Goal: Task Accomplishment & Management: Use online tool/utility

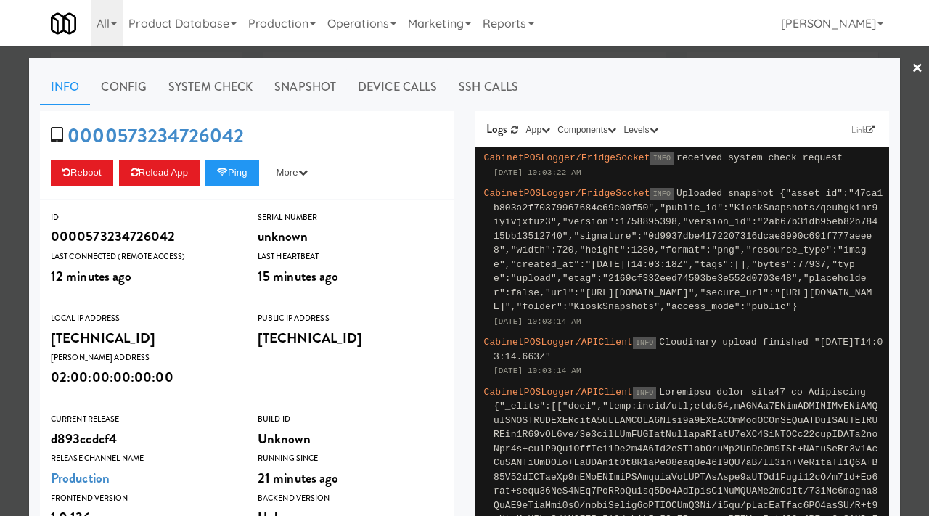
scroll to position [1295, 0]
click at [12, 245] on div at bounding box center [464, 258] width 929 height 516
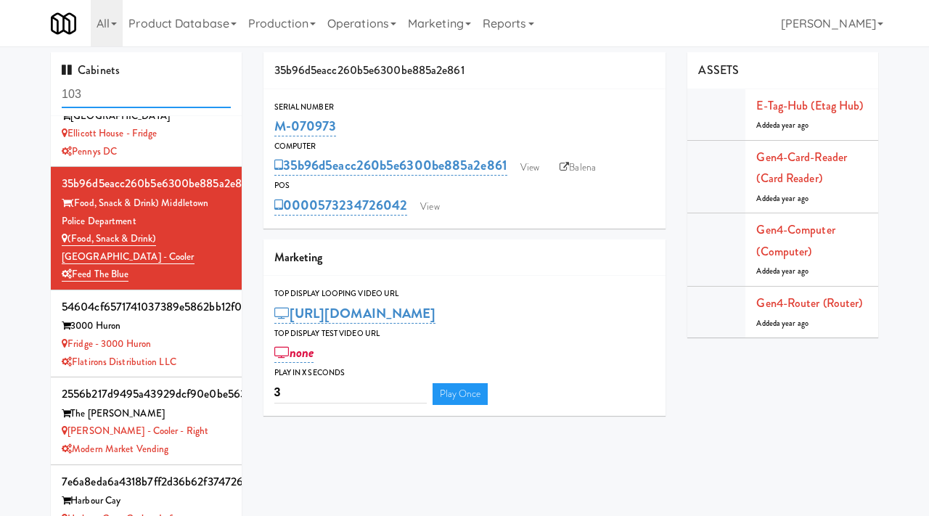
click at [98, 97] on input "103" at bounding box center [146, 94] width 169 height 27
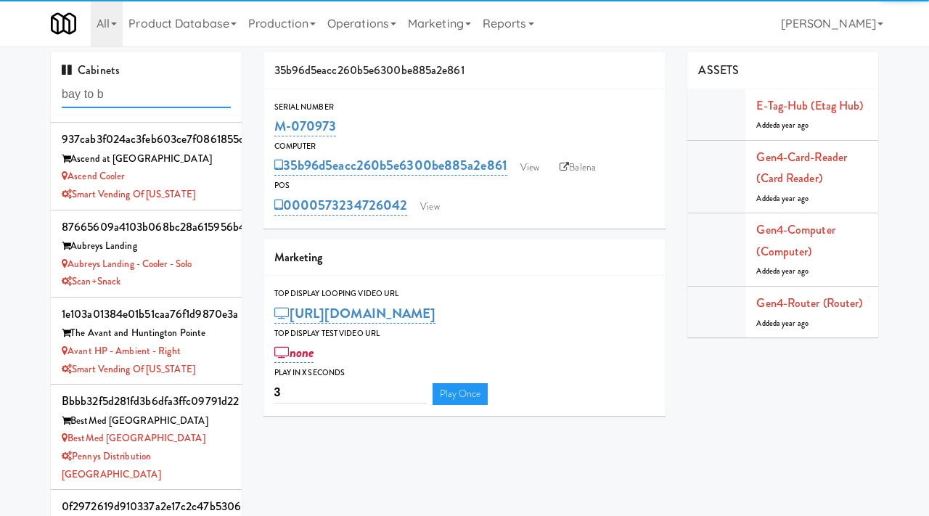
scroll to position [1350, 0]
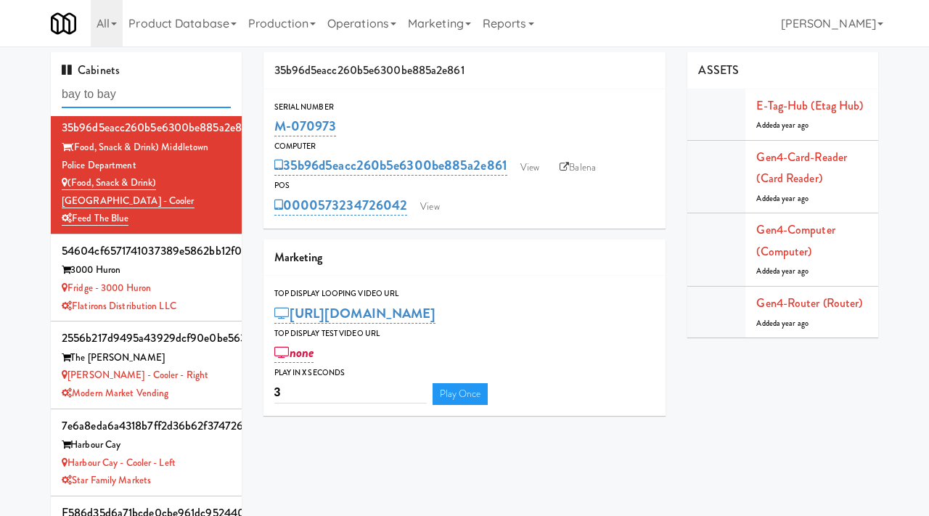
type input "bay to bay"
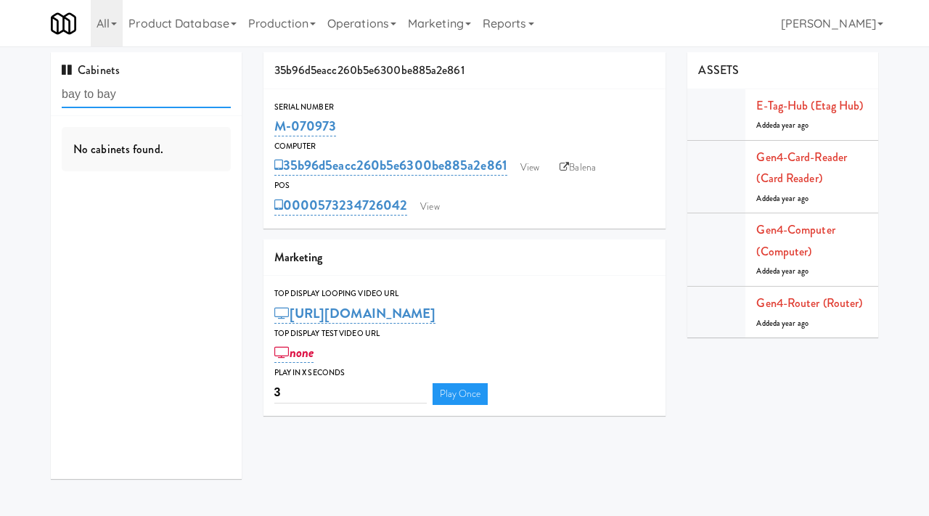
scroll to position [0, 0]
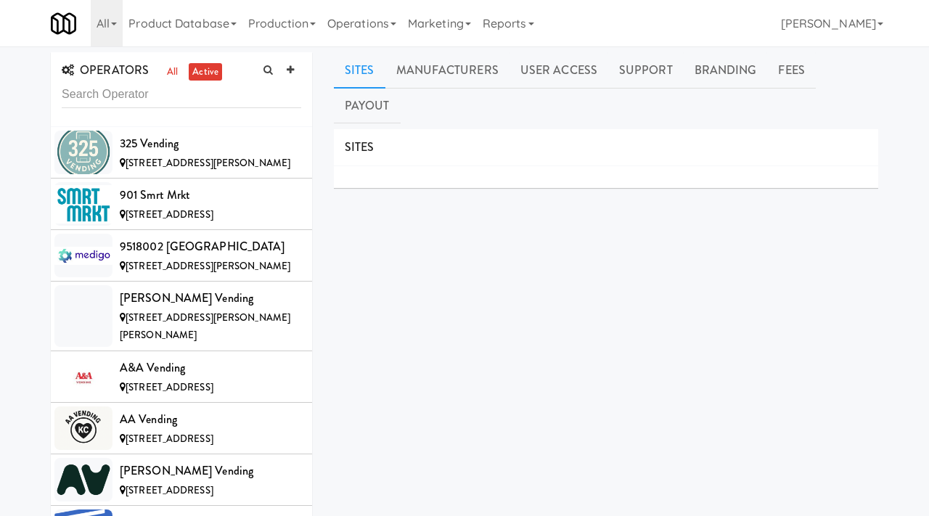
scroll to position [4439, 0]
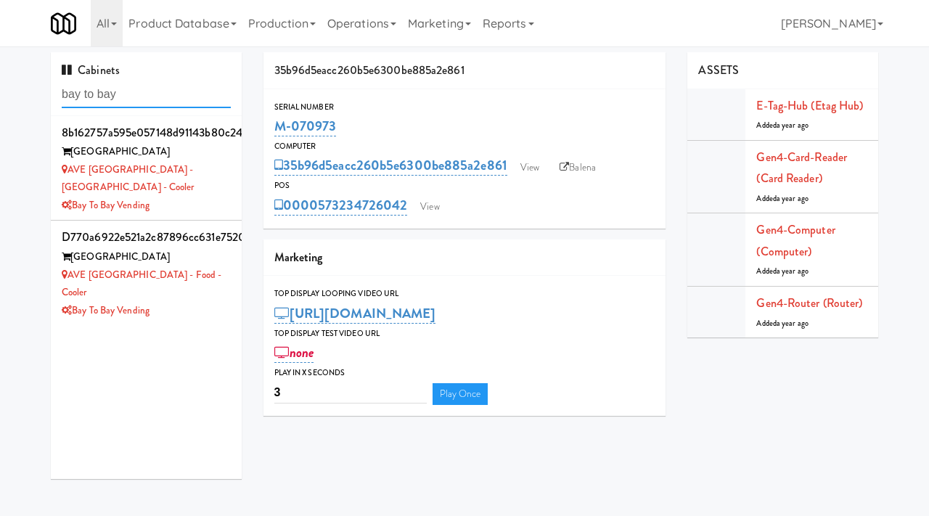
drag, startPoint x: 139, startPoint y: 94, endPoint x: 56, endPoint y: 97, distance: 82.9
click at [56, 97] on div "Cabinets bay to bay" at bounding box center [146, 84] width 191 height 64
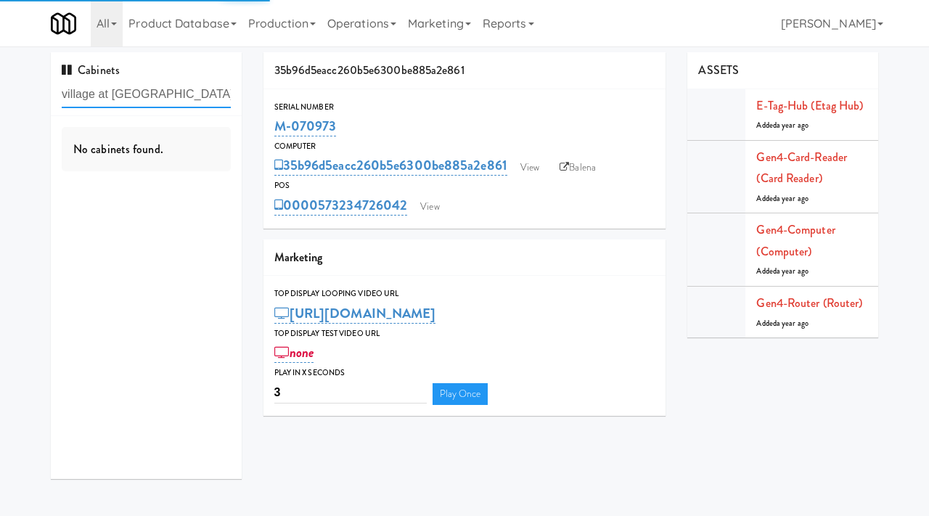
type input "village at commonwealth"
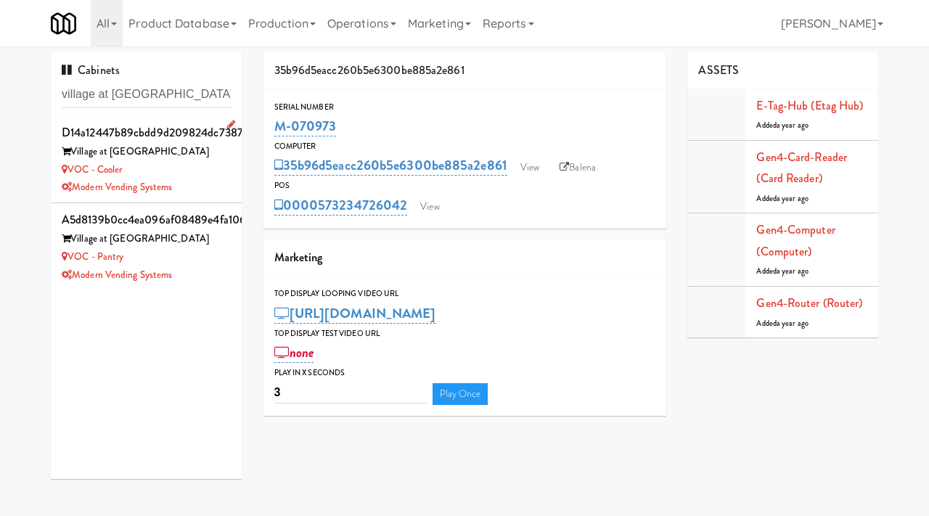
click at [195, 183] on div "Modern Vending Systems" at bounding box center [146, 188] width 169 height 18
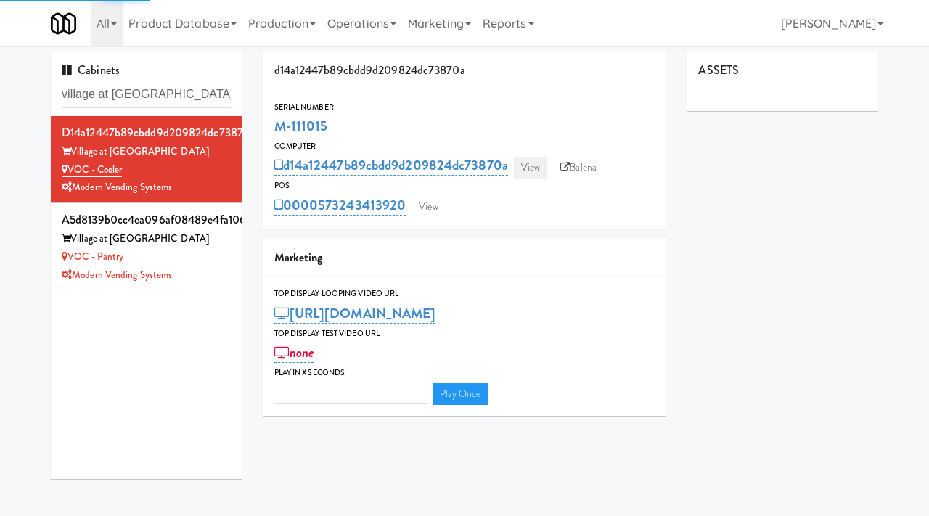
type input "3"
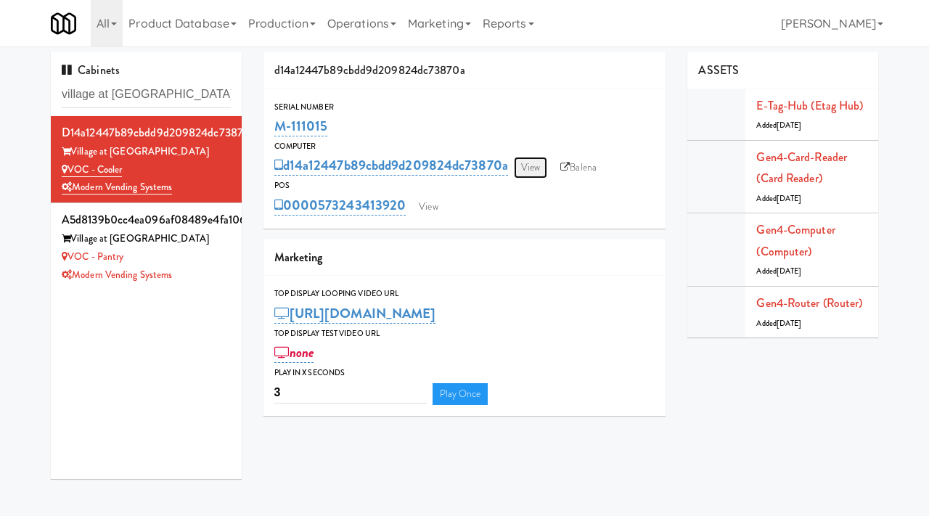
click at [534, 161] on link "View" at bounding box center [530, 168] width 33 height 22
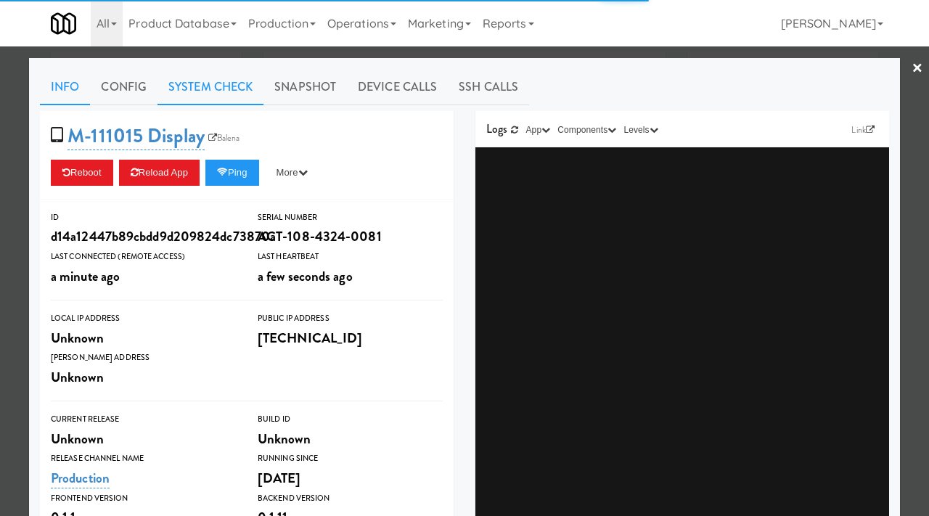
click at [216, 91] on link "System Check" at bounding box center [211, 87] width 106 height 36
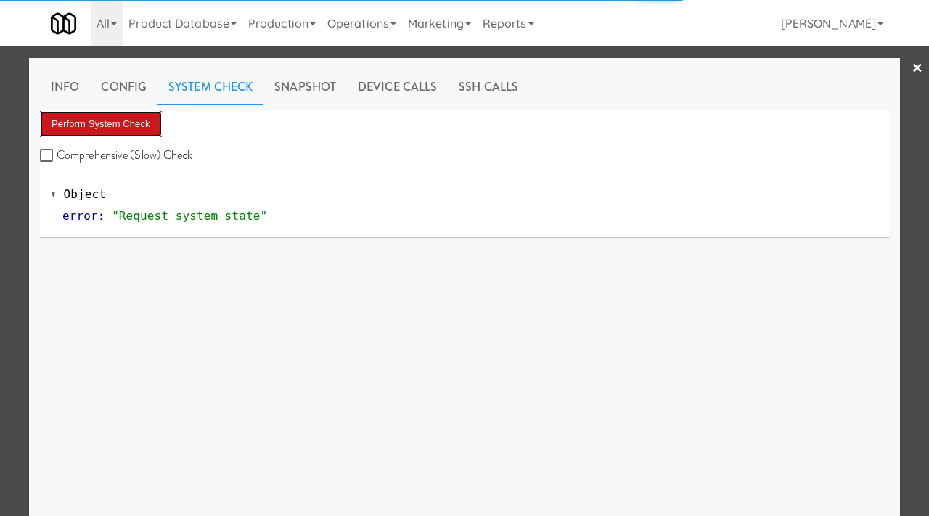
click at [141, 116] on button "Perform System Check" at bounding box center [101, 124] width 122 height 26
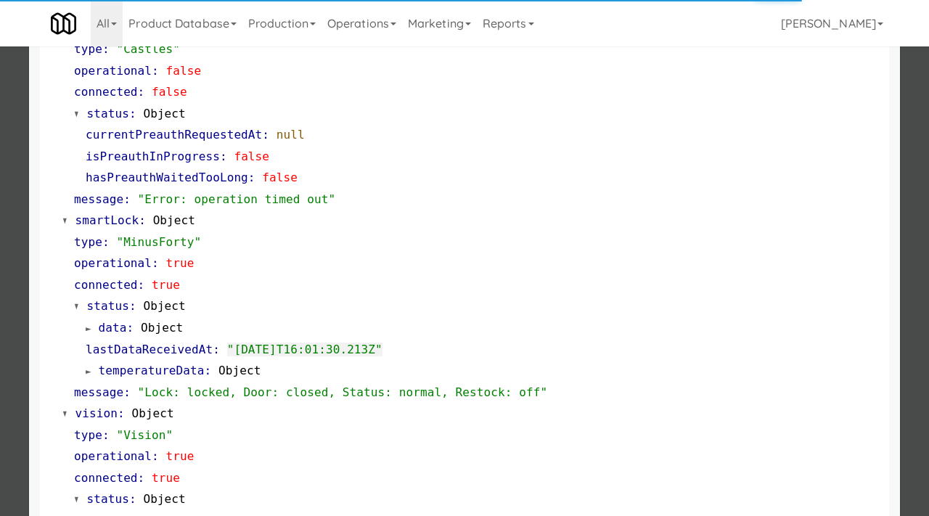
scroll to position [229, 0]
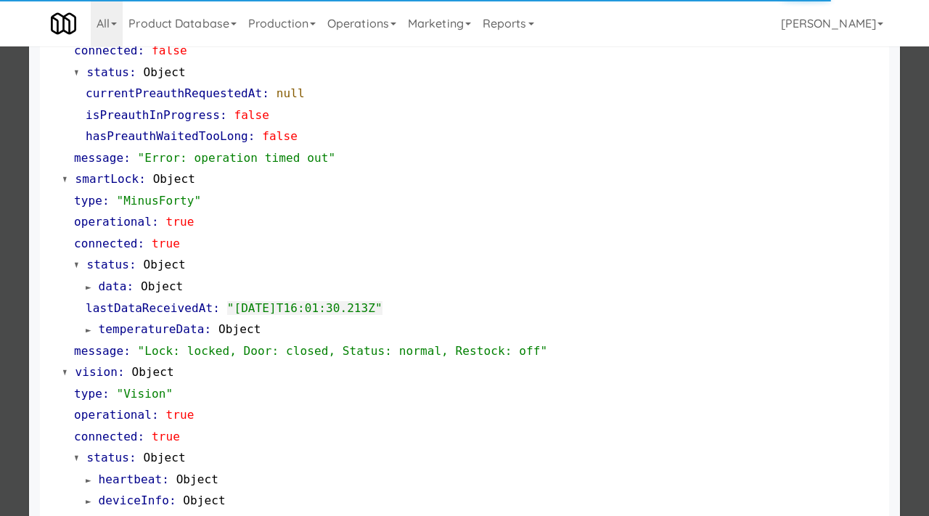
click at [0, 399] on div at bounding box center [464, 258] width 929 height 516
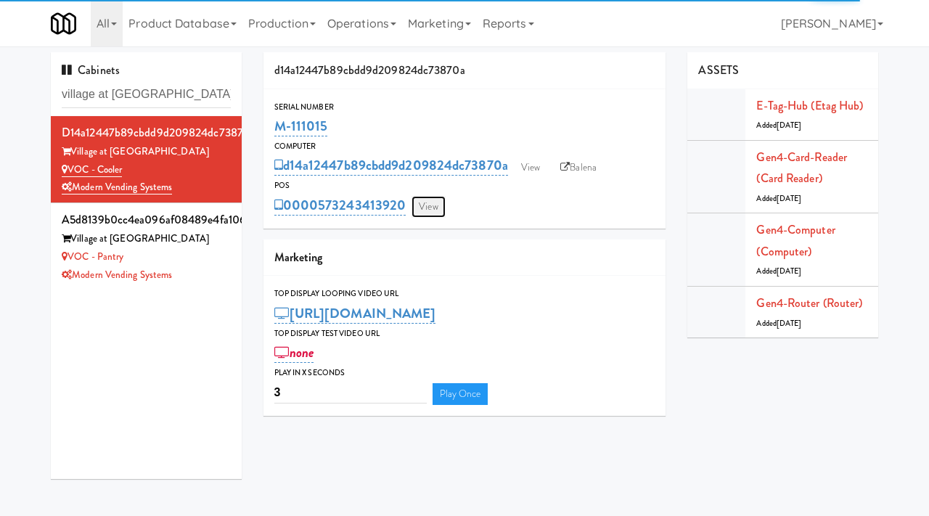
click at [433, 213] on link "View" at bounding box center [428, 207] width 33 height 22
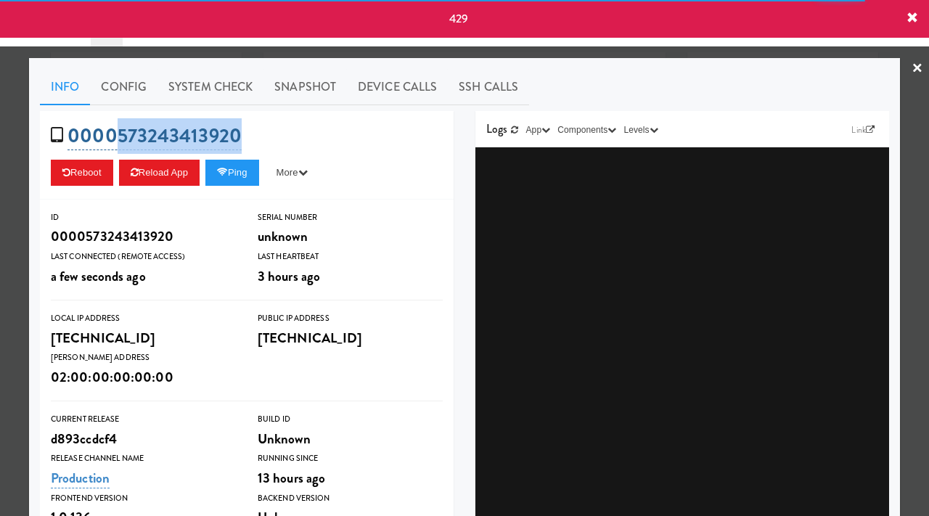
drag, startPoint x: 243, startPoint y: 134, endPoint x: 115, endPoint y: 130, distance: 128.6
click at [115, 130] on div "0000573243413920 Reboot Reload App Ping More Ping Server Restart Server Force R…" at bounding box center [247, 155] width 414 height 89
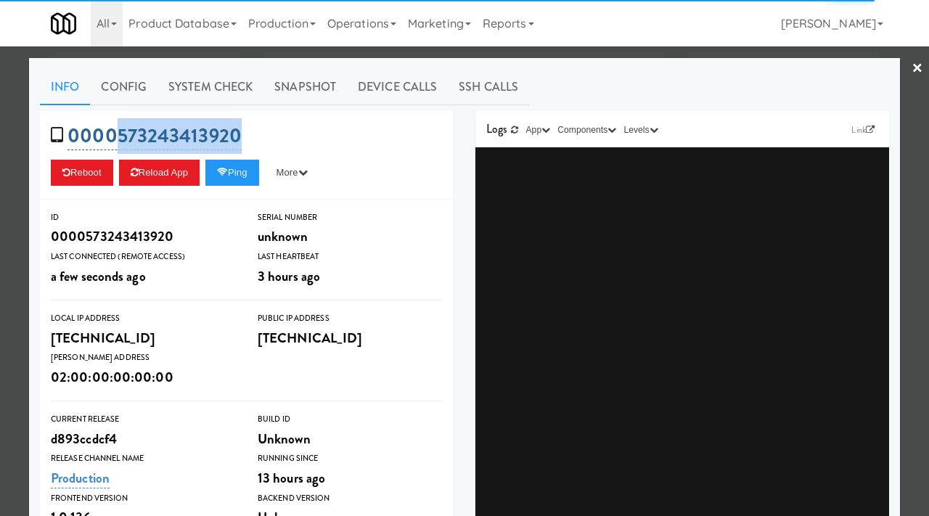
copy link "573243413920"
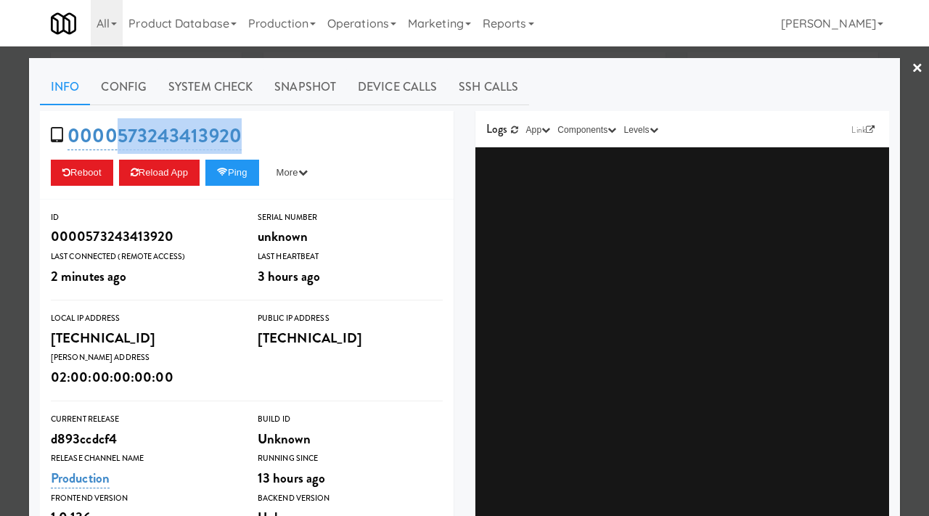
click at [0, 325] on div at bounding box center [464, 258] width 929 height 516
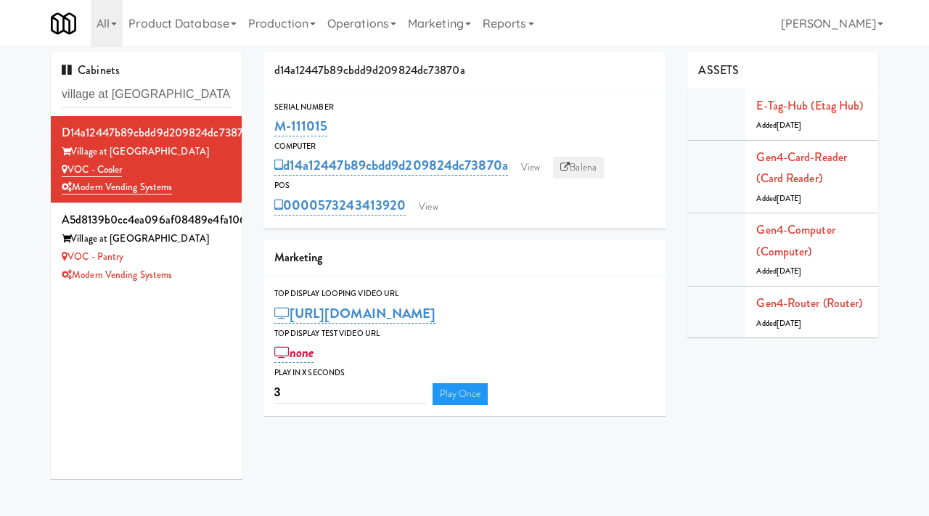
click at [579, 159] on link "Balena" at bounding box center [578, 168] width 51 height 22
click at [534, 174] on link "View" at bounding box center [530, 168] width 33 height 22
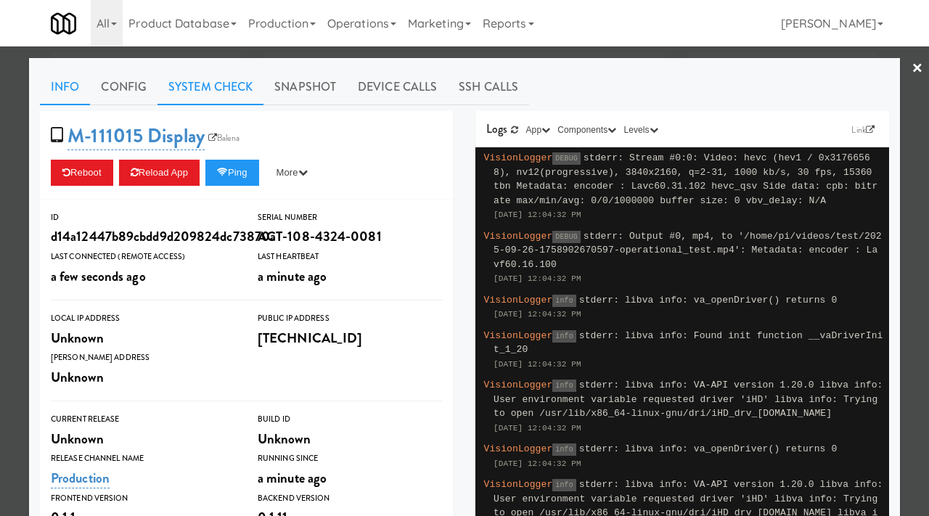
click at [229, 85] on link "System Check" at bounding box center [211, 87] width 106 height 36
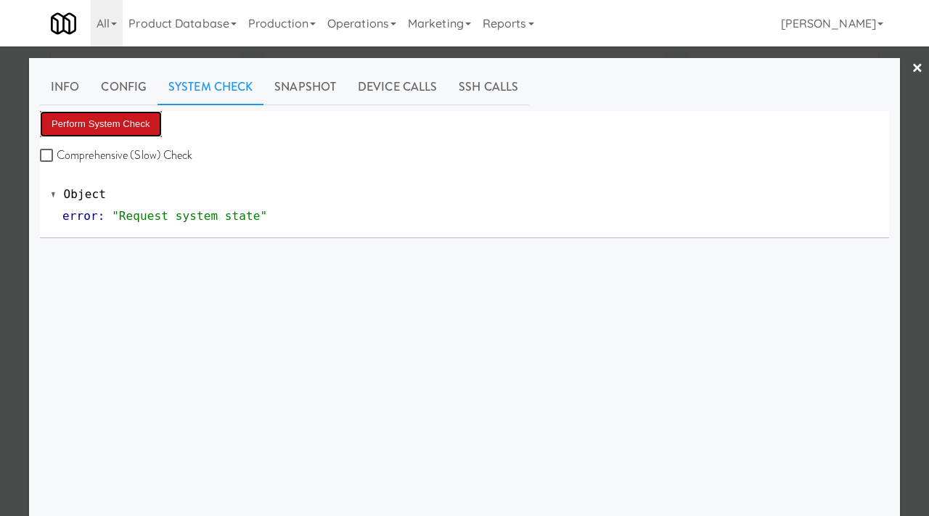
click at [123, 121] on button "Perform System Check" at bounding box center [101, 124] width 122 height 26
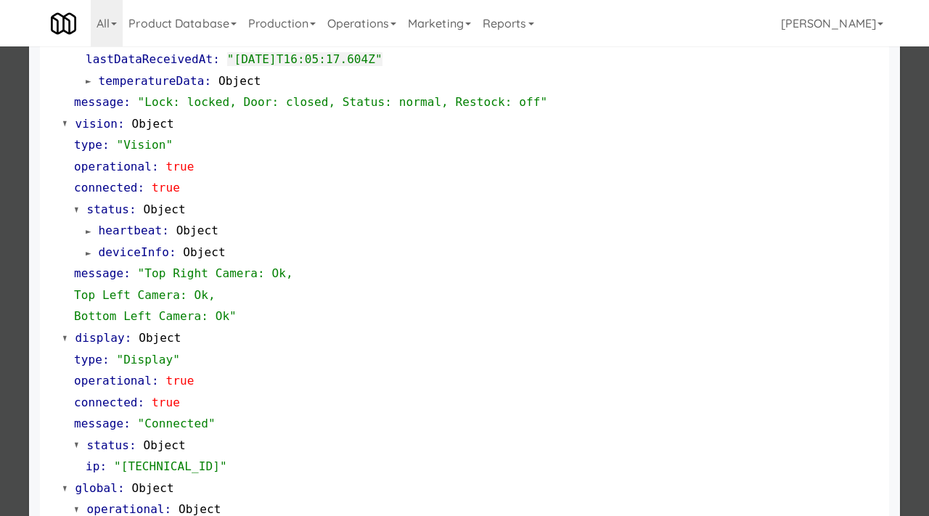
scroll to position [611, 0]
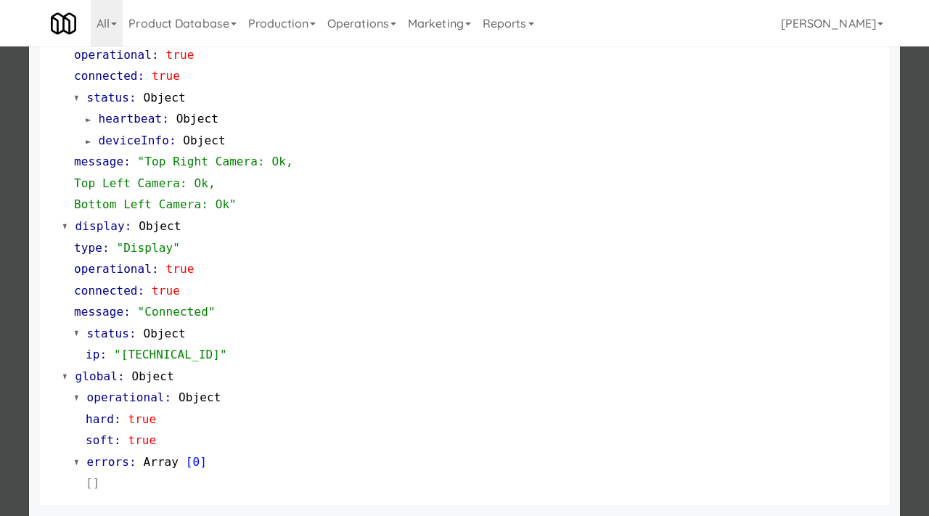
click at [0, 353] on div at bounding box center [464, 258] width 929 height 516
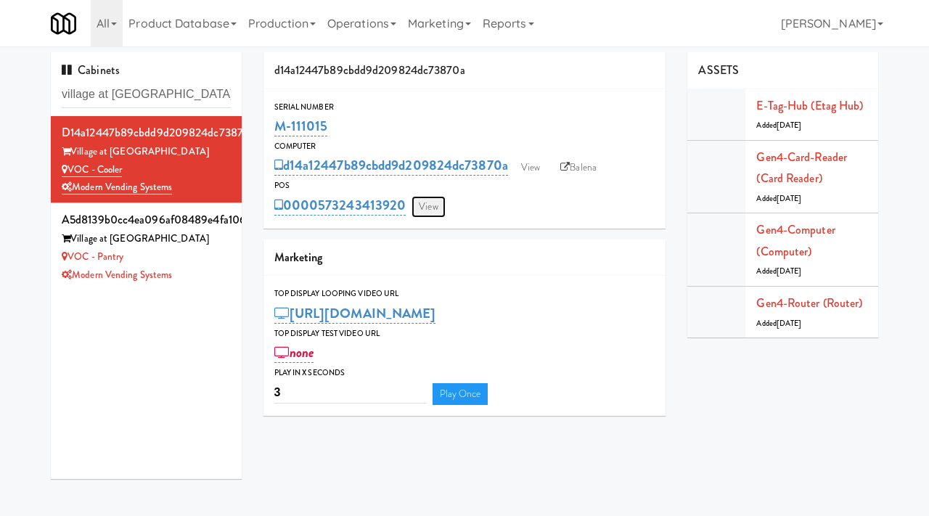
click at [433, 212] on link "View" at bounding box center [428, 207] width 33 height 22
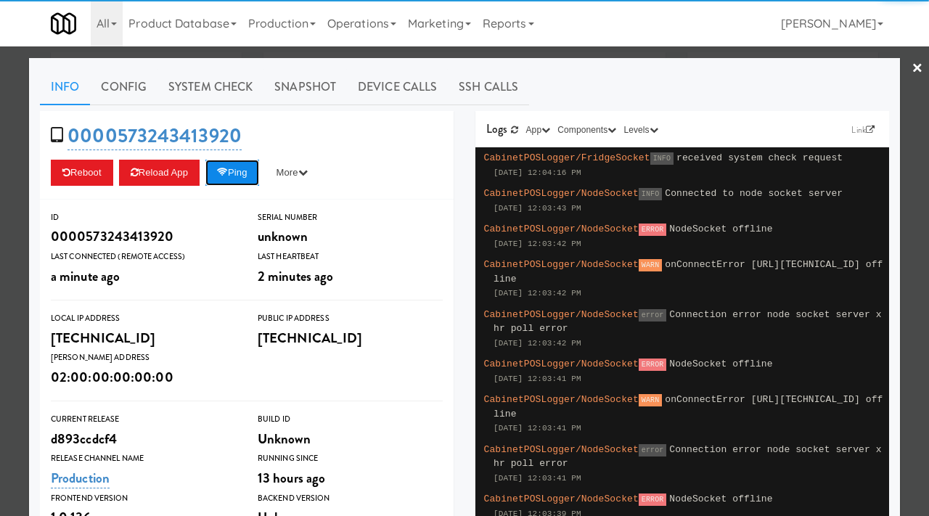
click at [238, 166] on button "Ping" at bounding box center [232, 173] width 54 height 26
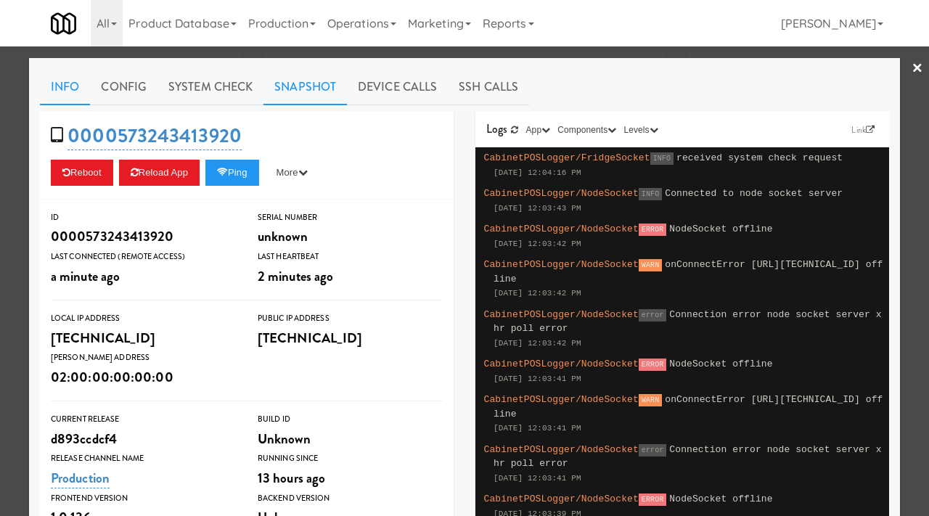
click at [274, 91] on link "Snapshot" at bounding box center [305, 87] width 83 height 36
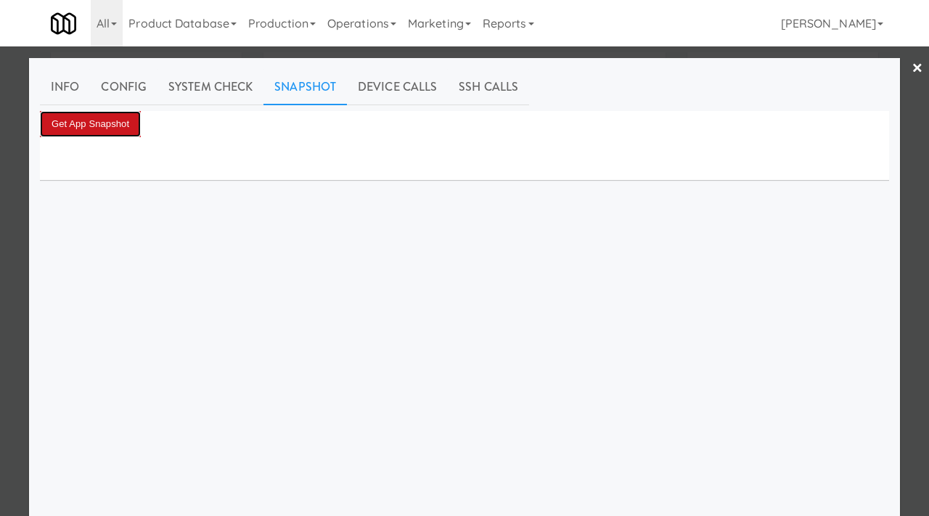
click at [111, 116] on button "Get App Snapshot" at bounding box center [90, 124] width 101 height 26
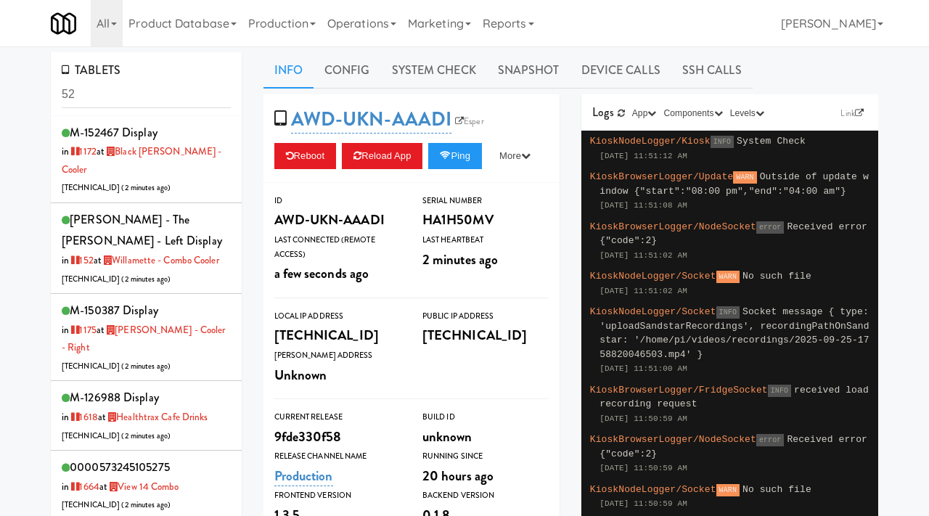
drag, startPoint x: 151, startPoint y: 83, endPoint x: 83, endPoint y: 91, distance: 68.0
click at [83, 91] on input "52" at bounding box center [146, 94] width 169 height 27
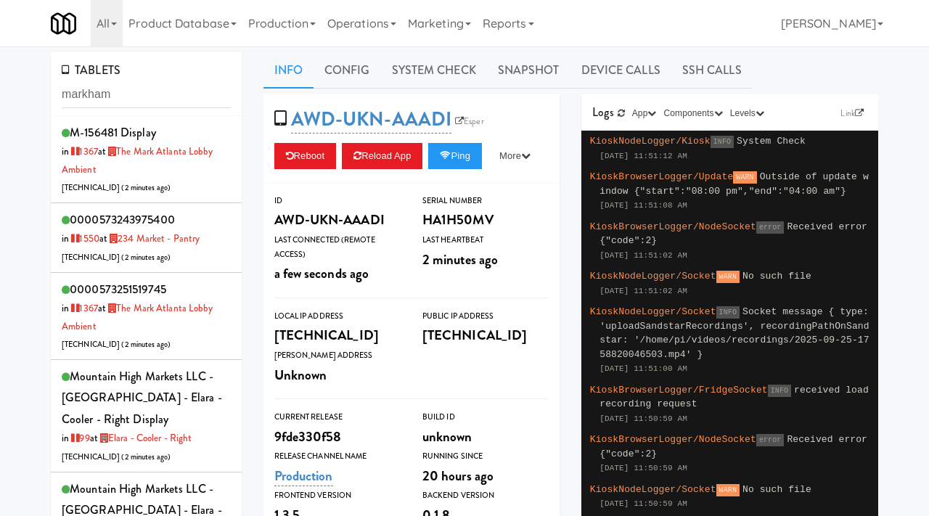
type input "markham"
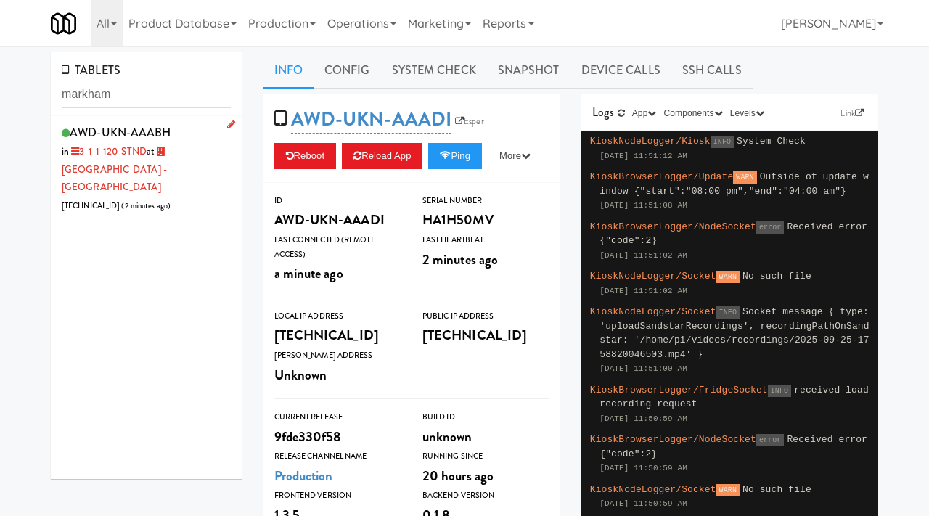
click at [205, 132] on div "AWD-UKN-AAABH in 3-1-1-120-STND at Markham Campus - York University 206.0.69.55…" at bounding box center [146, 168] width 169 height 93
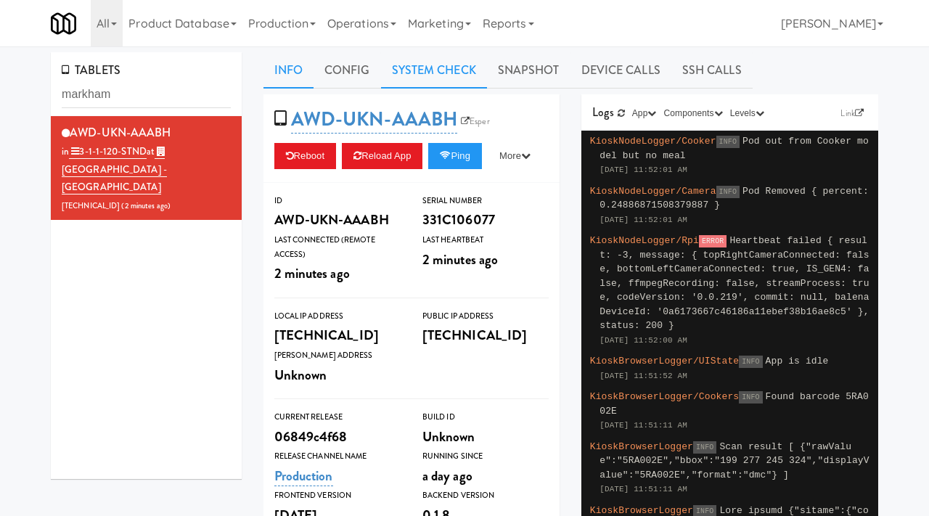
click at [447, 78] on link "System Check" at bounding box center [434, 70] width 106 height 36
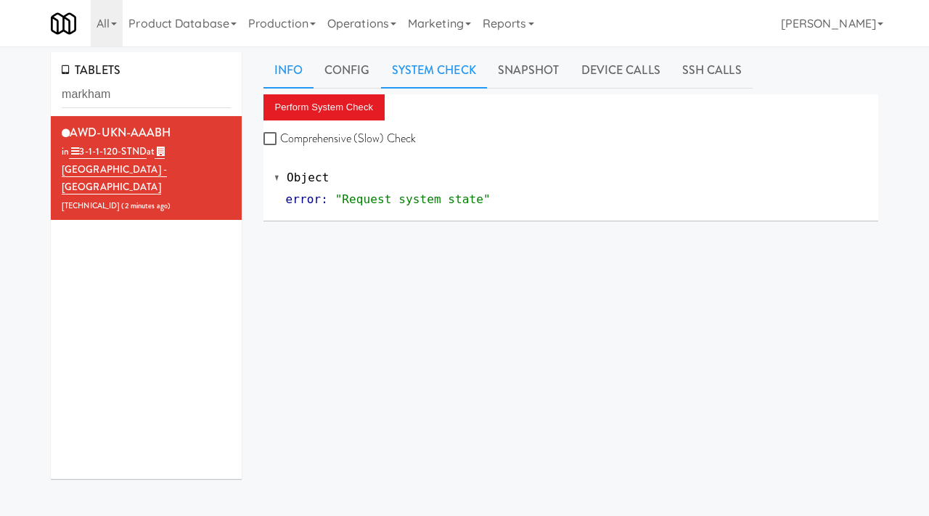
click at [299, 78] on link "Info" at bounding box center [289, 70] width 50 height 36
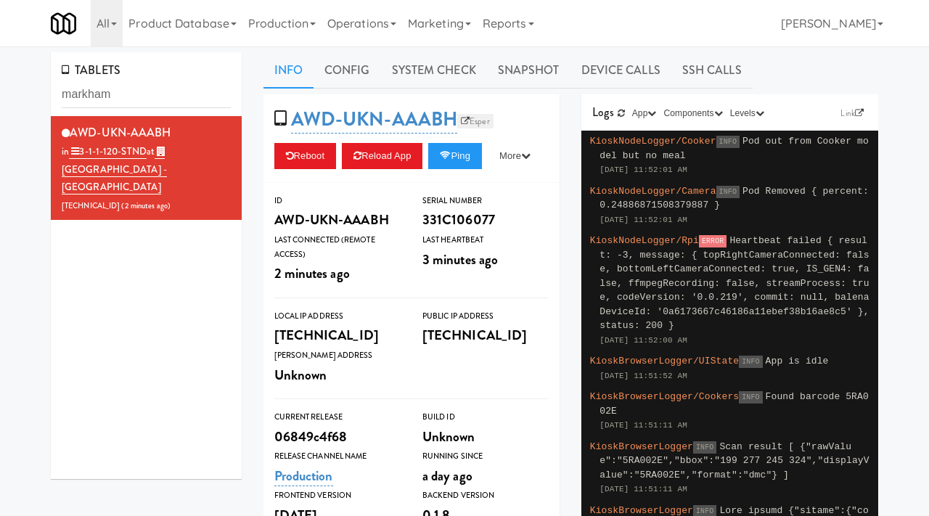
click at [470, 118] on link "Esper" at bounding box center [475, 121] width 36 height 15
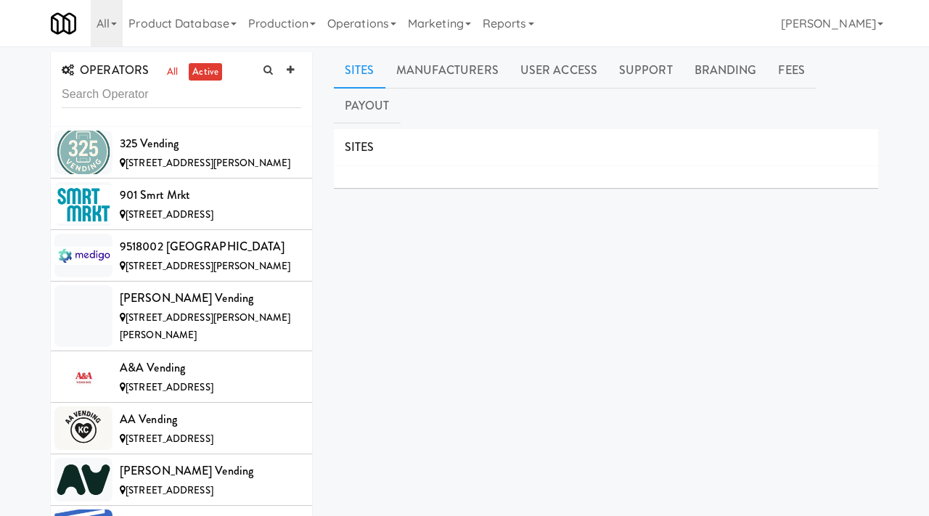
scroll to position [4439, 0]
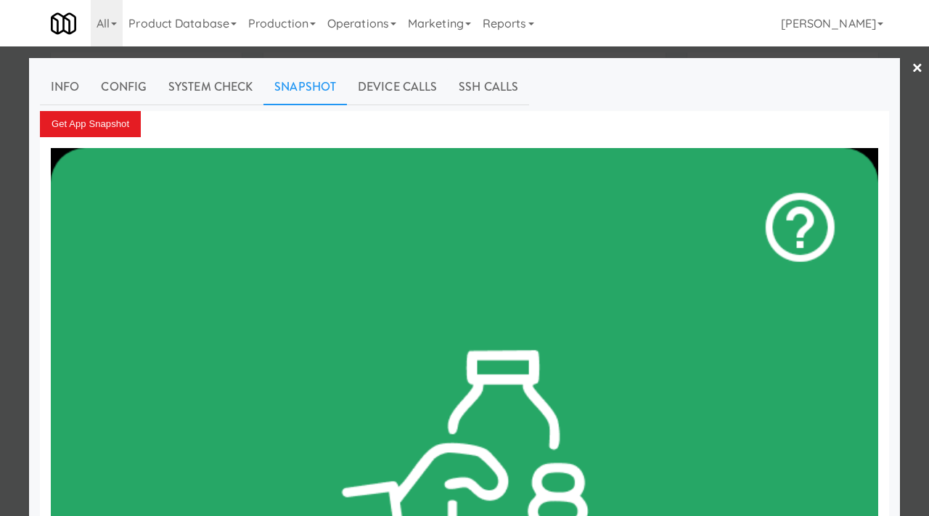
click at [0, 203] on div at bounding box center [464, 258] width 929 height 516
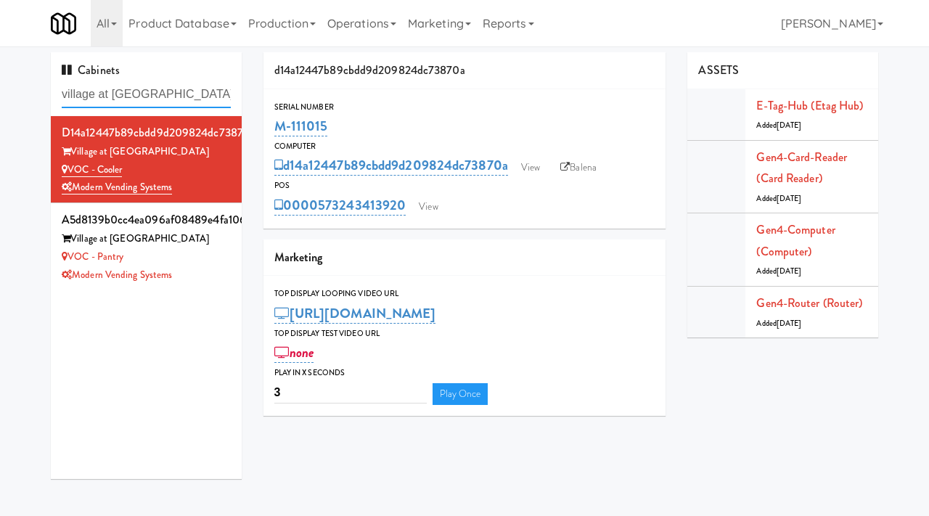
click at [216, 97] on input "village at commonwealth" at bounding box center [146, 94] width 169 height 27
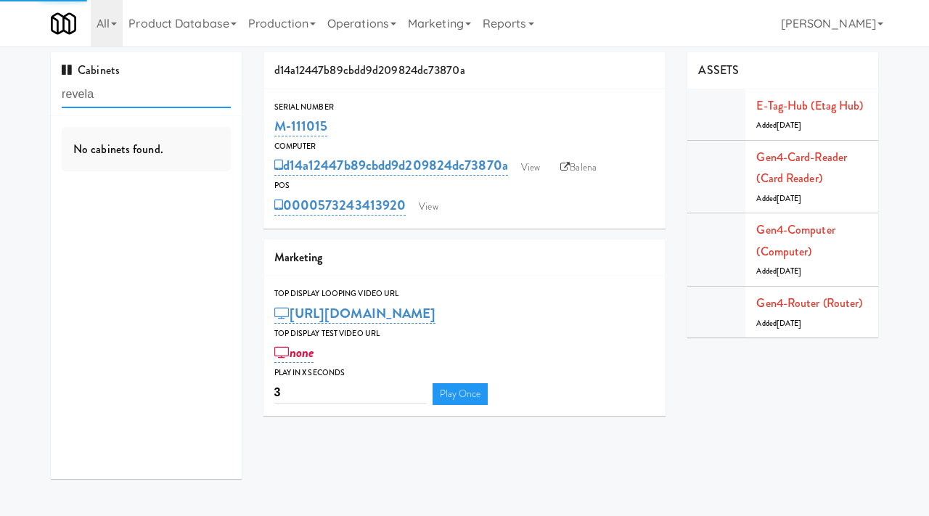
type input "revela"
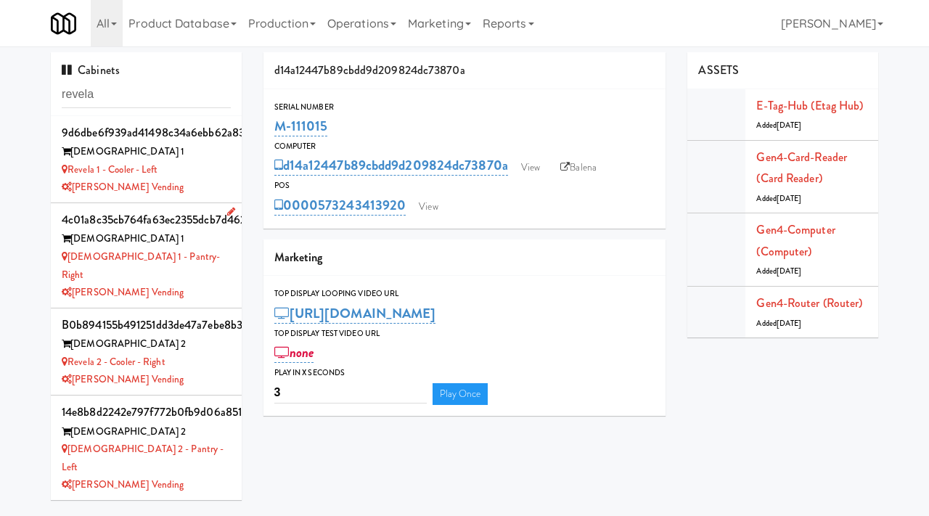
click at [190, 261] on div "Revela 1 - Pantry- Right" at bounding box center [146, 266] width 169 height 36
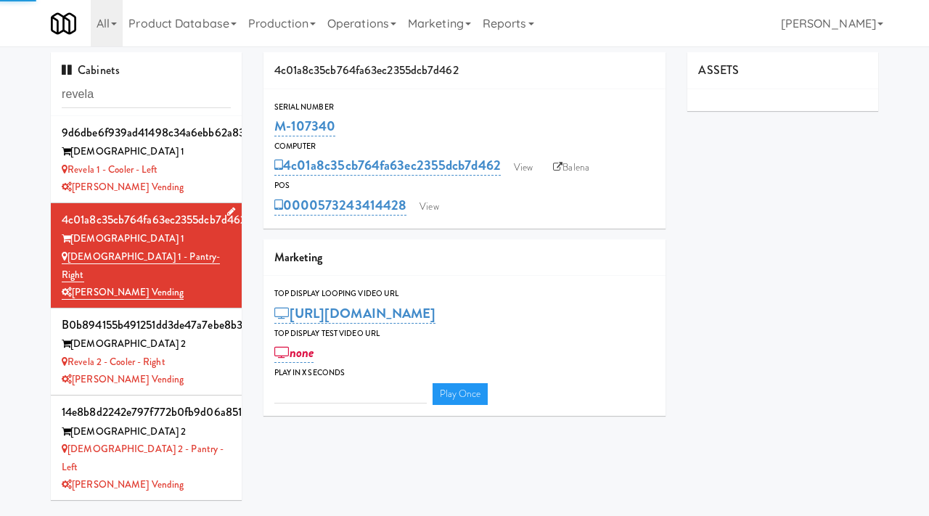
type input "3"
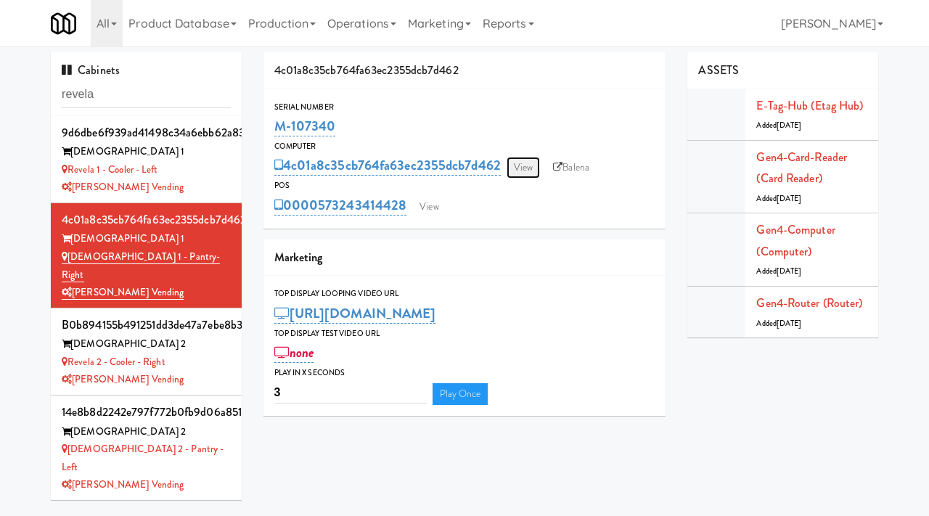
click at [519, 166] on link "View" at bounding box center [523, 168] width 33 height 22
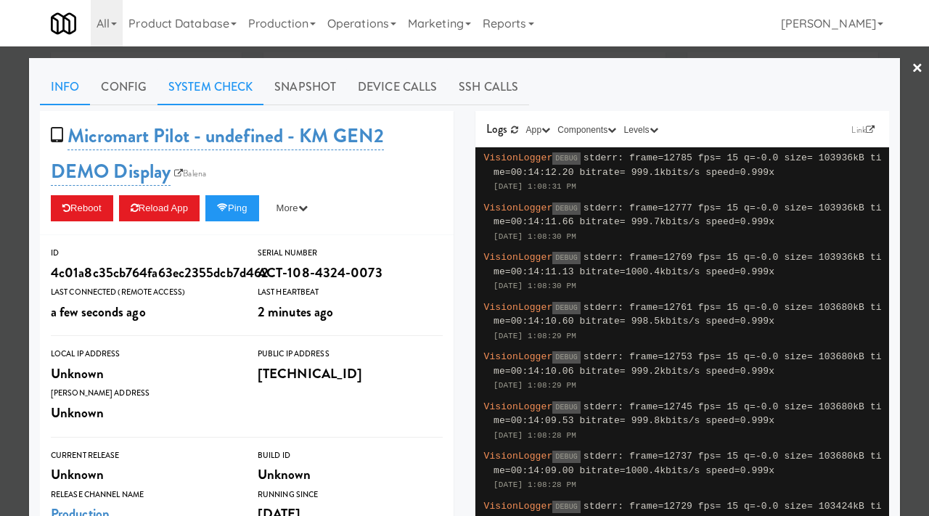
click at [195, 97] on link "System Check" at bounding box center [211, 87] width 106 height 36
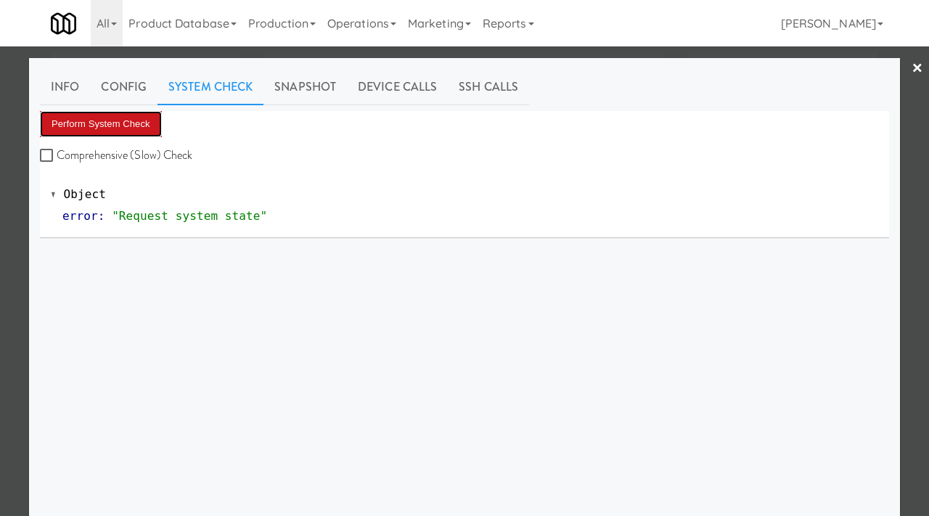
click at [110, 125] on button "Perform System Check" at bounding box center [101, 124] width 122 height 26
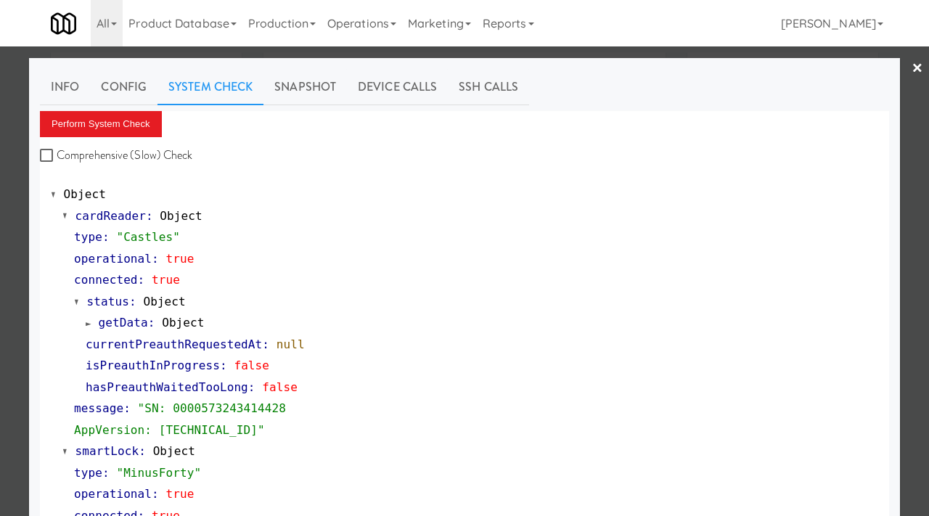
click at [0, 325] on div at bounding box center [464, 258] width 929 height 516
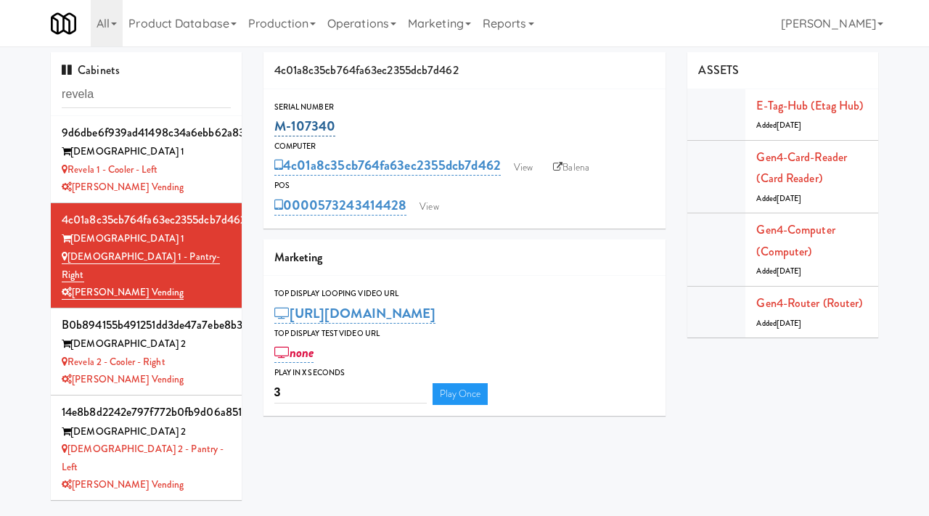
drag, startPoint x: 345, startPoint y: 125, endPoint x: 277, endPoint y: 125, distance: 67.5
click at [277, 125] on div "M-107340" at bounding box center [464, 126] width 381 height 25
copy link "M-107340"
click at [538, 174] on link "View" at bounding box center [523, 168] width 33 height 22
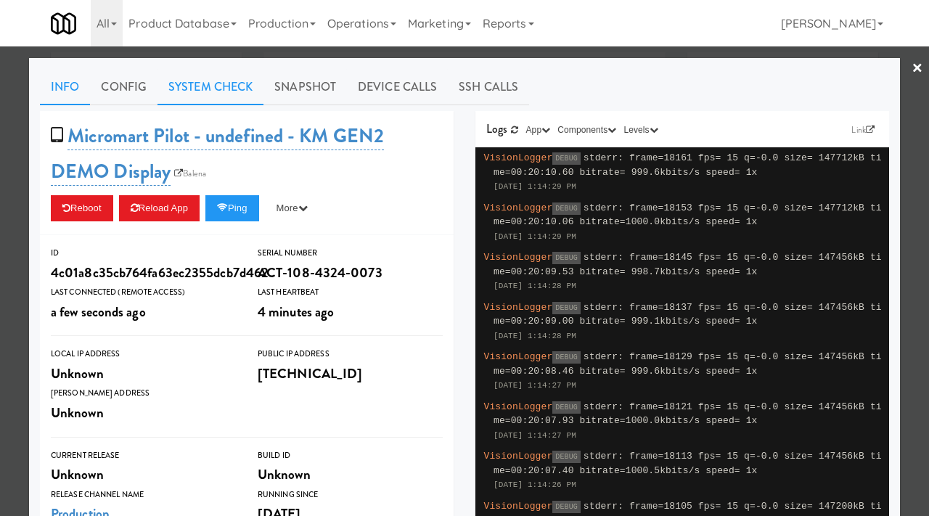
click at [211, 91] on link "System Check" at bounding box center [211, 87] width 106 height 36
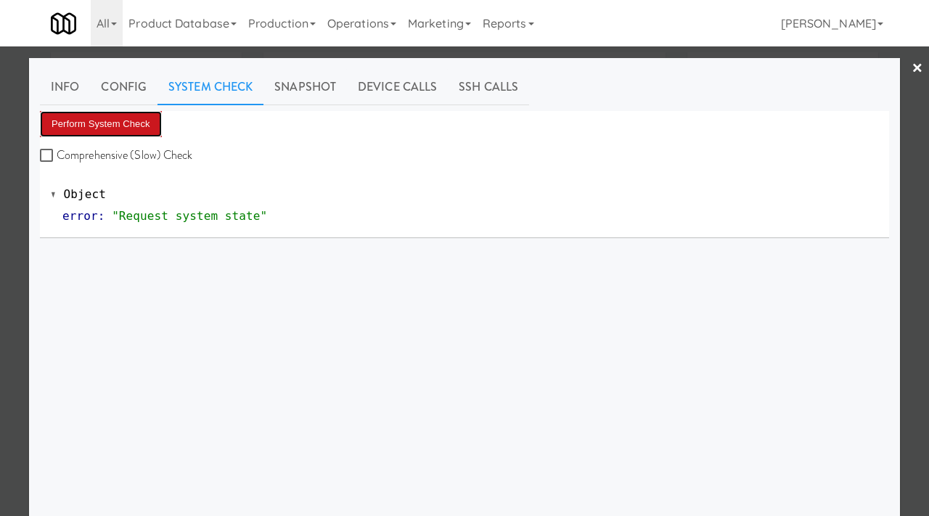
click at [102, 126] on button "Perform System Check" at bounding box center [101, 124] width 122 height 26
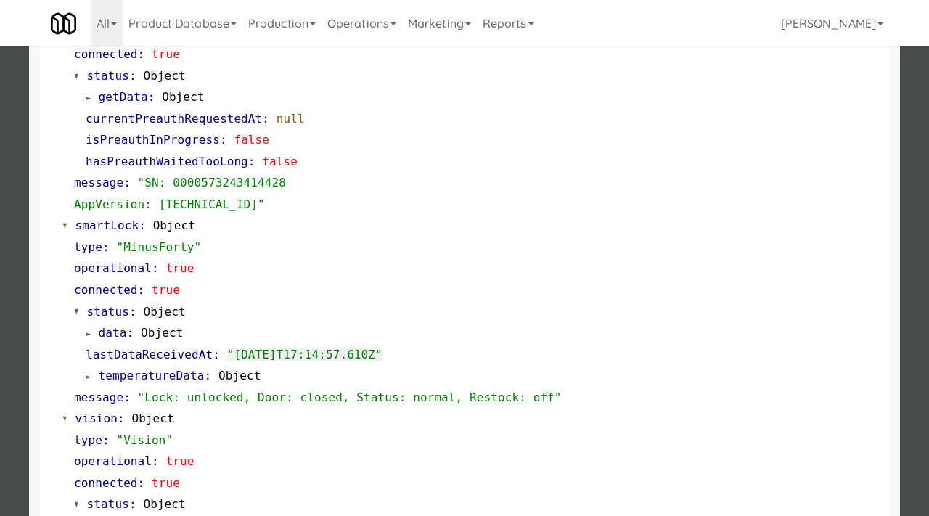
scroll to position [230, 0]
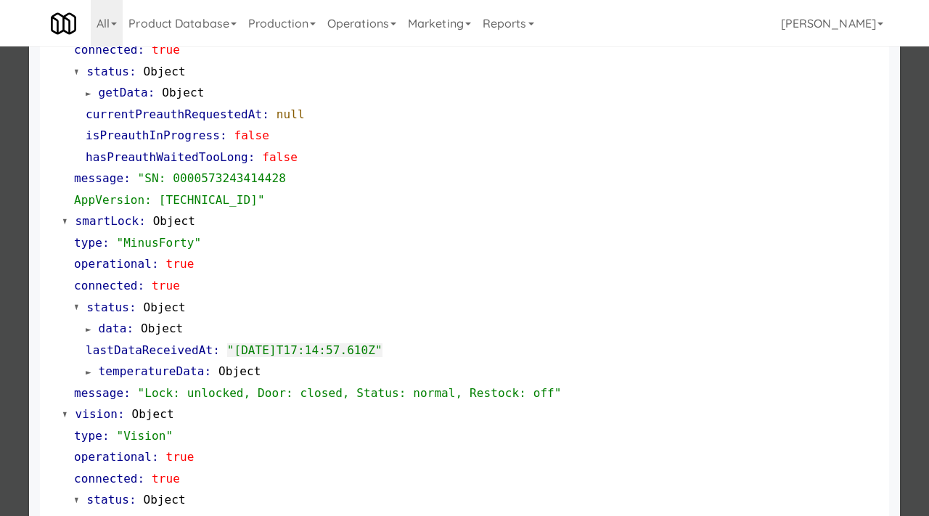
click at [0, 197] on div at bounding box center [464, 258] width 929 height 516
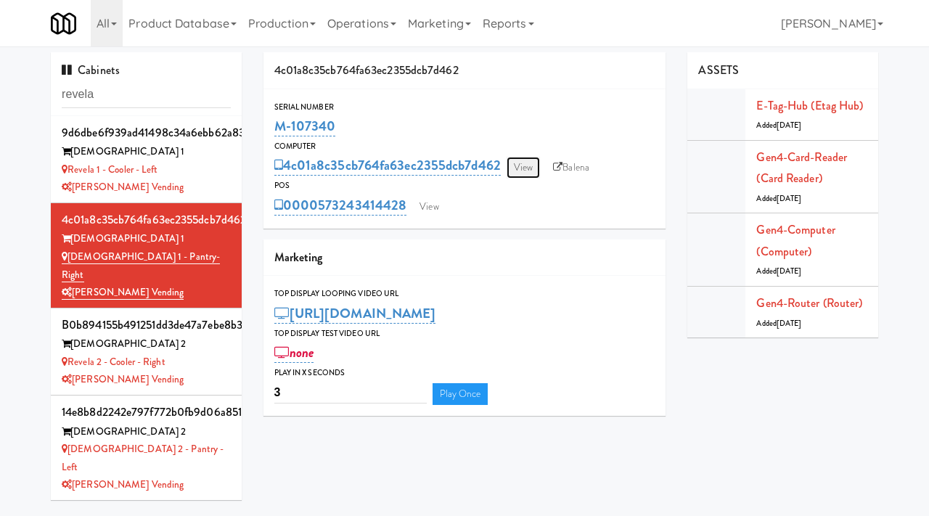
click at [533, 163] on link "View" at bounding box center [523, 168] width 33 height 22
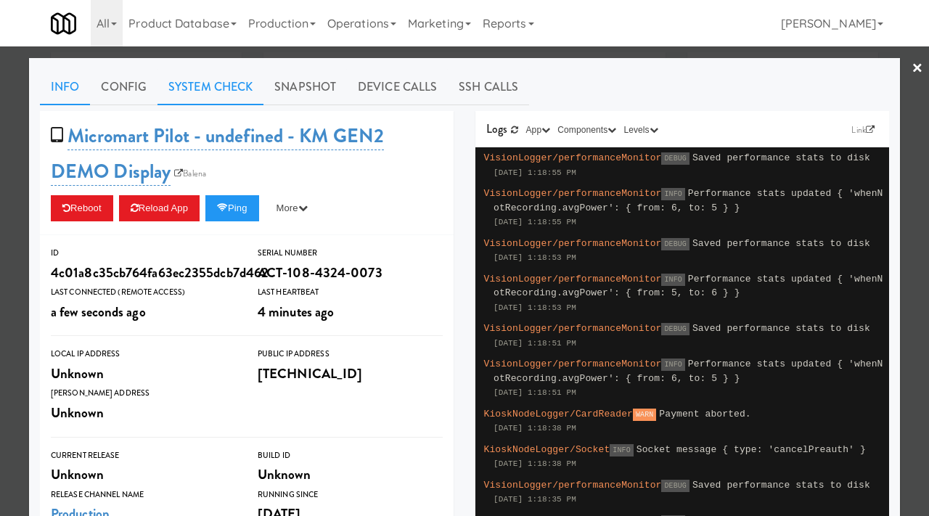
click at [229, 91] on link "System Check" at bounding box center [211, 87] width 106 height 36
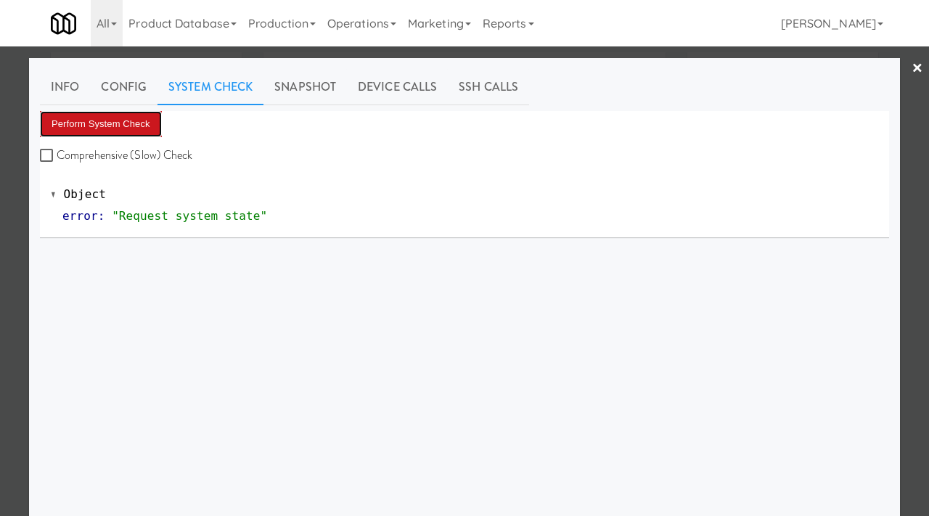
click at [126, 130] on button "Perform System Check" at bounding box center [101, 124] width 122 height 26
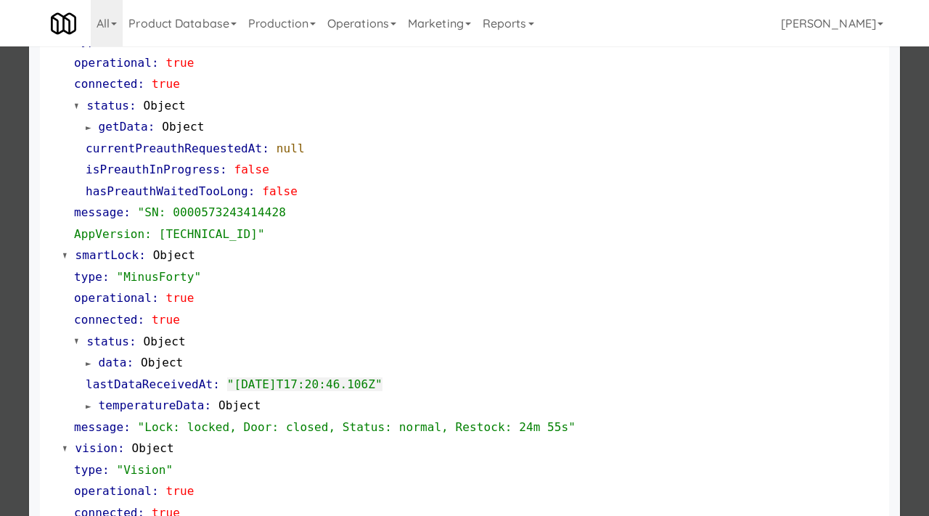
scroll to position [197, 0]
click at [0, 278] on div at bounding box center [464, 258] width 929 height 516
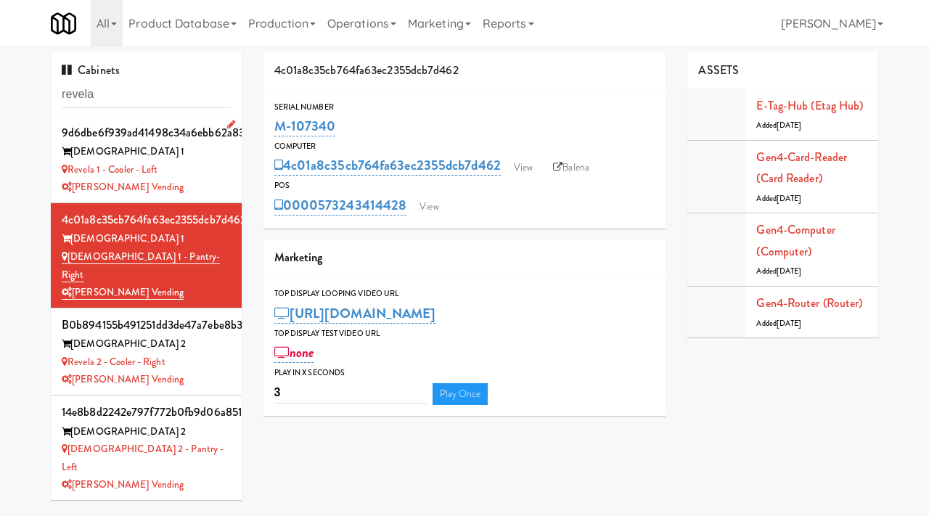
click at [201, 184] on div "[PERSON_NAME] Vending" at bounding box center [146, 188] width 169 height 18
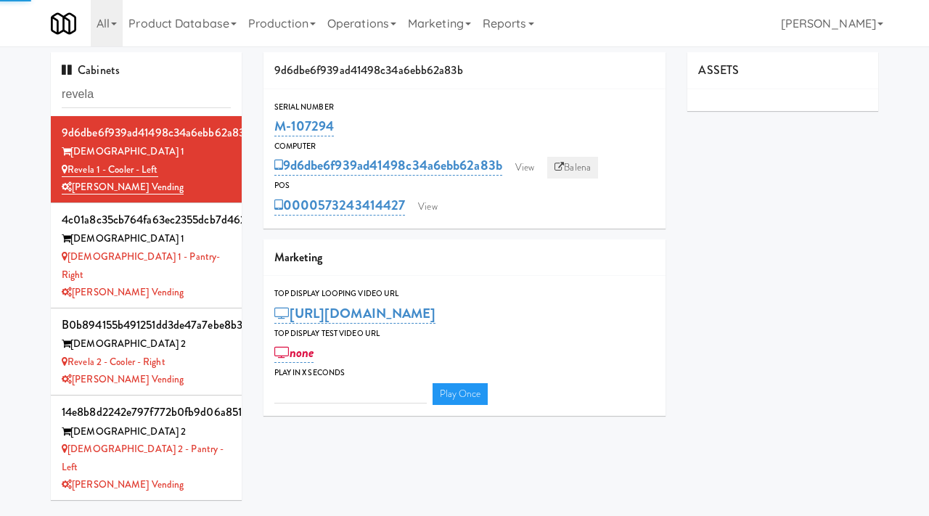
type input "3"
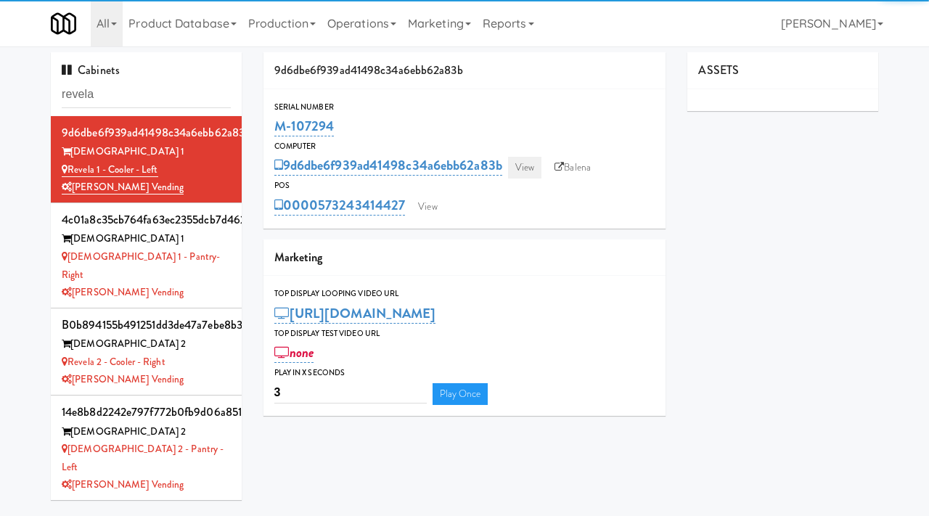
click at [534, 168] on link "View" at bounding box center [524, 168] width 33 height 22
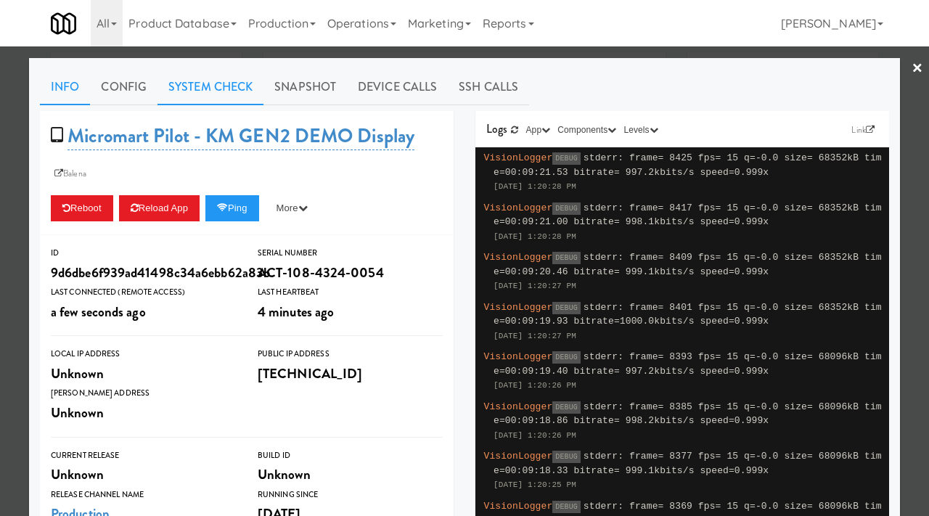
click at [242, 95] on link "System Check" at bounding box center [211, 87] width 106 height 36
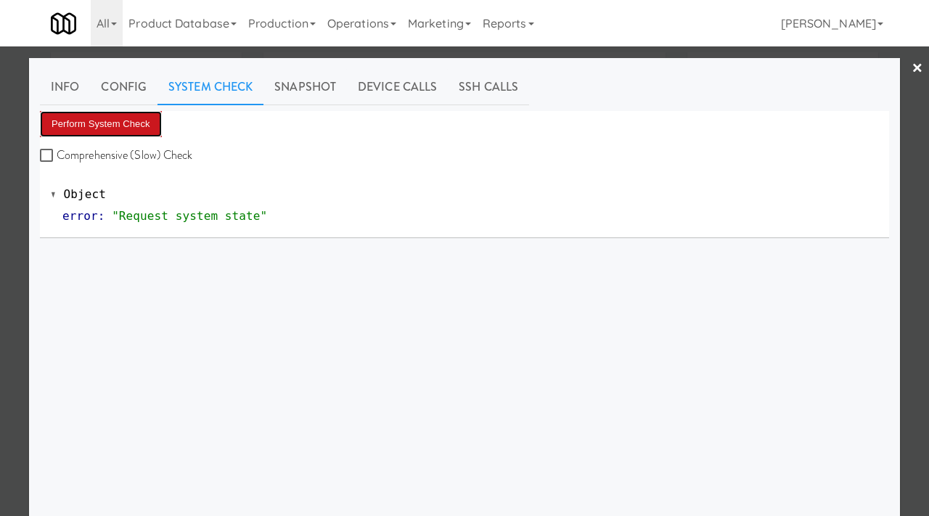
click at [117, 121] on button "Perform System Check" at bounding box center [101, 124] width 122 height 26
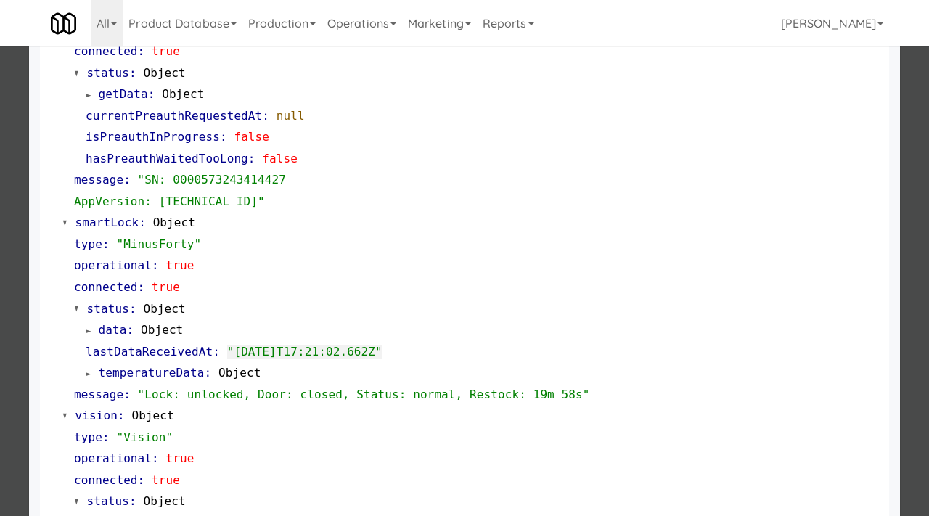
scroll to position [240, 0]
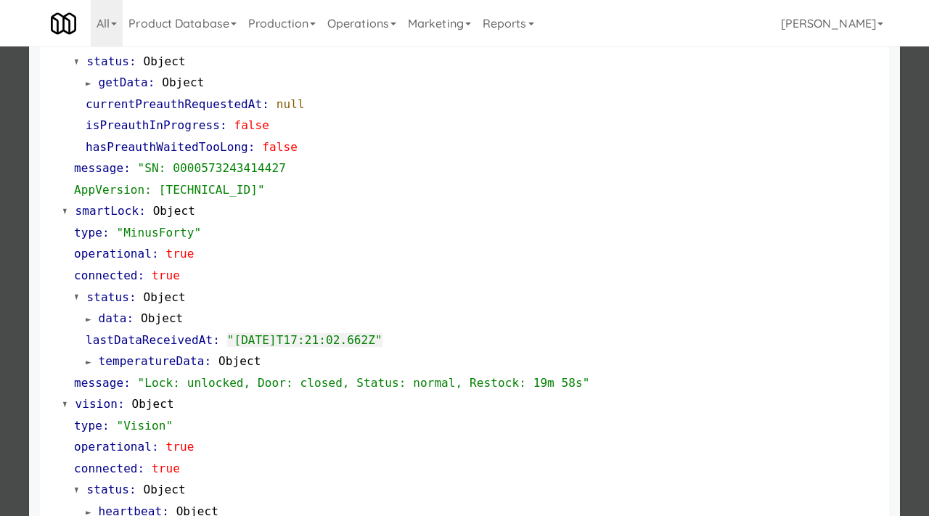
click at [0, 328] on div at bounding box center [464, 258] width 929 height 516
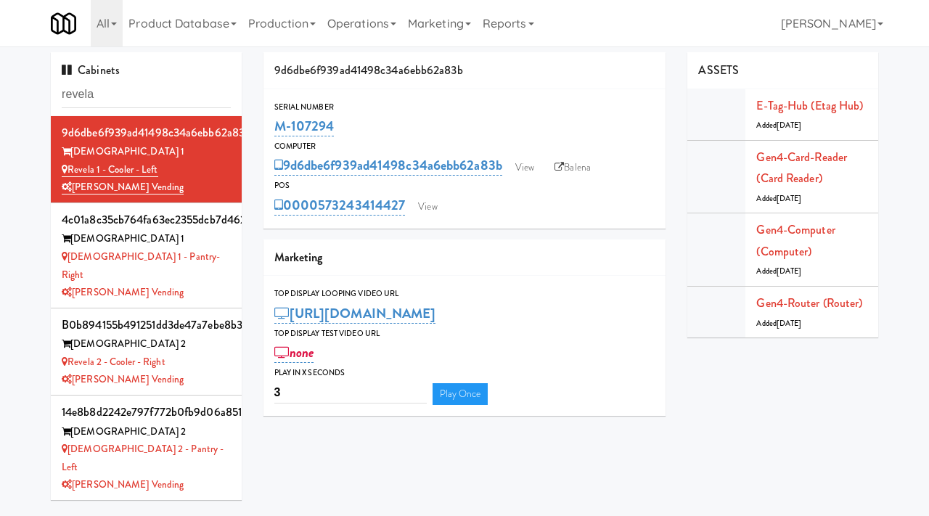
drag, startPoint x: 339, startPoint y: 129, endPoint x: 272, endPoint y: 130, distance: 67.5
click at [272, 130] on div "Serial Number M-107294" at bounding box center [465, 119] width 403 height 39
copy link "M-107294"
drag, startPoint x: 105, startPoint y: 104, endPoint x: 45, endPoint y: 89, distance: 62.0
click at [45, 90] on div "Cabinets revela 9d6dbe6f939ad41498c34a6ebb62a83b Revela 1 Revela 1 - Cooler - L…" at bounding box center [146, 281] width 213 height 459
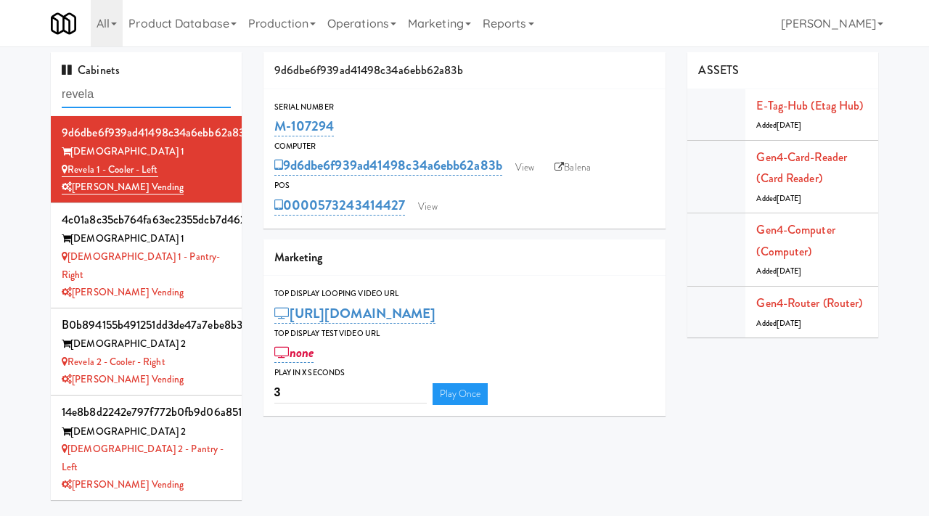
scroll to position [2, 0]
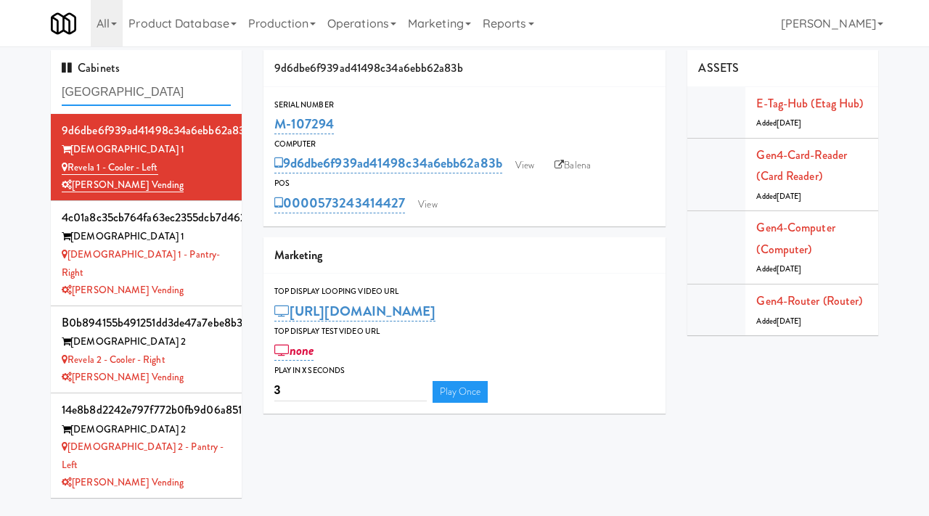
type input "essex"
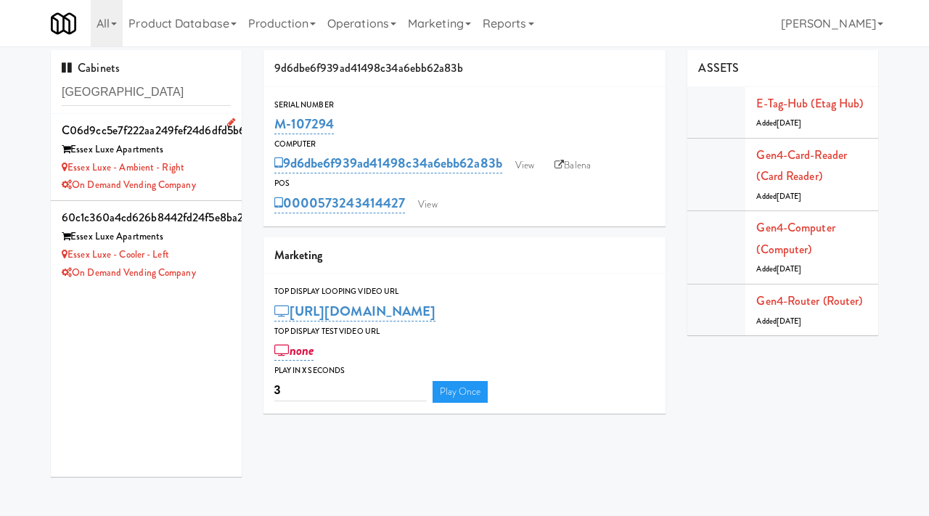
click at [226, 174] on div "Essex Luxe - Ambient - Right" at bounding box center [146, 168] width 169 height 18
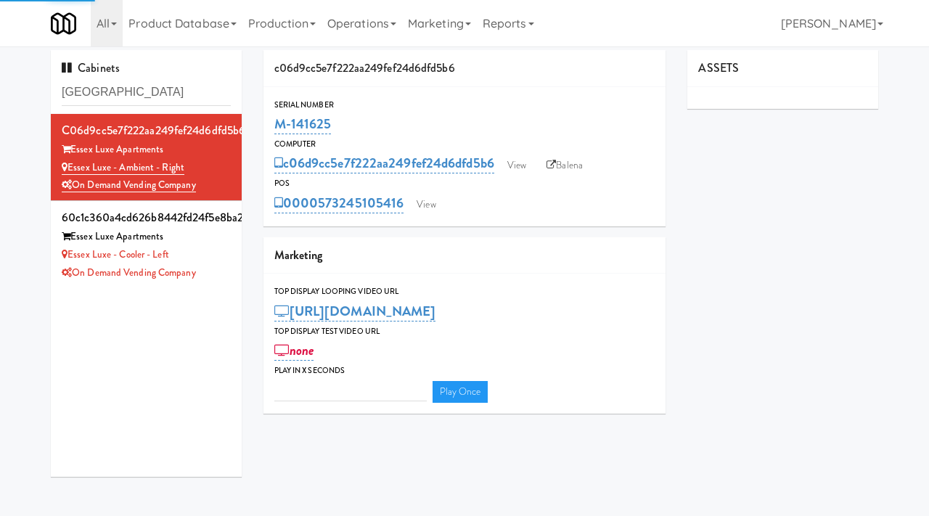
type input "3"
click at [522, 173] on link "View" at bounding box center [516, 166] width 33 height 22
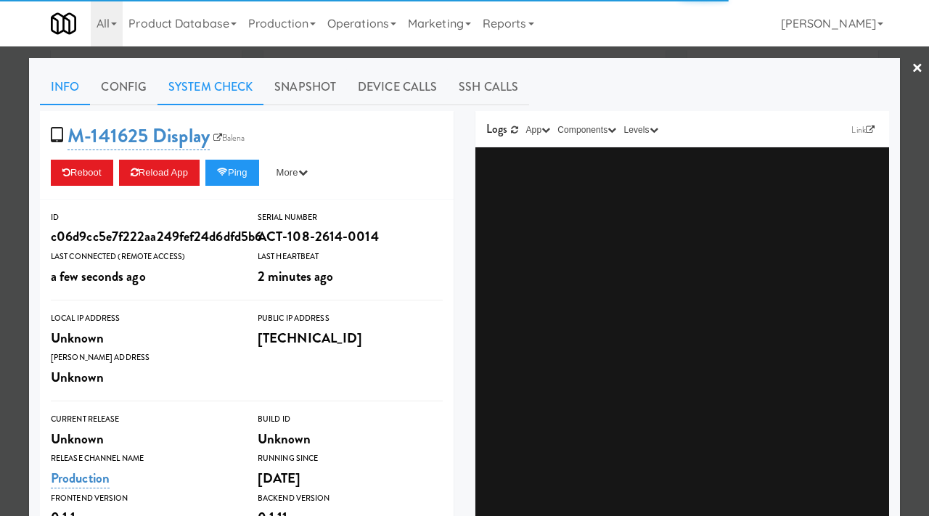
click at [209, 87] on link "System Check" at bounding box center [211, 87] width 106 height 36
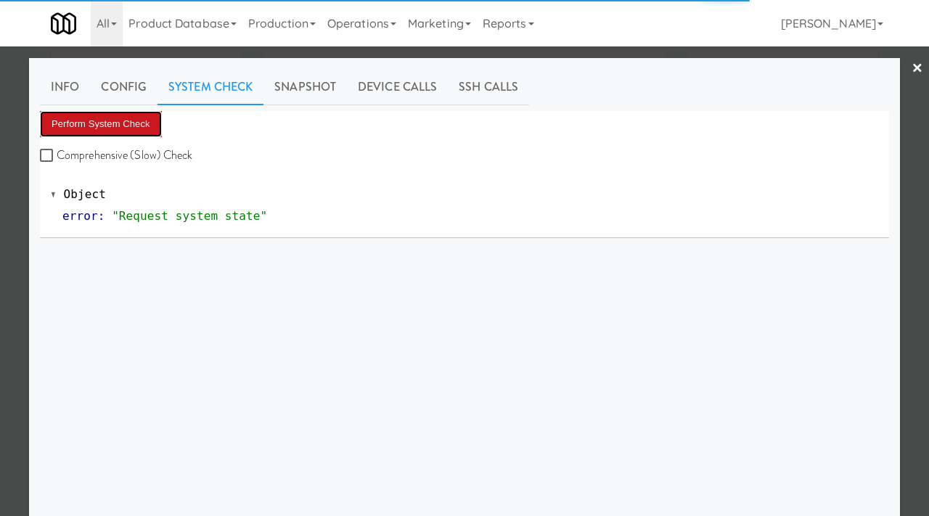
click at [123, 117] on button "Perform System Check" at bounding box center [101, 124] width 122 height 26
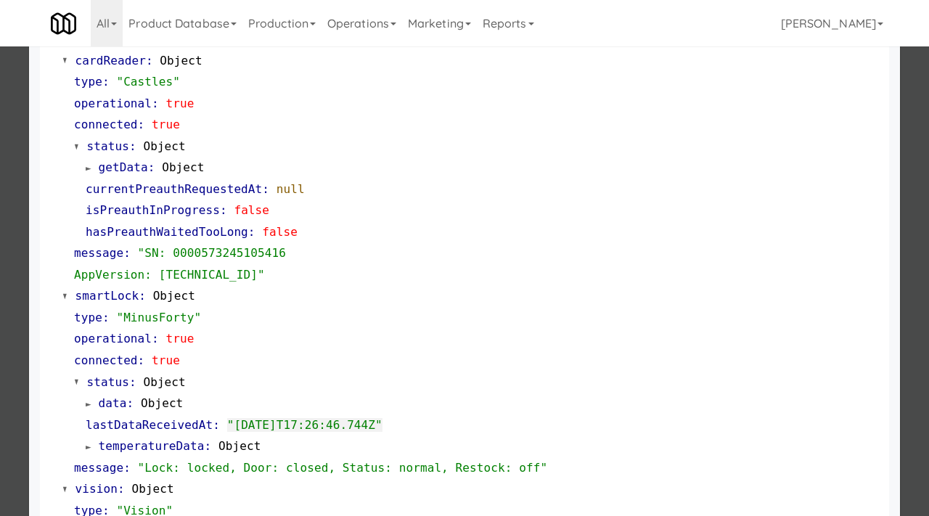
scroll to position [158, 0]
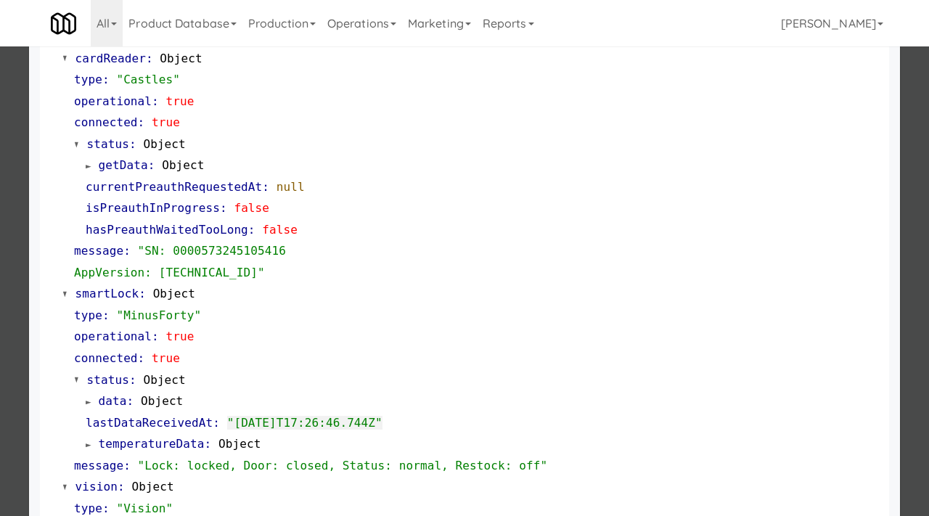
click at [12, 310] on div at bounding box center [464, 258] width 929 height 516
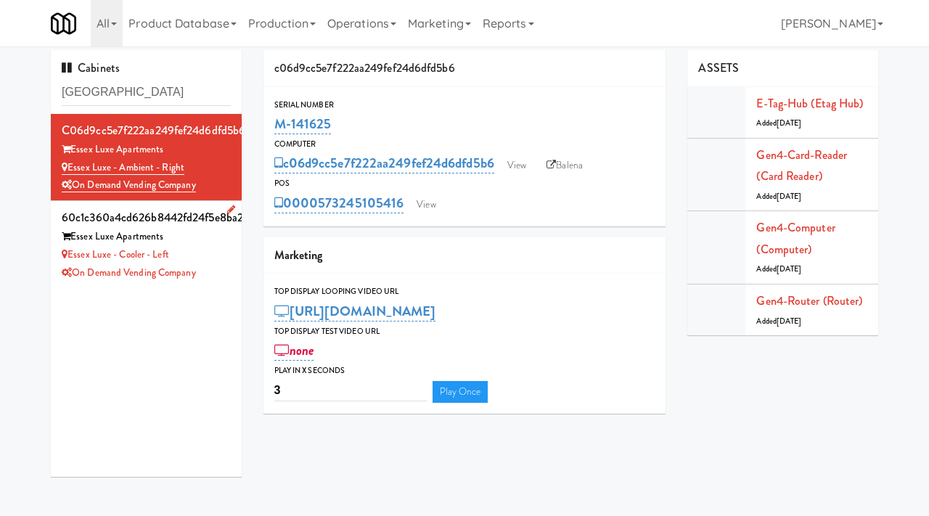
click at [234, 264] on li "60c1c360a4cd626b8442fd24f5e8ba2f Essex Luxe Apartments Essex Luxe - Cooler - Le…" at bounding box center [146, 244] width 191 height 86
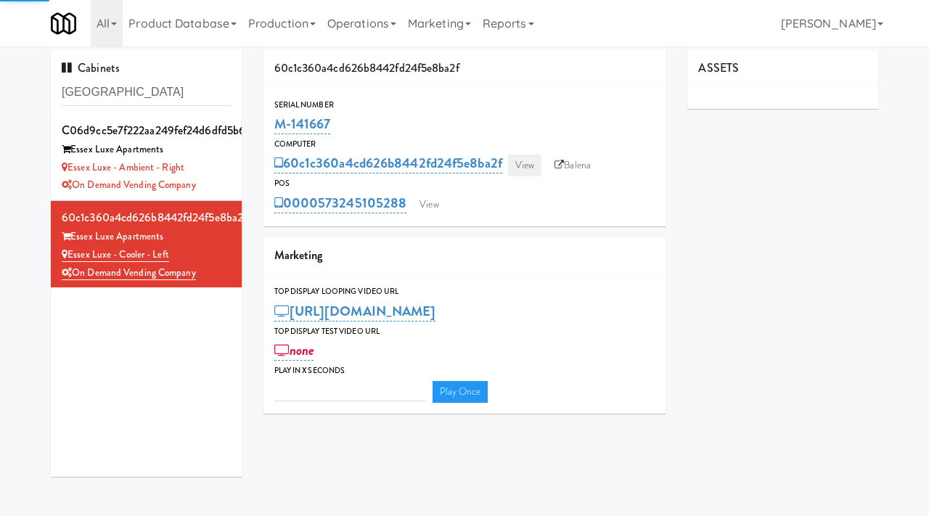
type input "3"
click at [523, 163] on link "View" at bounding box center [524, 166] width 33 height 22
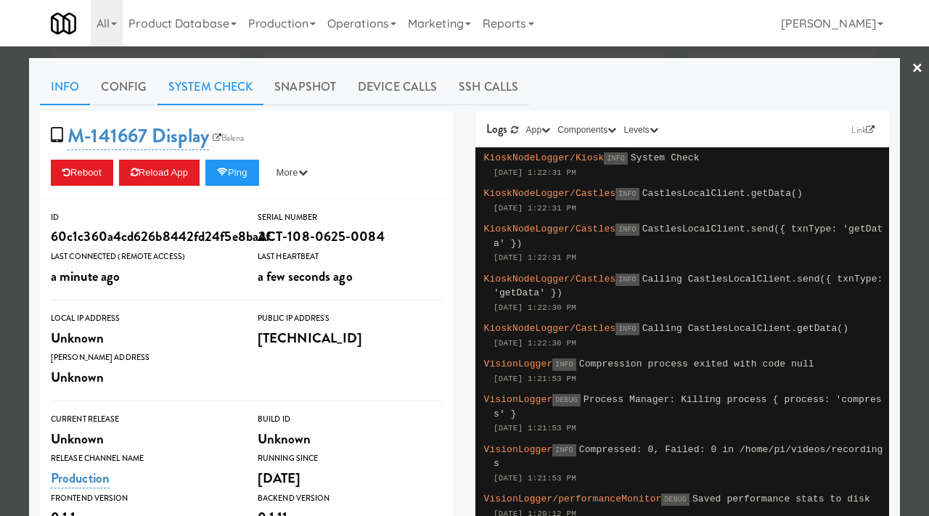
click at [228, 97] on link "System Check" at bounding box center [211, 87] width 106 height 36
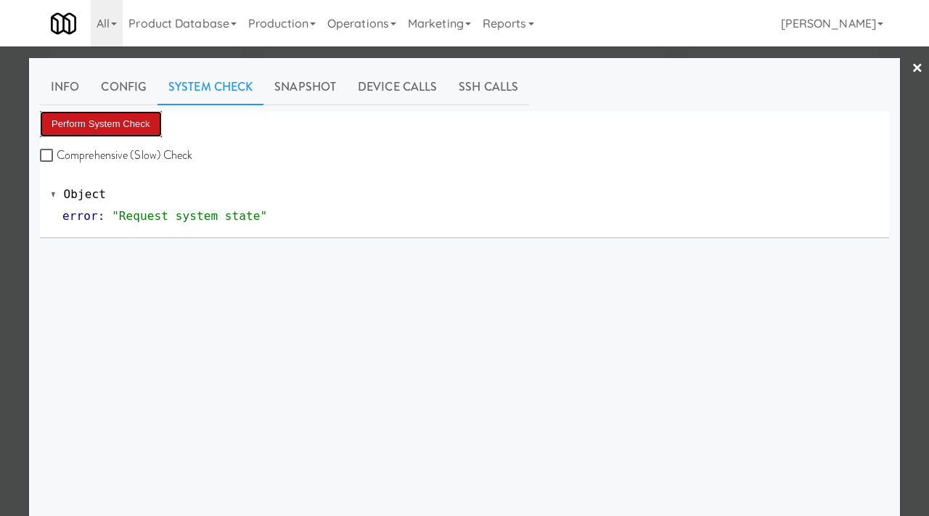
click at [129, 123] on button "Perform System Check" at bounding box center [101, 124] width 122 height 26
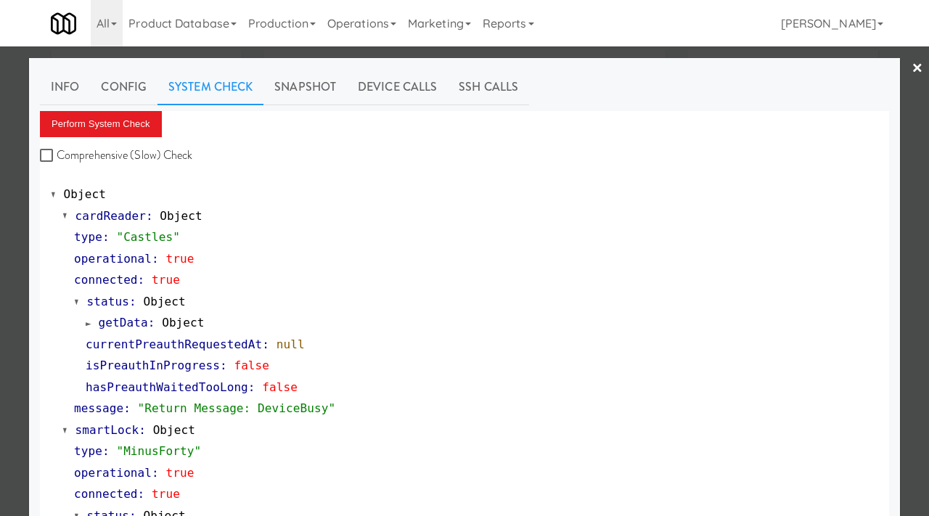
scroll to position [160, 0]
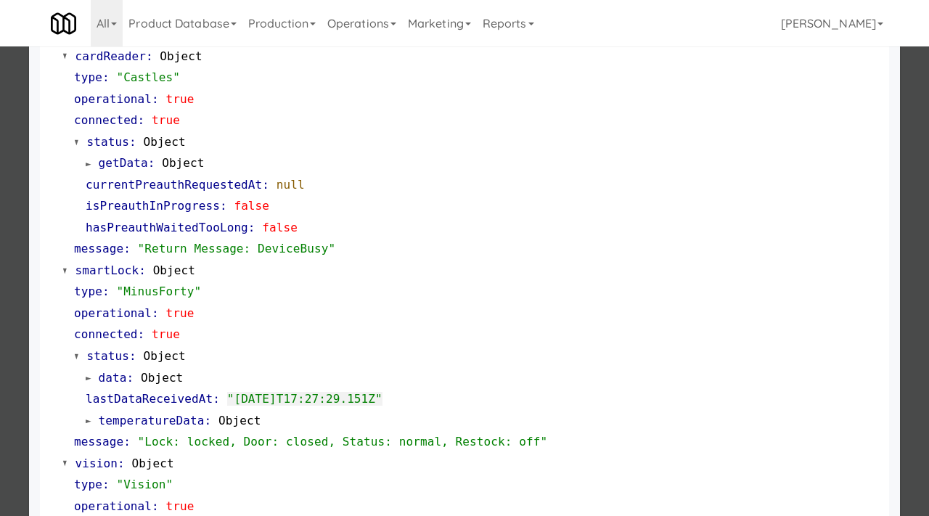
click at [9, 290] on div at bounding box center [464, 258] width 929 height 516
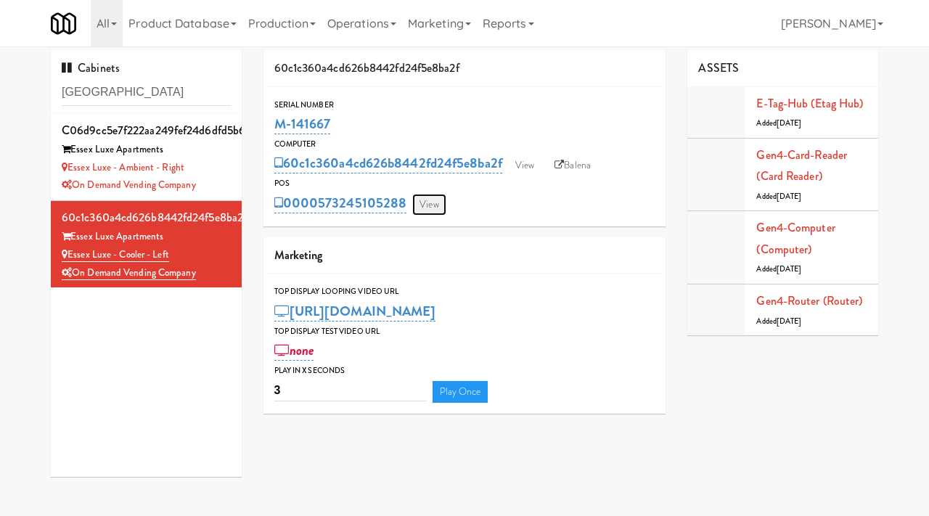
click at [431, 203] on link "View" at bounding box center [428, 205] width 33 height 22
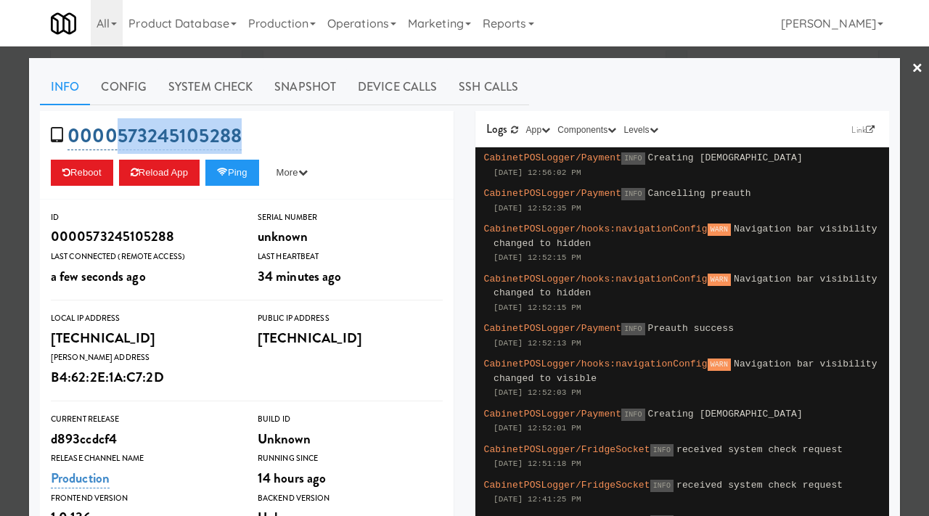
drag, startPoint x: 261, startPoint y: 133, endPoint x: 116, endPoint y: 135, distance: 145.2
click at [116, 135] on div "0000573245105288 Reboot Reload App Ping More Ping Server Restart Server Force R…" at bounding box center [247, 155] width 414 height 89
copy link "573245105288"
click at [0, 247] on div at bounding box center [464, 258] width 929 height 516
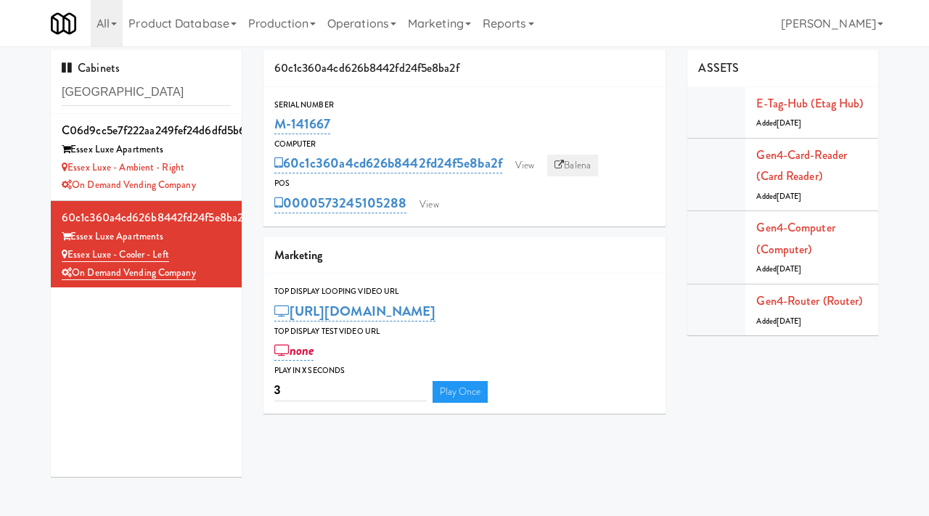
click at [580, 163] on link "Balena" at bounding box center [572, 166] width 51 height 22
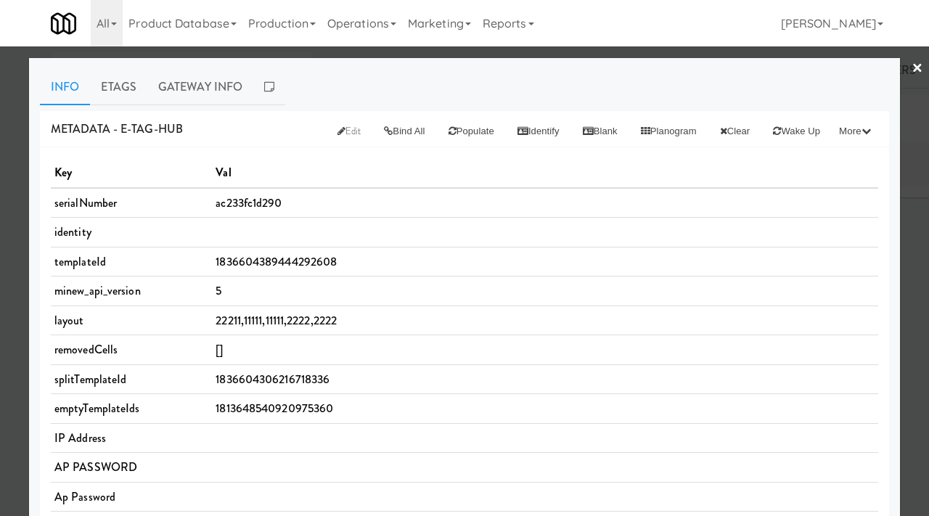
scroll to position [68543, 0]
click at [115, 37] on link "All" at bounding box center [107, 23] width 32 height 46
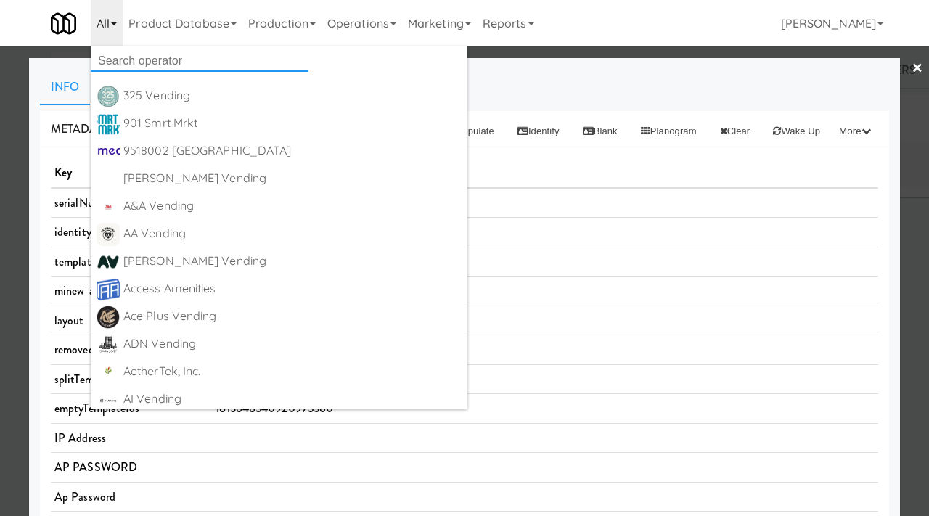
click at [127, 60] on input "text" at bounding box center [200, 61] width 218 height 22
type input "viola"
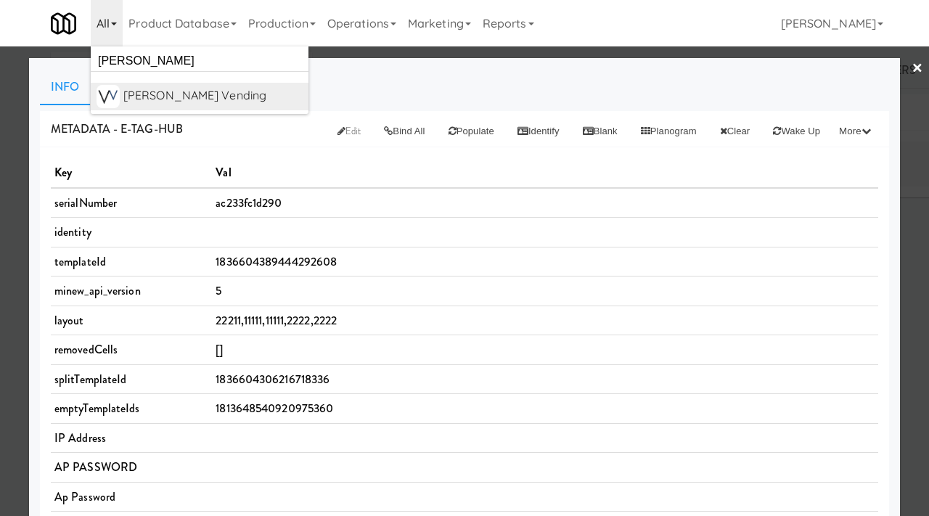
click at [167, 95] on div "[PERSON_NAME] Vending" at bounding box center [212, 96] width 179 height 22
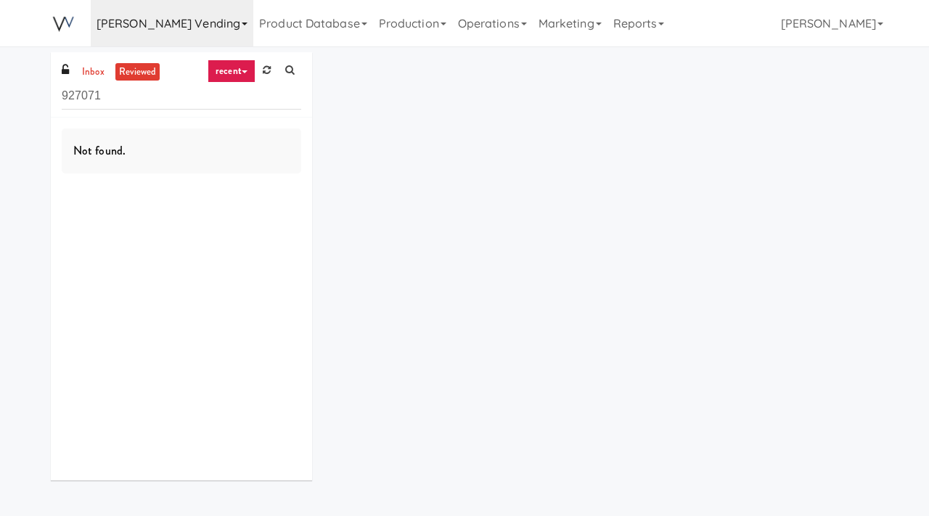
click at [157, 25] on link "[PERSON_NAME] Vending" at bounding box center [172, 23] width 163 height 46
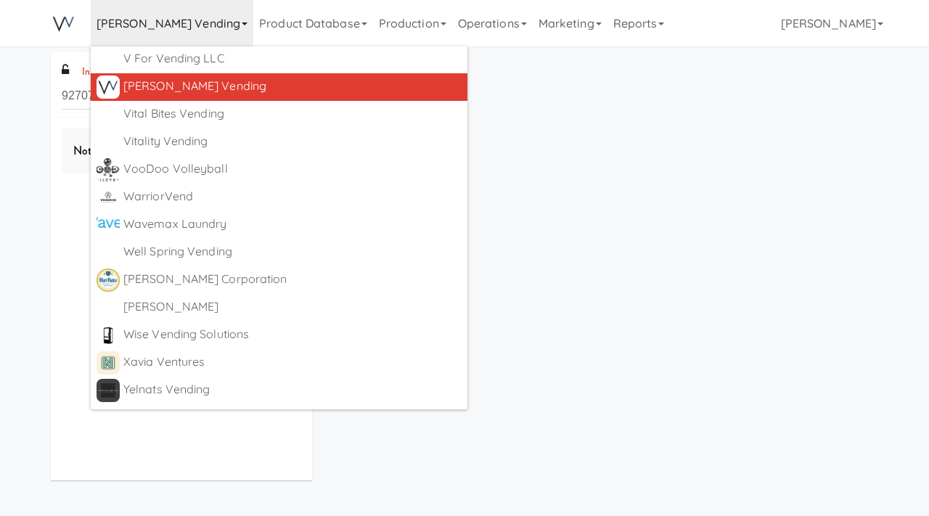
scroll to position [9222, 0]
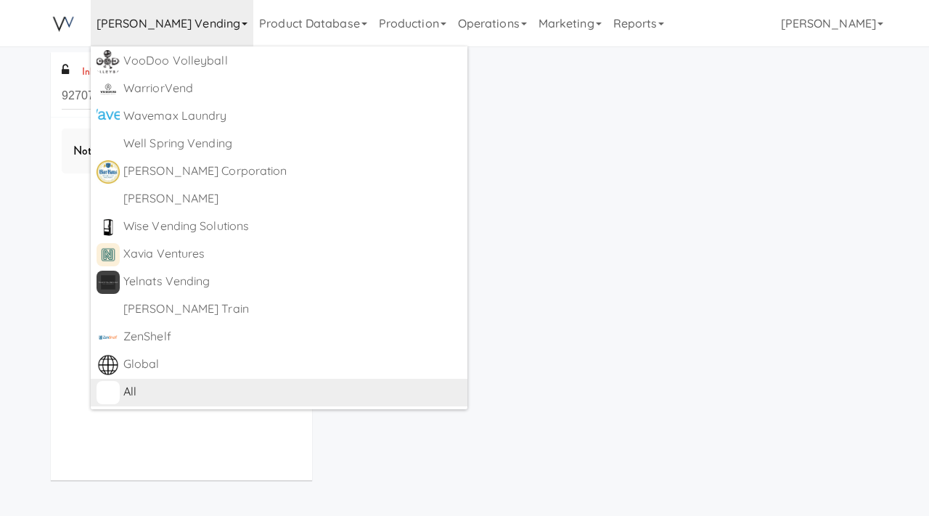
click at [132, 384] on div "All" at bounding box center [292, 392] width 338 height 22
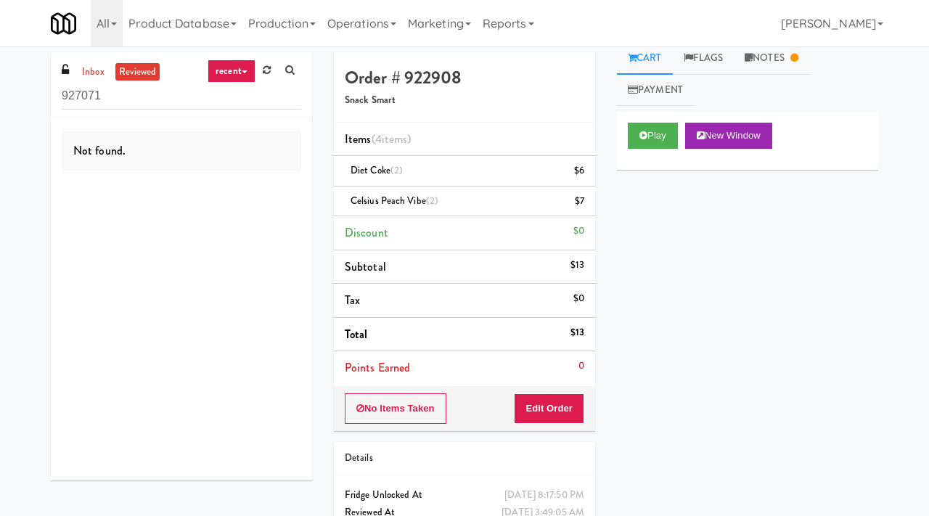
scroll to position [12, 0]
click at [786, 65] on link "Notes" at bounding box center [772, 56] width 76 height 33
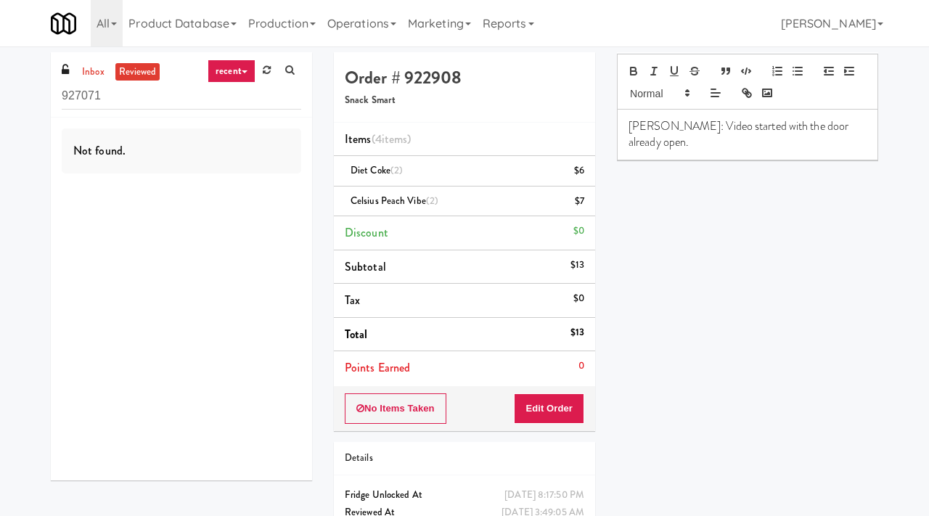
scroll to position [1, 0]
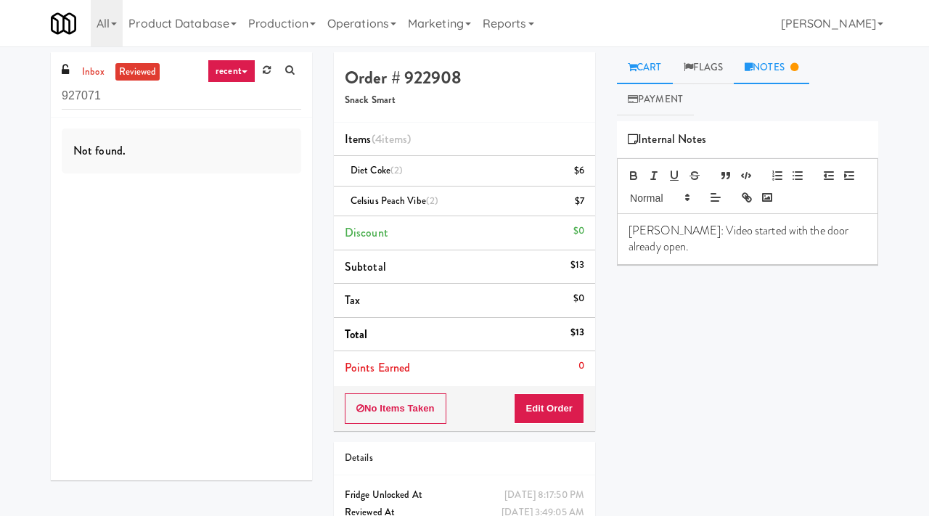
click at [662, 63] on link "Cart" at bounding box center [645, 68] width 56 height 33
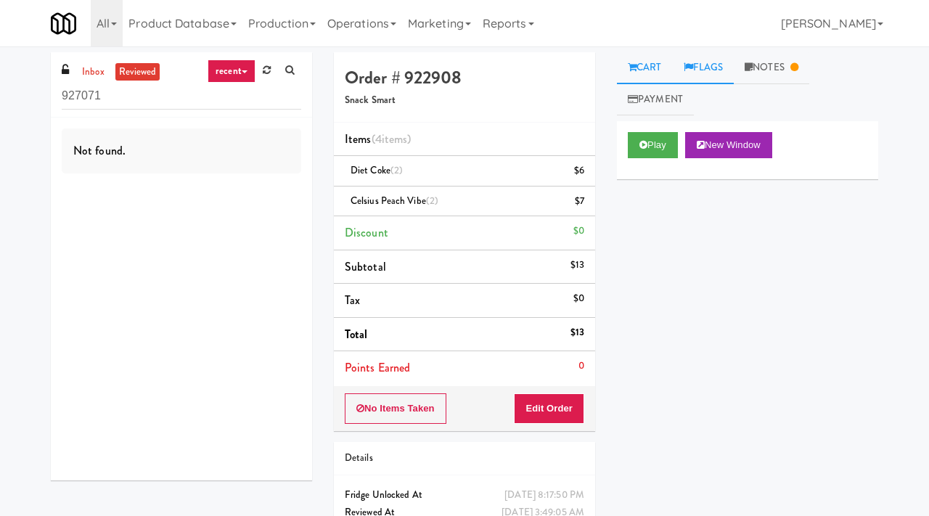
click at [715, 63] on link "Flags" at bounding box center [704, 68] width 62 height 33
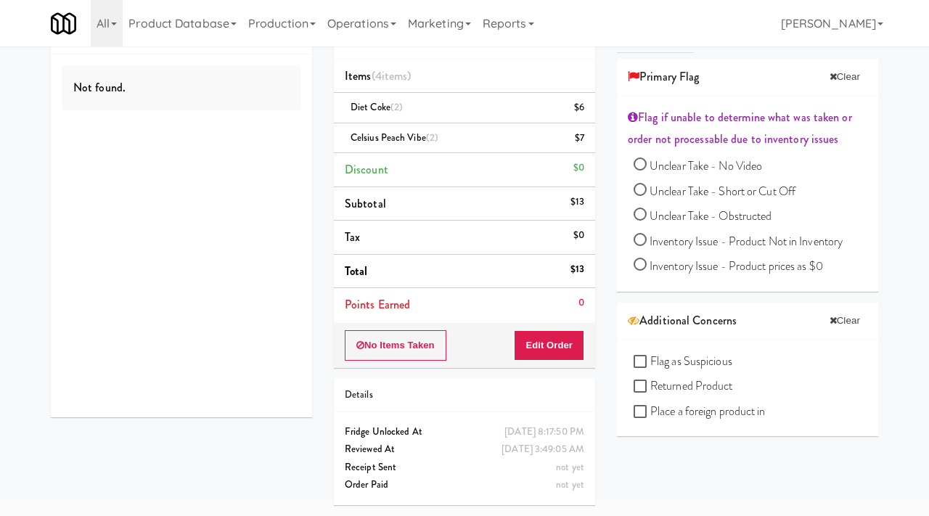
scroll to position [0, 0]
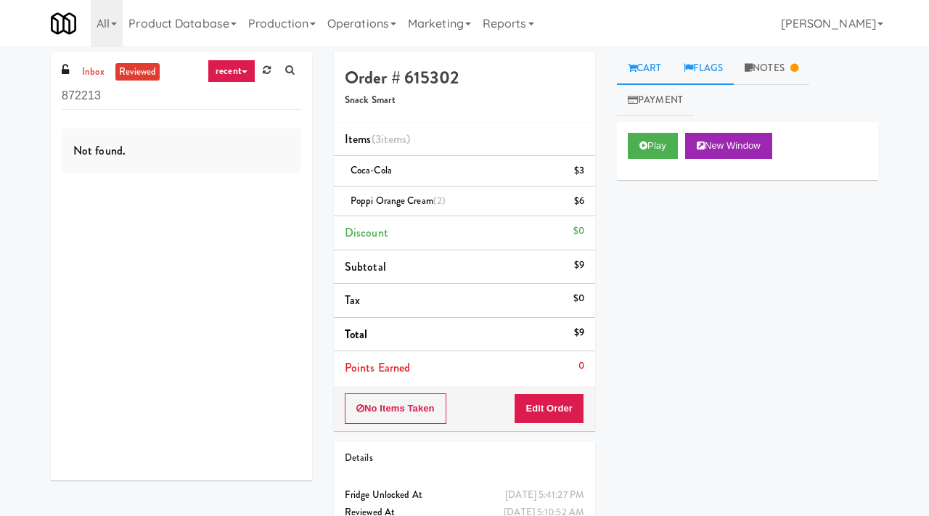
click at [700, 69] on link "Flags" at bounding box center [704, 68] width 62 height 33
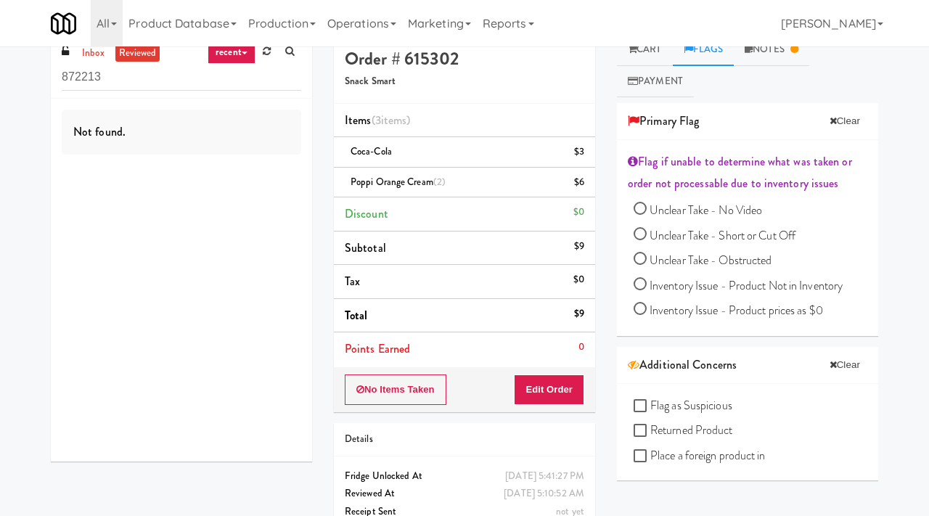
scroll to position [23, 0]
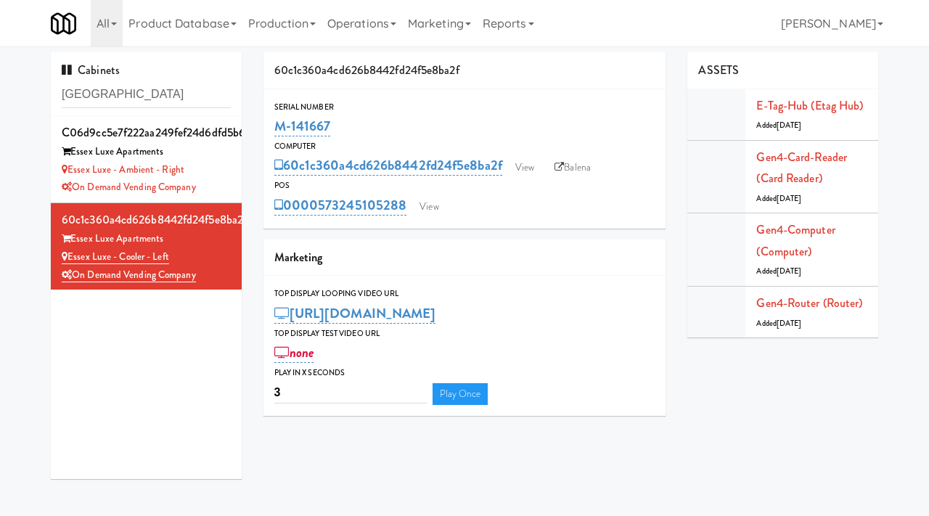
scroll to position [2, 0]
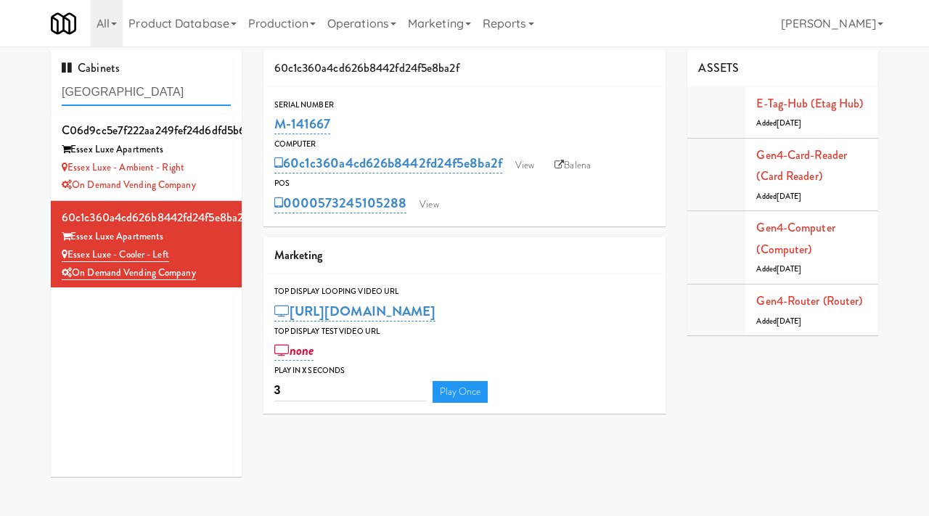
click at [143, 88] on input "essex" at bounding box center [146, 92] width 169 height 27
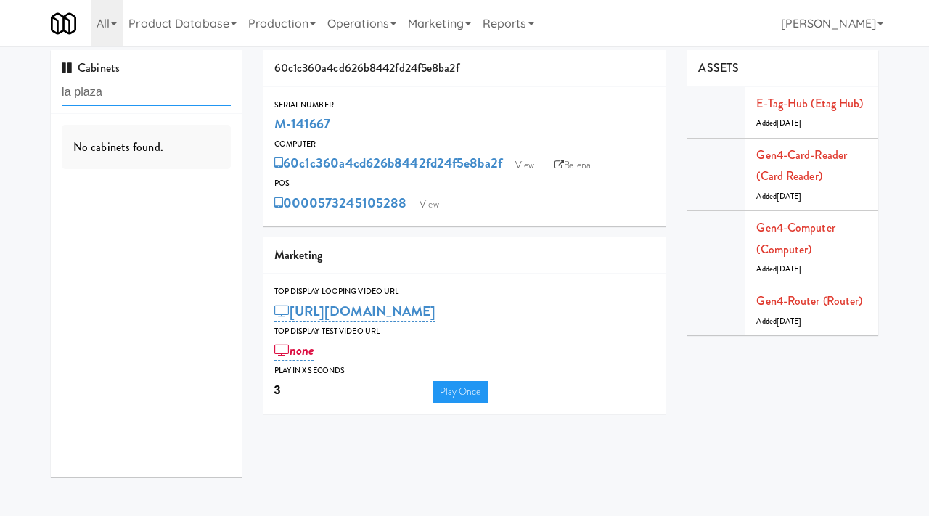
type input "la plaza"
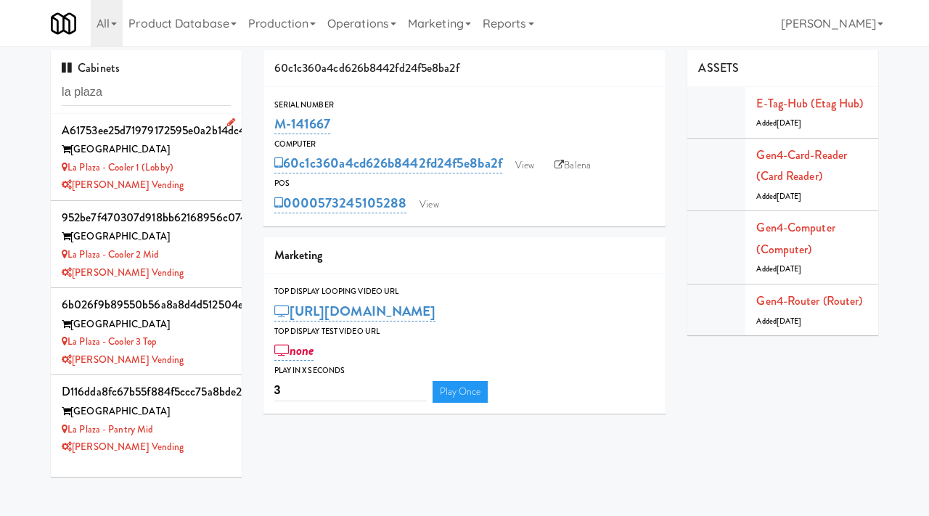
click at [210, 175] on div "La Plaza - Cooler 1 (Lobby)" at bounding box center [146, 168] width 169 height 18
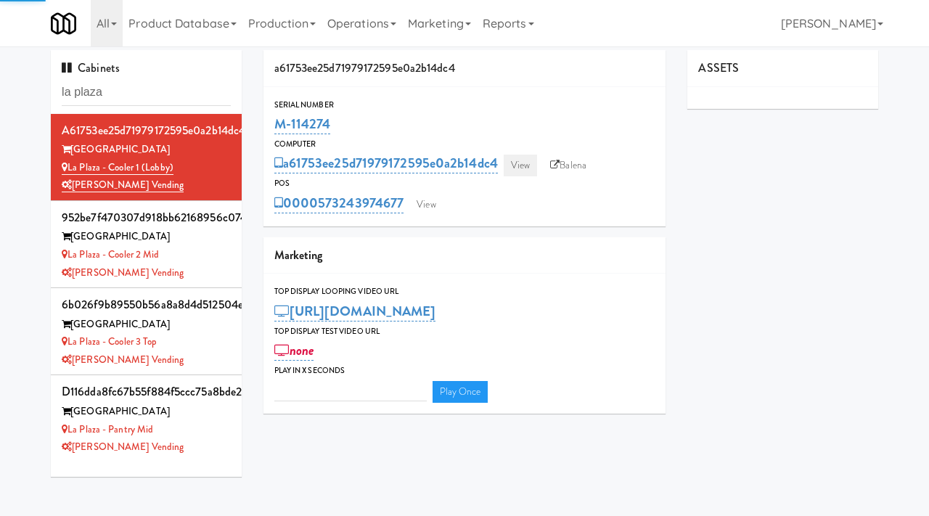
type input "3"
click at [526, 169] on link "View" at bounding box center [520, 166] width 33 height 22
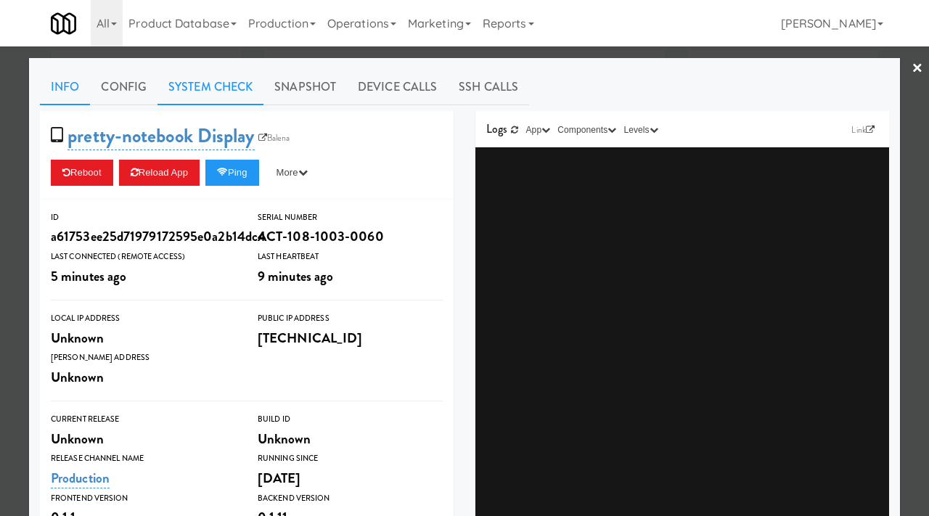
click at [203, 91] on link "System Check" at bounding box center [211, 87] width 106 height 36
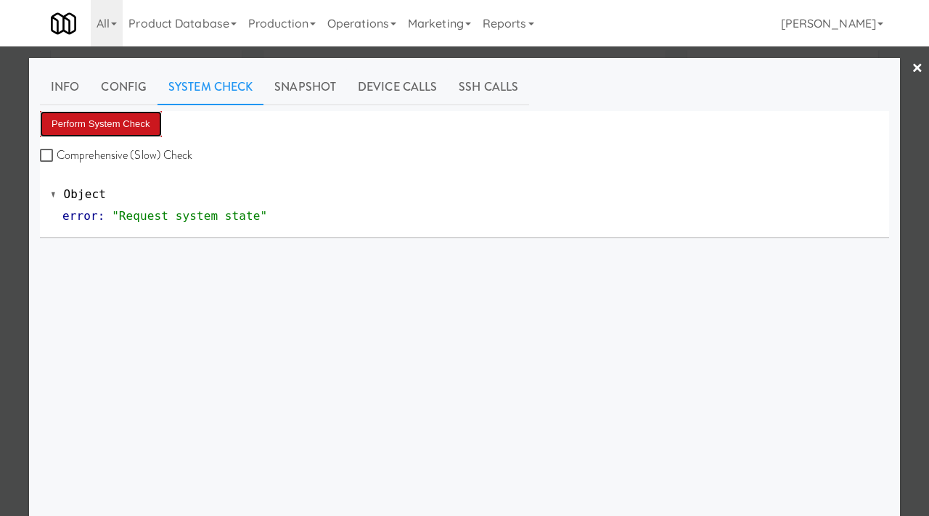
click at [150, 127] on button "Perform System Check" at bounding box center [101, 124] width 122 height 26
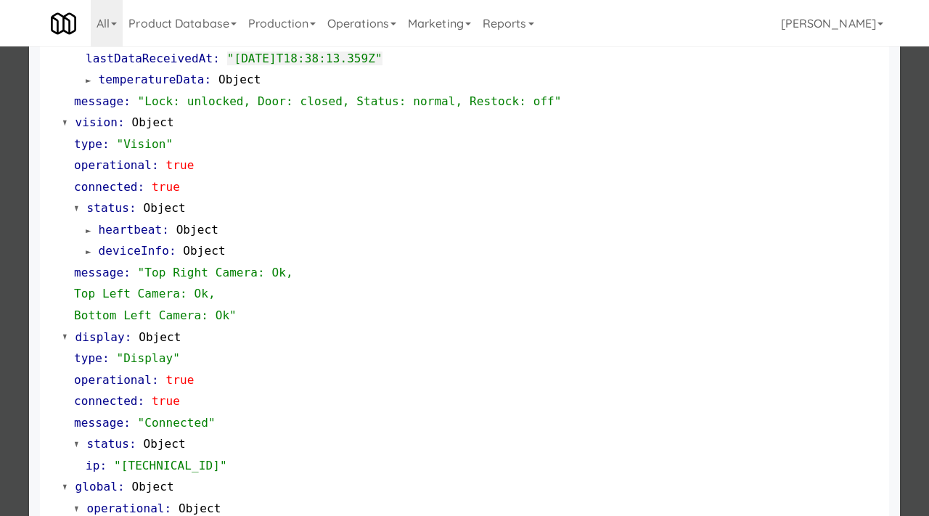
scroll to position [502, 0]
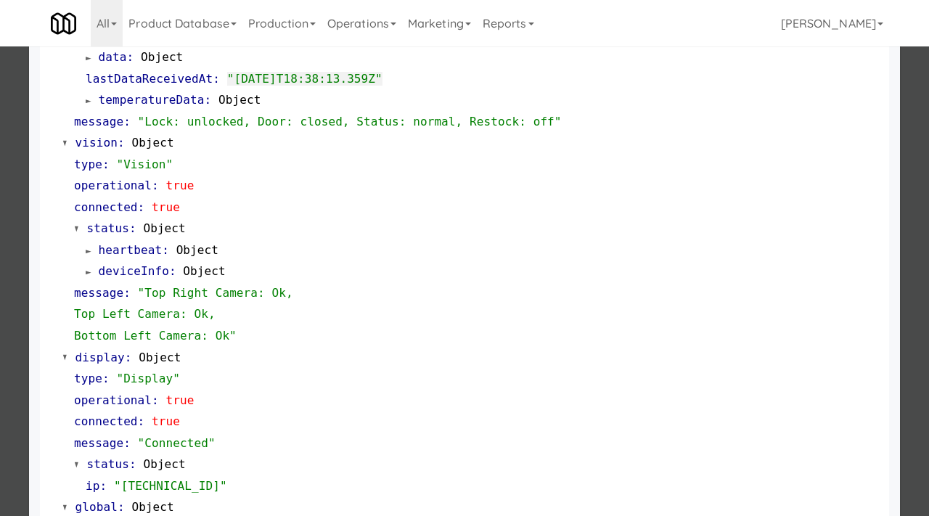
click at [20, 209] on div at bounding box center [464, 258] width 929 height 516
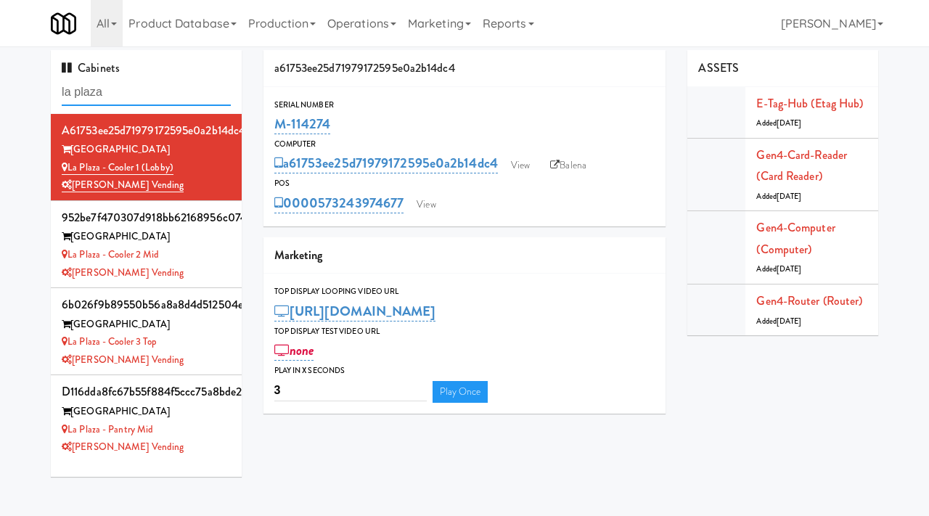
click at [116, 95] on input "la plaza" at bounding box center [146, 92] width 169 height 27
type input "park place"
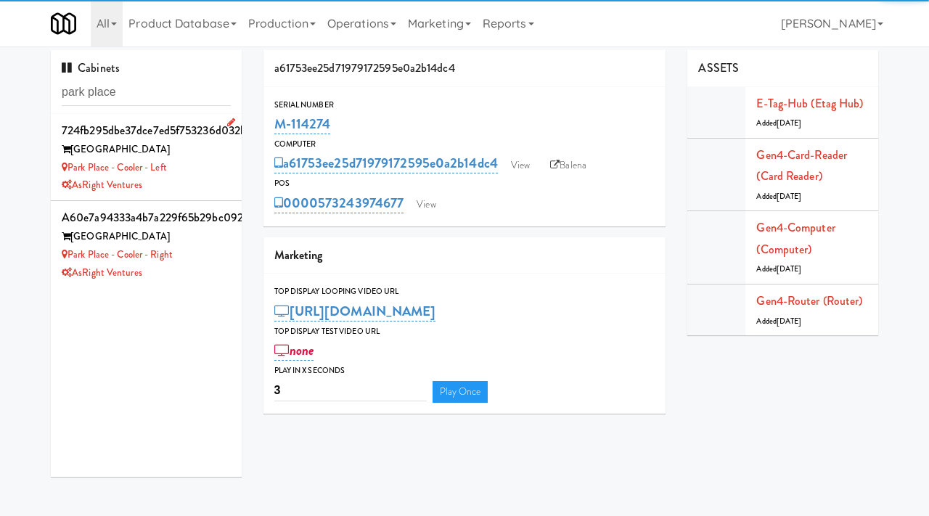
click at [203, 170] on div "Park Place - Cooler - Left" at bounding box center [146, 168] width 169 height 18
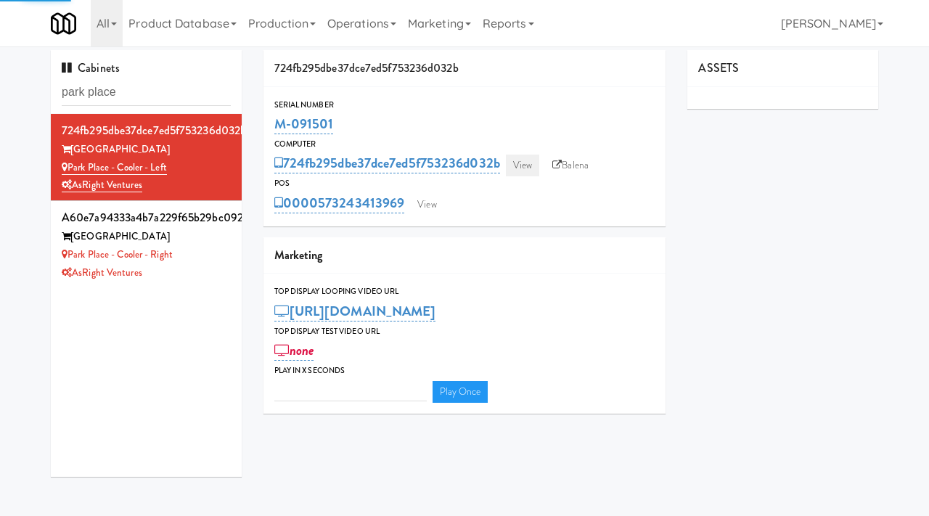
type input "3"
click at [521, 157] on link "View" at bounding box center [522, 166] width 33 height 22
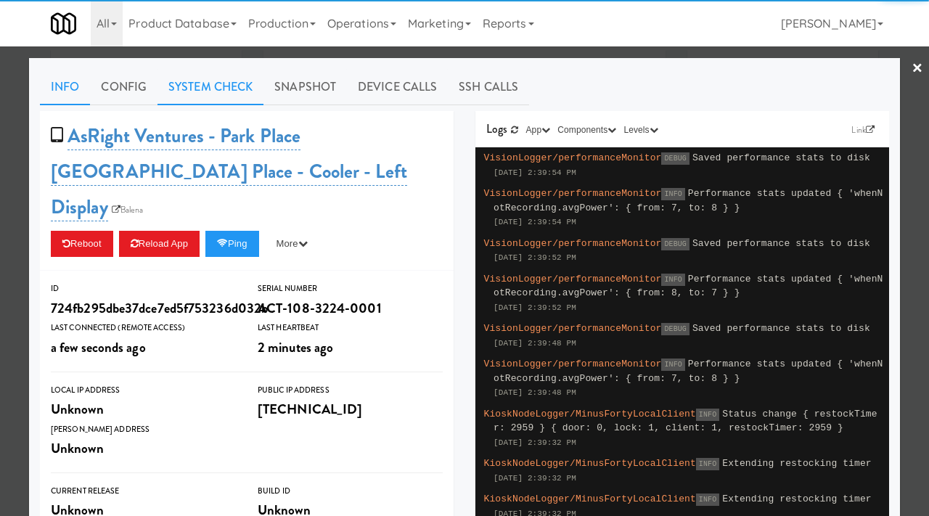
click at [224, 99] on link "System Check" at bounding box center [211, 87] width 106 height 36
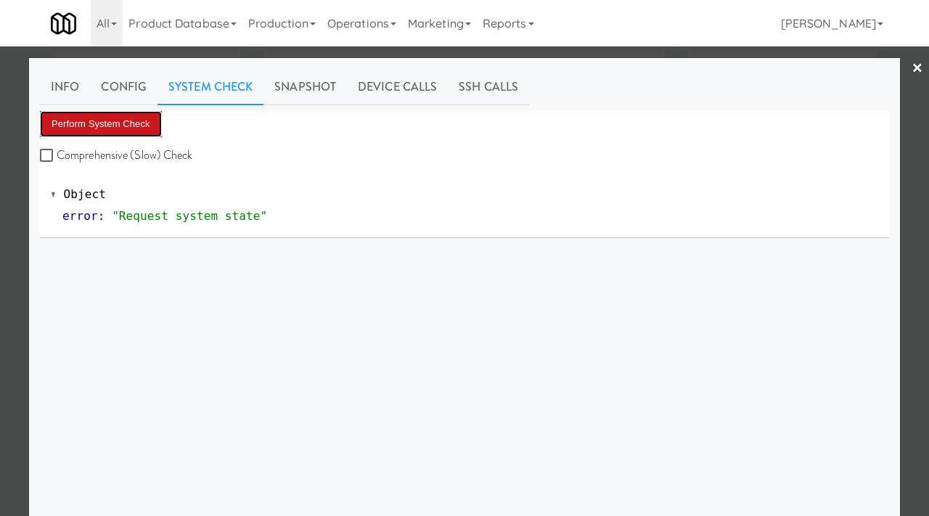
click at [115, 134] on button "Perform System Check" at bounding box center [101, 124] width 122 height 26
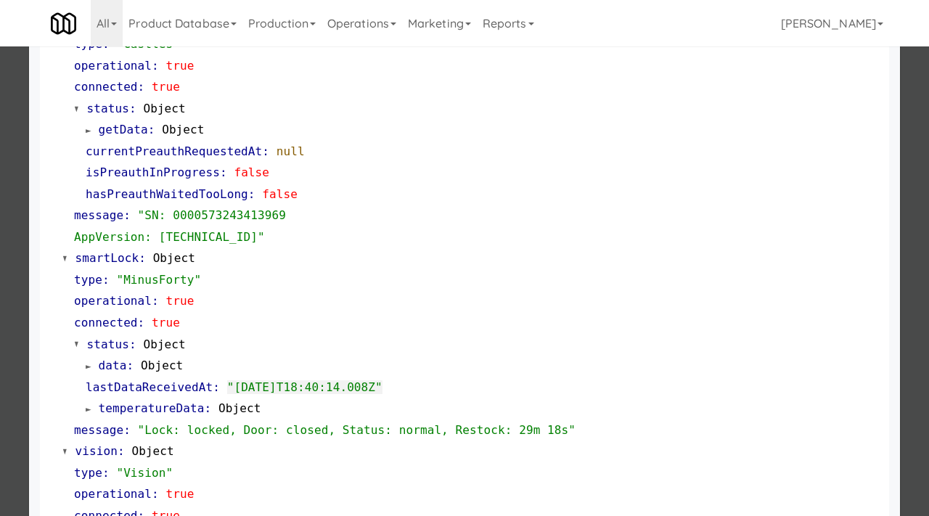
scroll to position [197, 0]
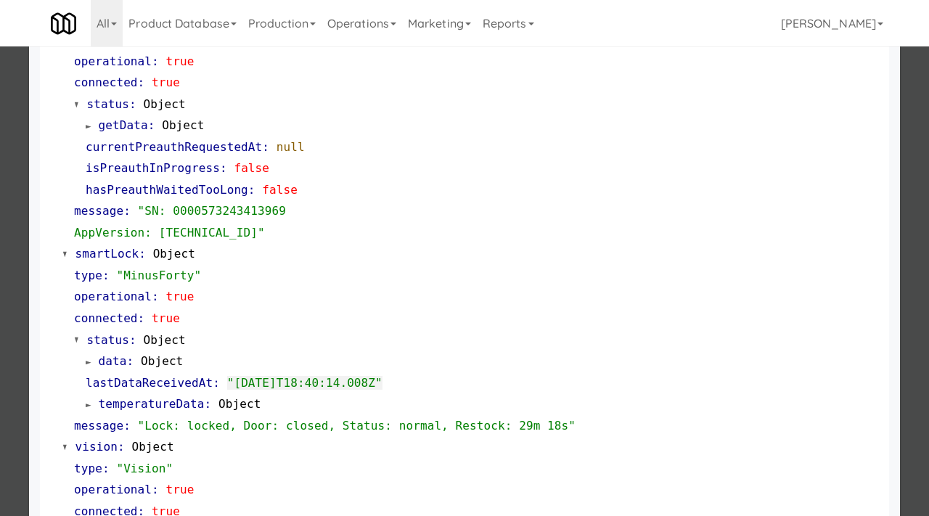
click at [0, 353] on div at bounding box center [464, 258] width 929 height 516
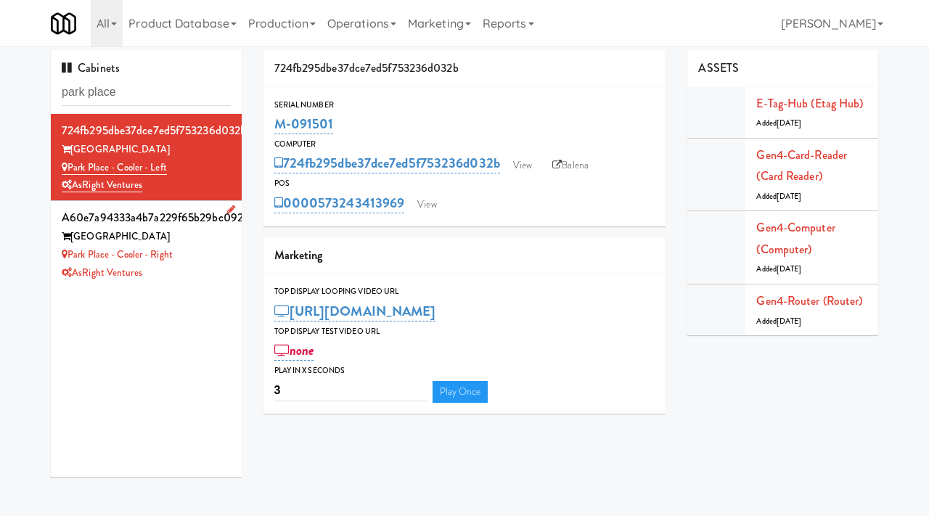
click at [202, 261] on div "Park Place - Cooler - Right" at bounding box center [146, 255] width 169 height 18
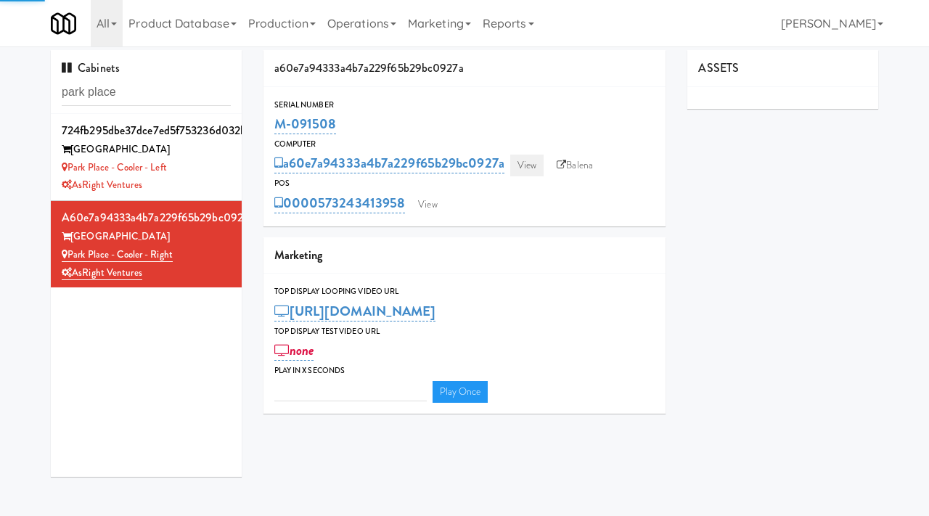
type input "3"
click at [521, 158] on link "View" at bounding box center [526, 166] width 33 height 22
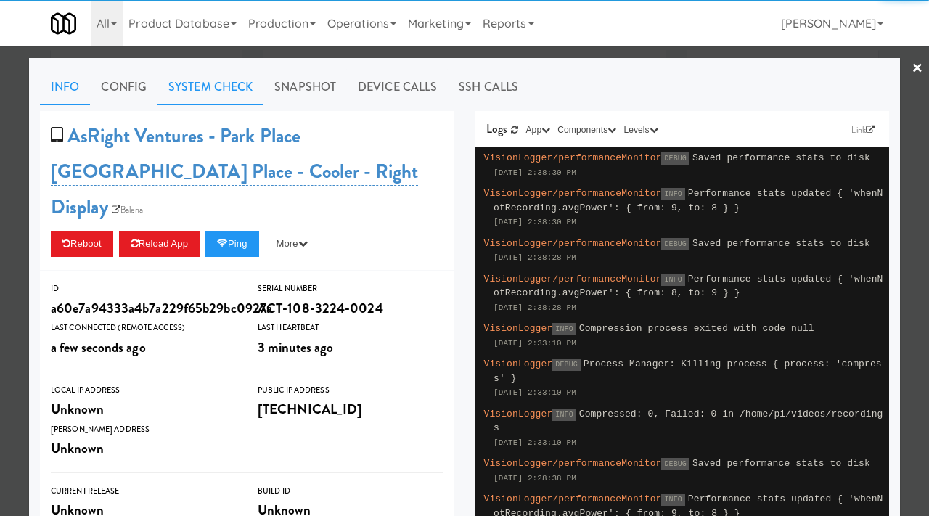
click at [224, 93] on link "System Check" at bounding box center [211, 87] width 106 height 36
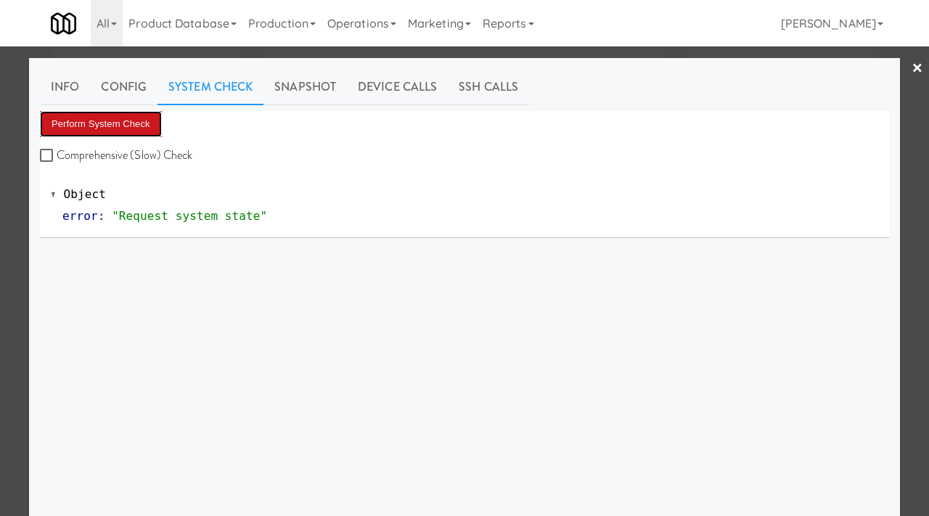
click at [95, 127] on button "Perform System Check" at bounding box center [101, 124] width 122 height 26
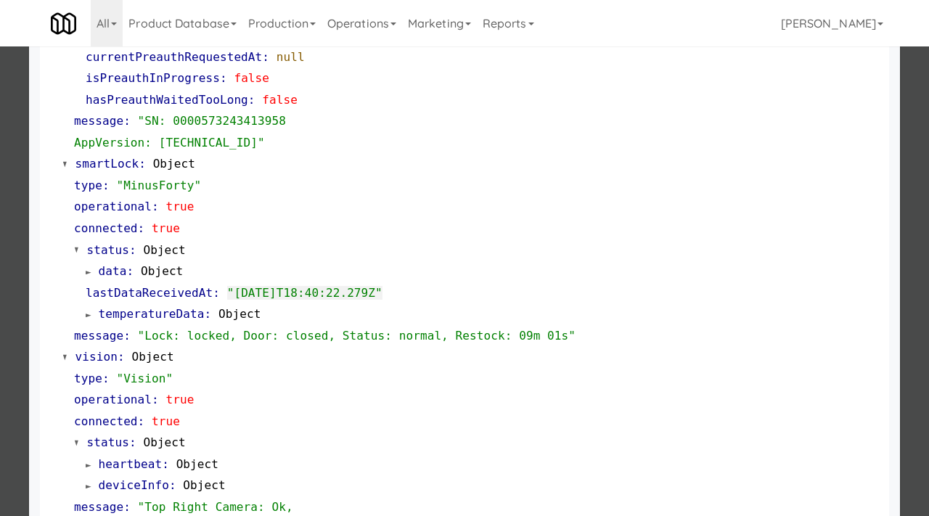
scroll to position [330, 0]
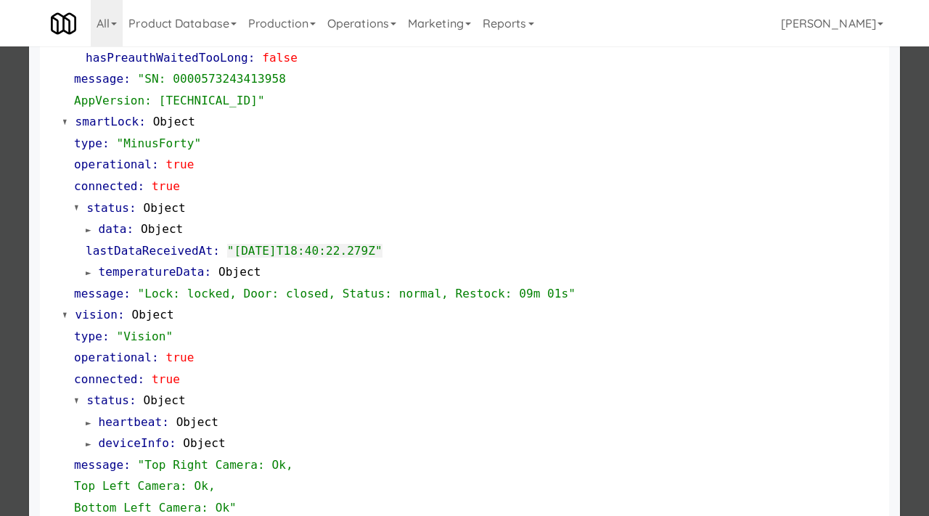
click at [0, 185] on div at bounding box center [464, 258] width 929 height 516
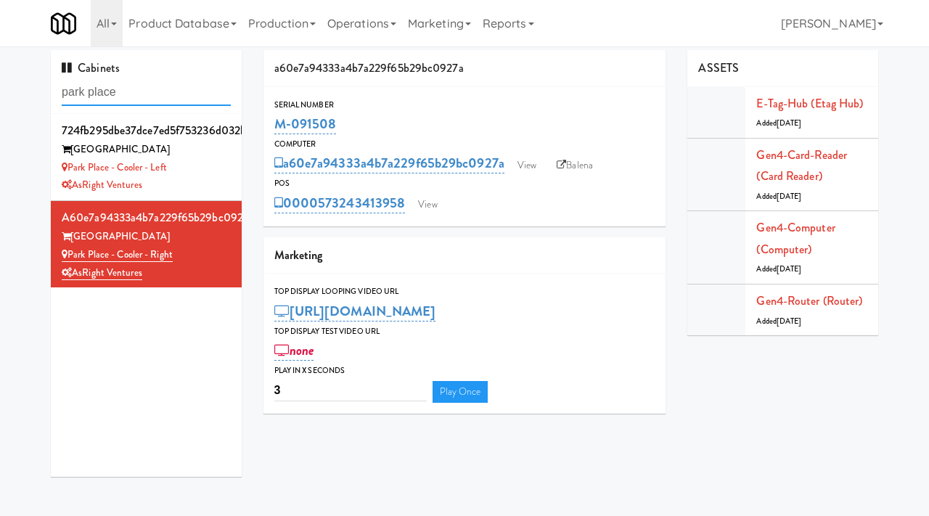
click at [136, 95] on input "park place" at bounding box center [146, 92] width 169 height 27
type input "gainesville"
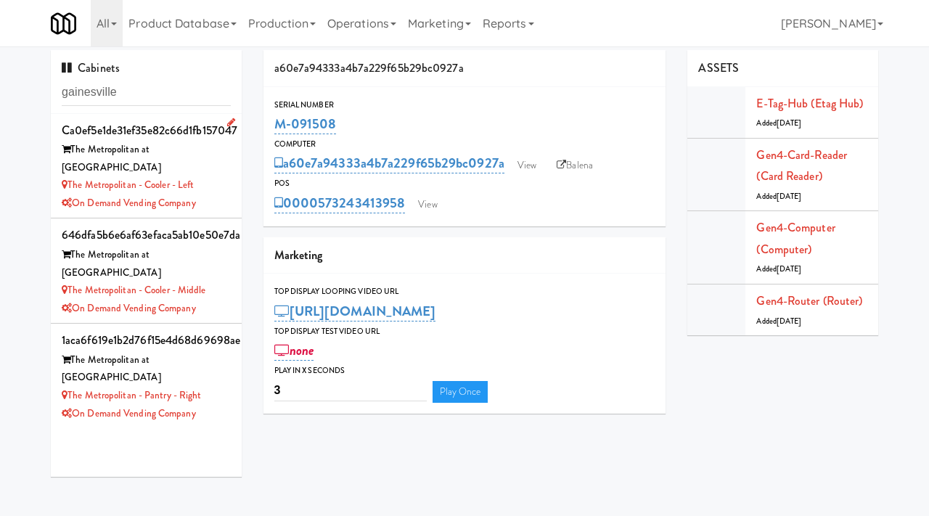
click at [229, 195] on div "On Demand Vending Company" at bounding box center [146, 204] width 169 height 18
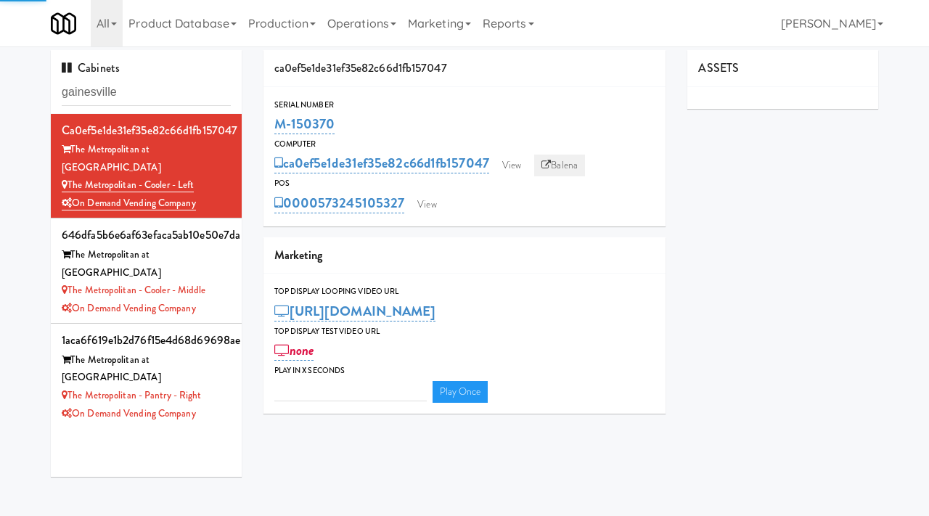
type input "3"
click at [576, 162] on link "Balena" at bounding box center [559, 166] width 51 height 22
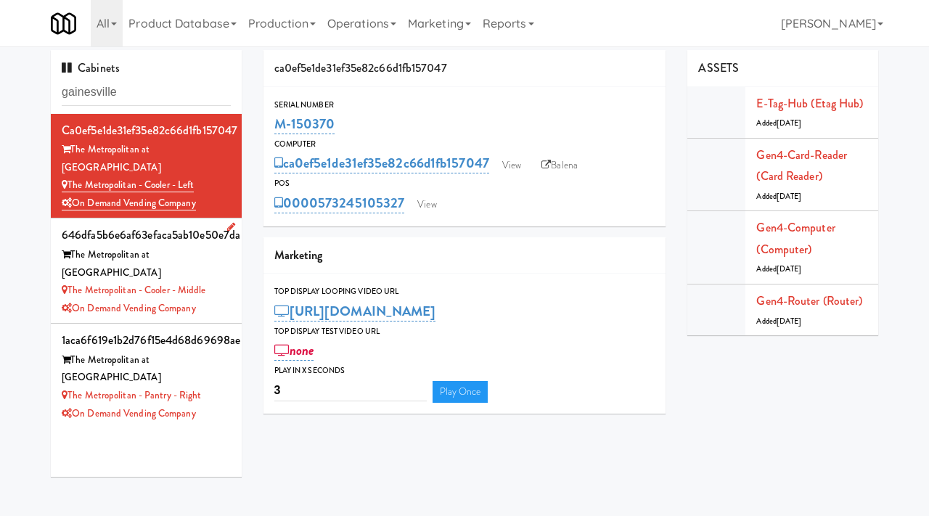
click at [222, 282] on div "The Metropolitan - Cooler - Middle" at bounding box center [146, 291] width 169 height 18
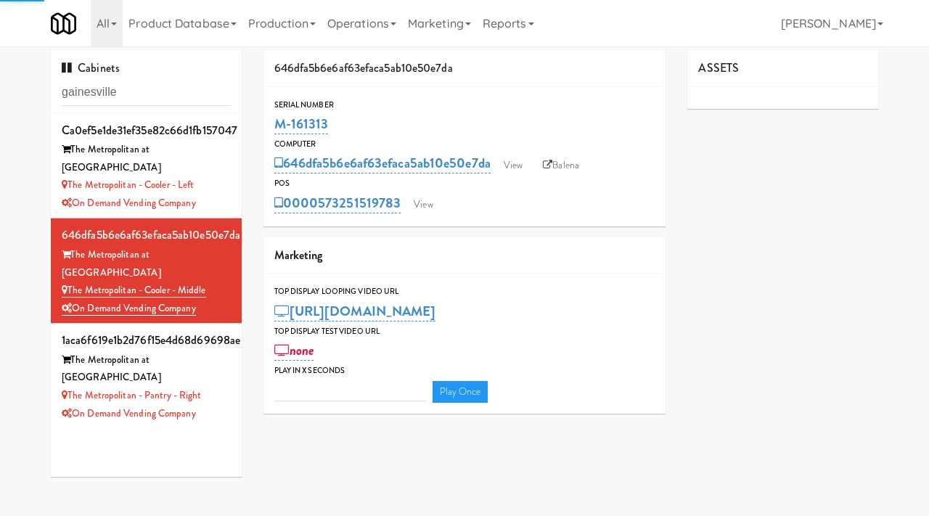
type input "3"
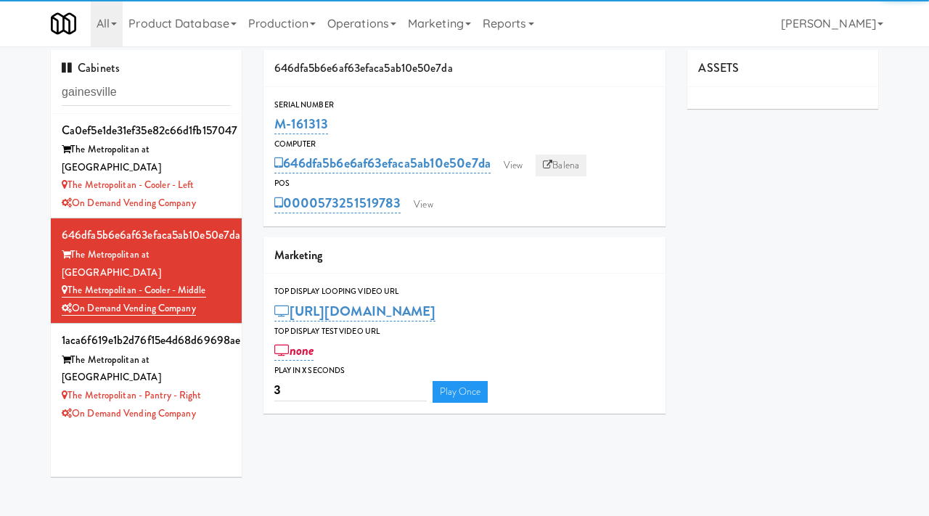
click at [586, 165] on link "Balena" at bounding box center [561, 166] width 51 height 22
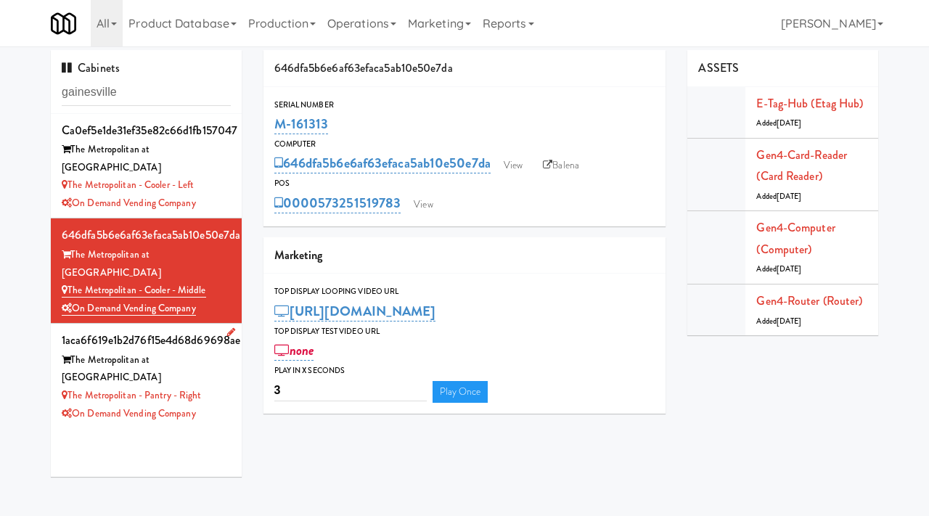
click at [226, 387] on div "The Metropolitan - Pantry - Right" at bounding box center [146, 396] width 169 height 18
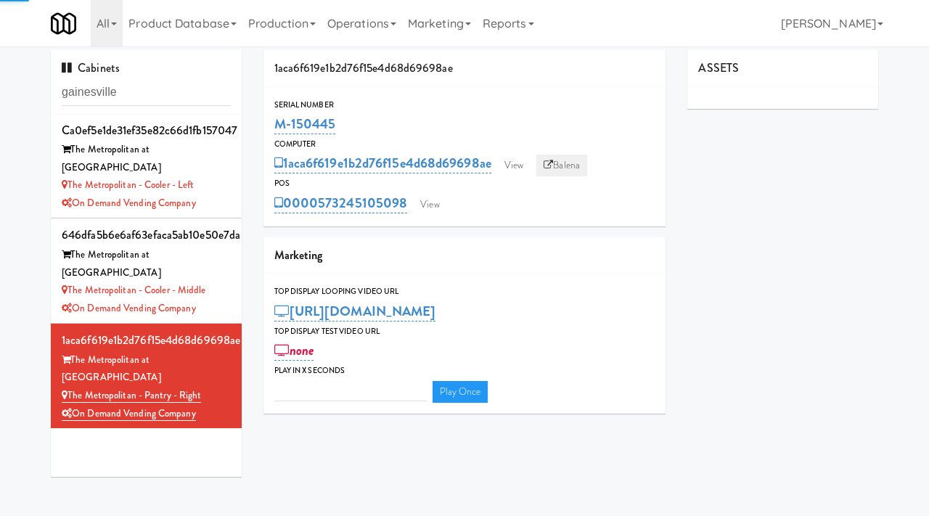
type input "3"
click at [569, 166] on link "Balena" at bounding box center [562, 166] width 51 height 22
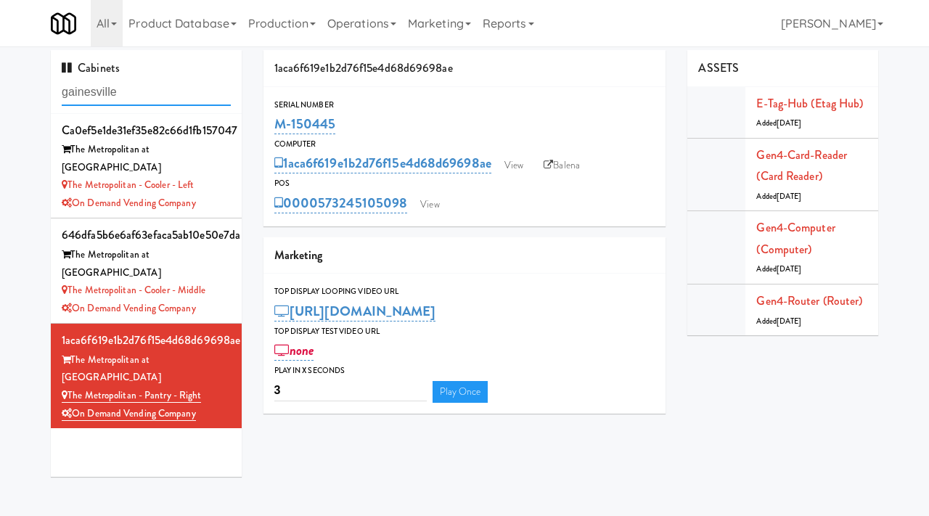
drag, startPoint x: 134, startPoint y: 93, endPoint x: 37, endPoint y: 87, distance: 97.5
click at [37, 87] on div "Cabinets gainesville ca0ef5e1de31ef35e82c66d1fb157047 The Metropolitan at Gaine…" at bounding box center [464, 269] width 929 height 438
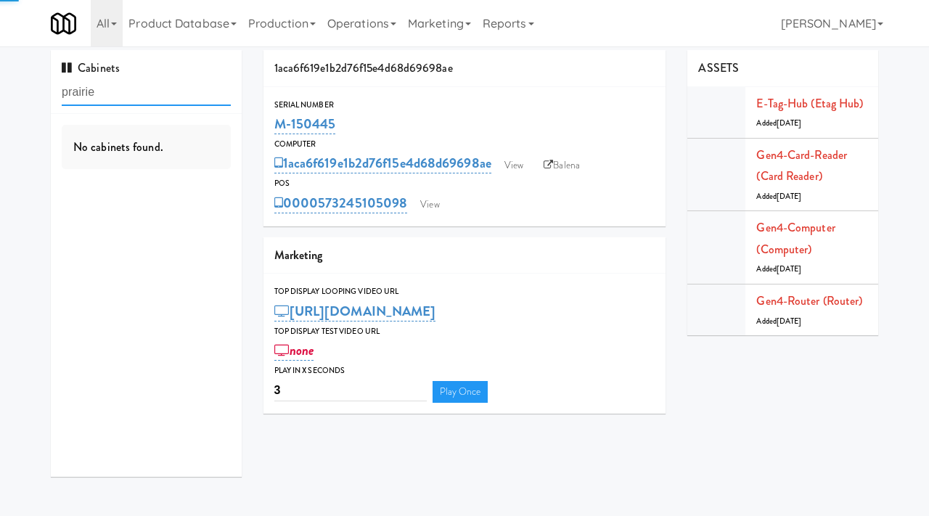
type input "prairie"
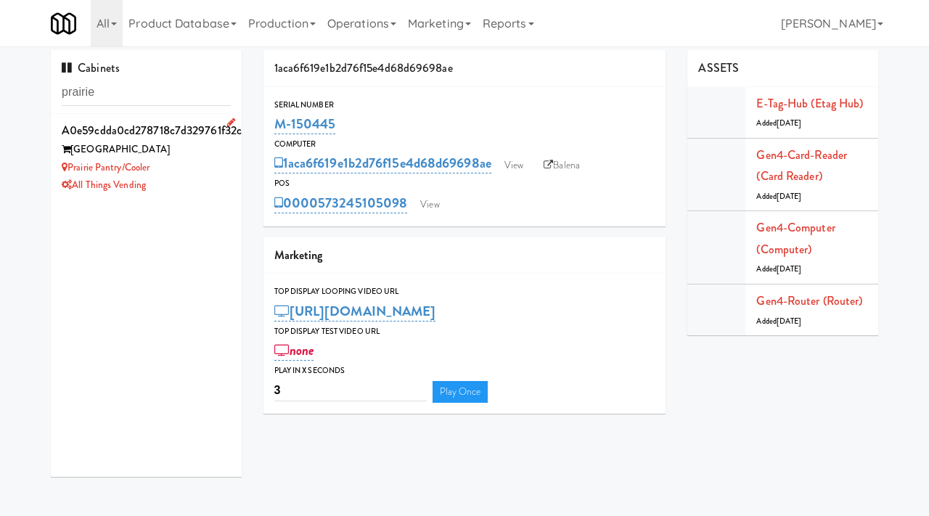
click at [202, 155] on div "[GEOGRAPHIC_DATA]" at bounding box center [146, 150] width 169 height 18
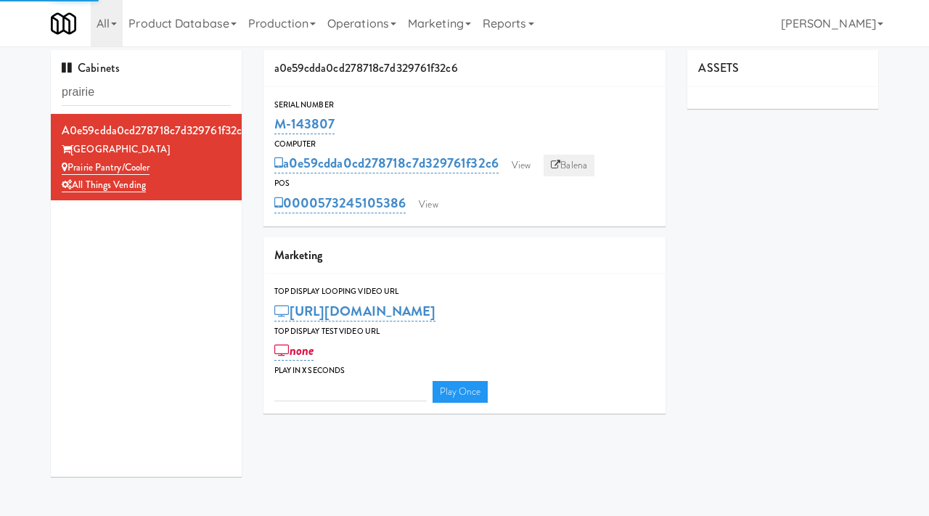
type input "3"
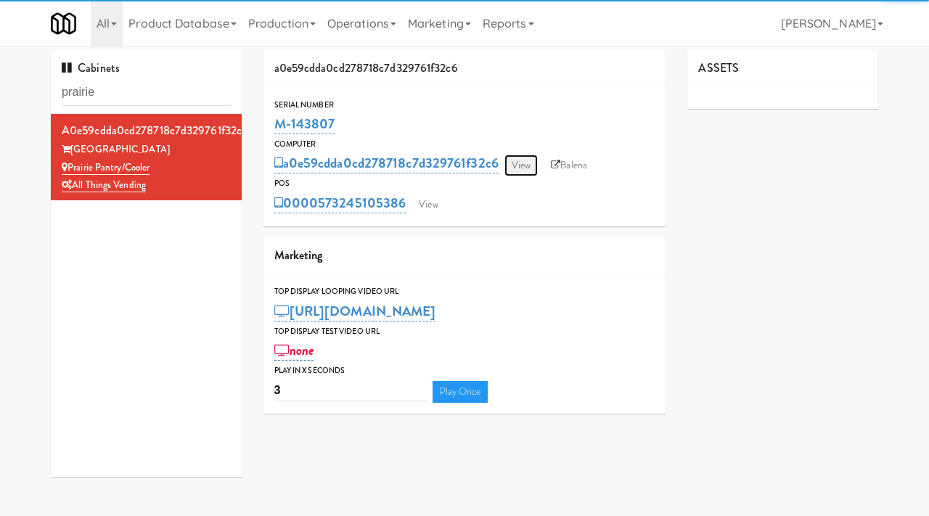
click at [531, 158] on link "View" at bounding box center [521, 166] width 33 height 22
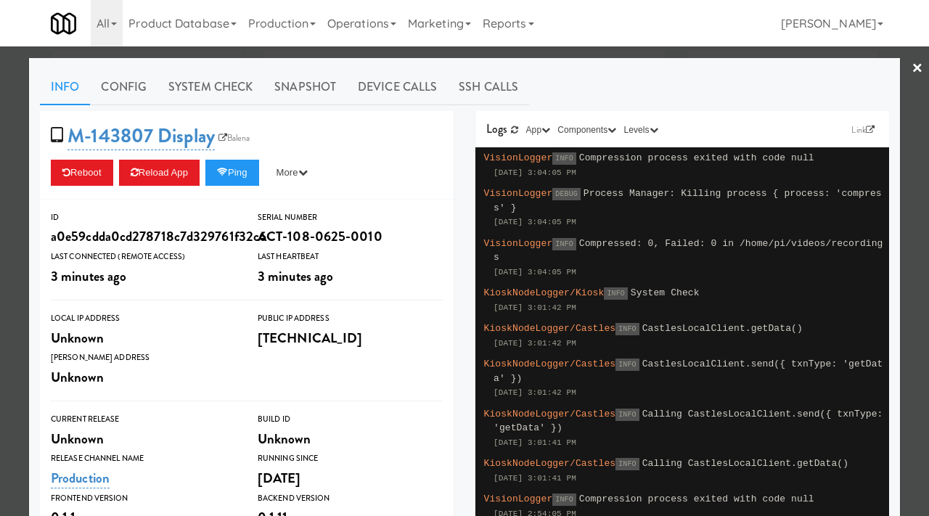
click at [0, 262] on div at bounding box center [464, 258] width 929 height 516
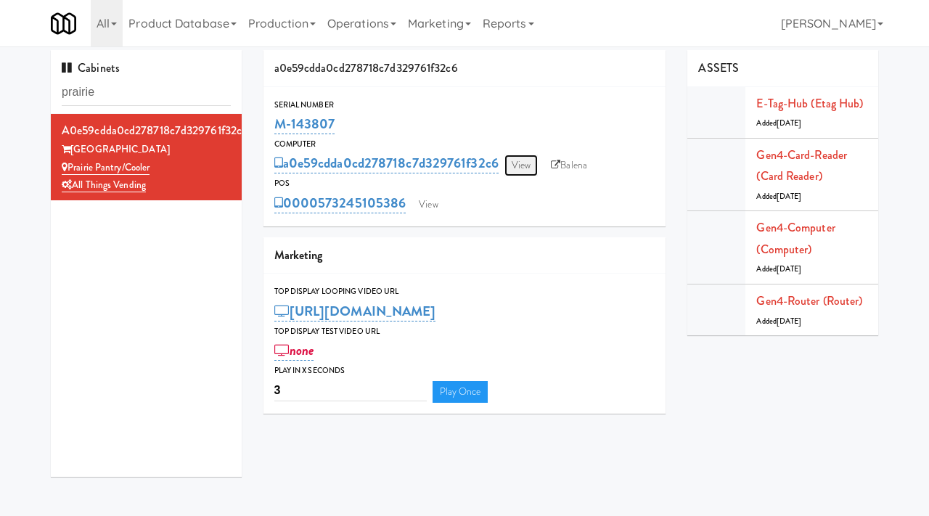
click at [521, 167] on link "View" at bounding box center [521, 166] width 33 height 22
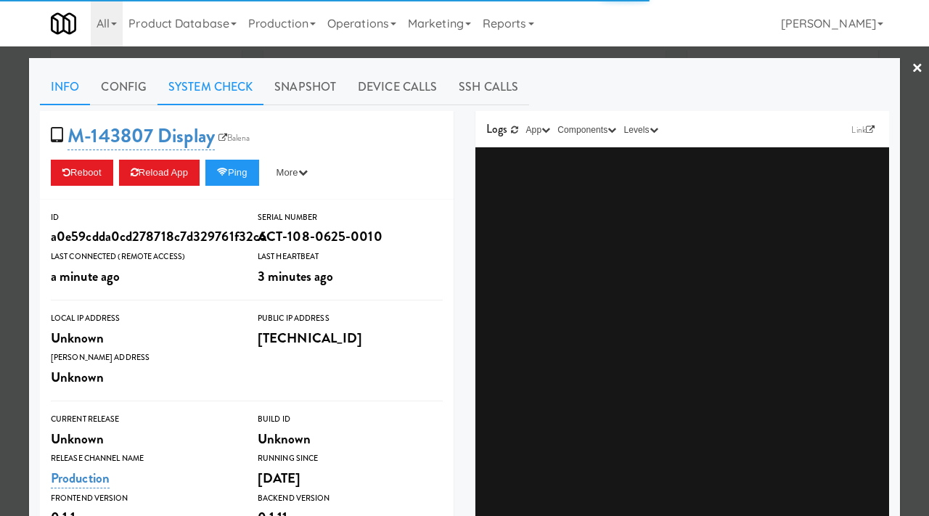
click at [229, 86] on link "System Check" at bounding box center [211, 87] width 106 height 36
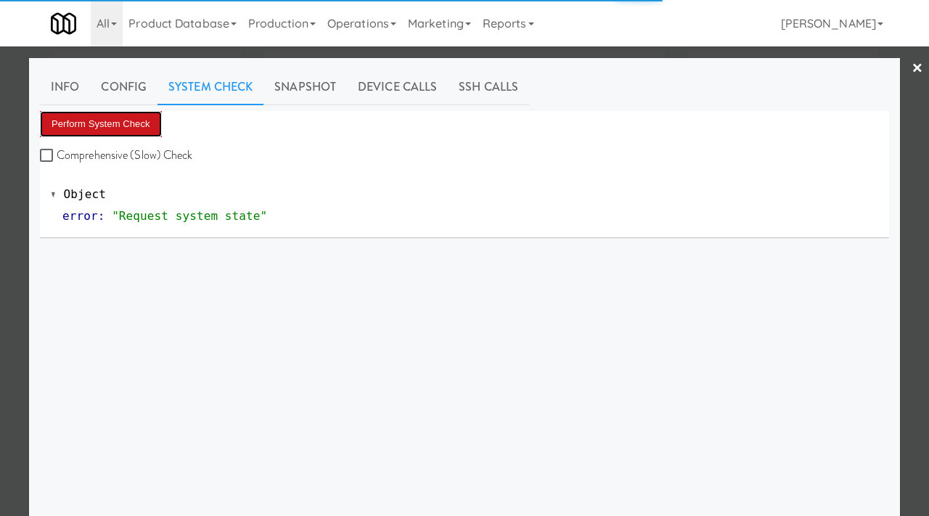
click at [107, 111] on button "Perform System Check" at bounding box center [101, 124] width 122 height 26
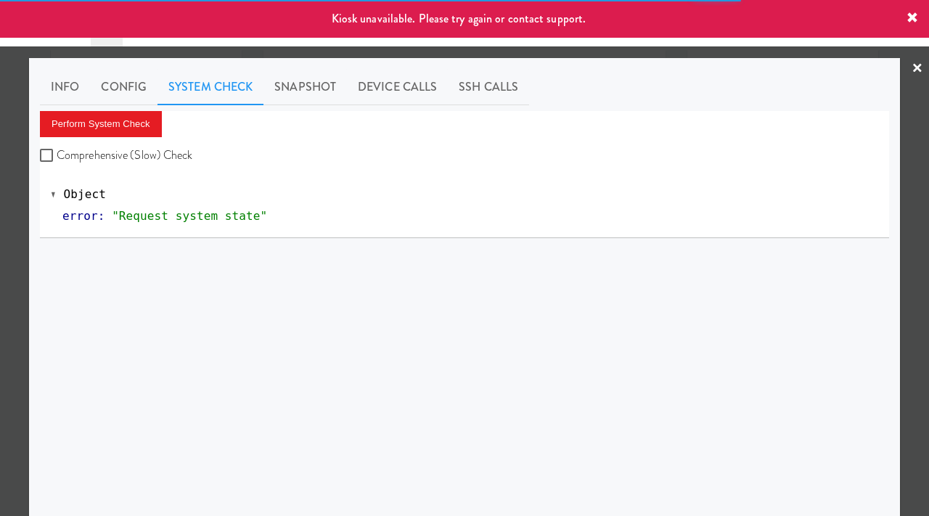
click at [0, 235] on div at bounding box center [464, 258] width 929 height 516
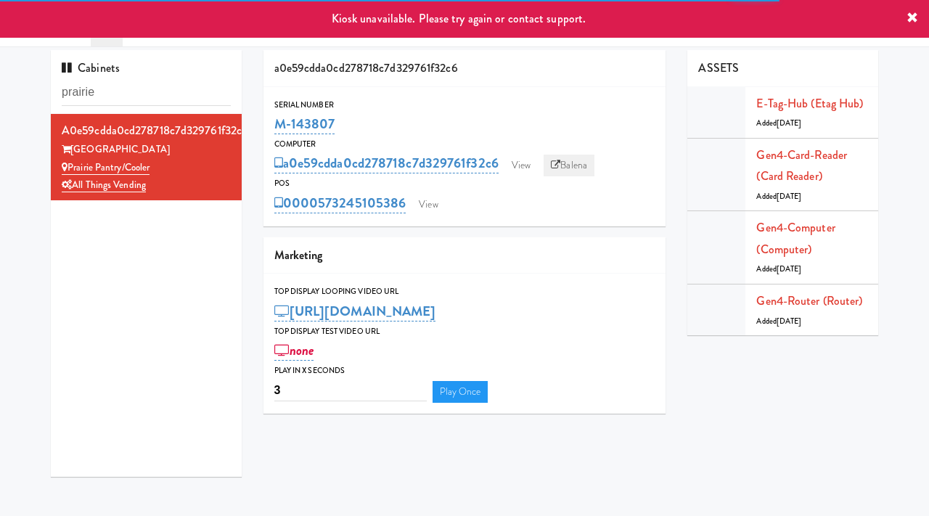
click at [555, 171] on link "Balena" at bounding box center [569, 166] width 51 height 22
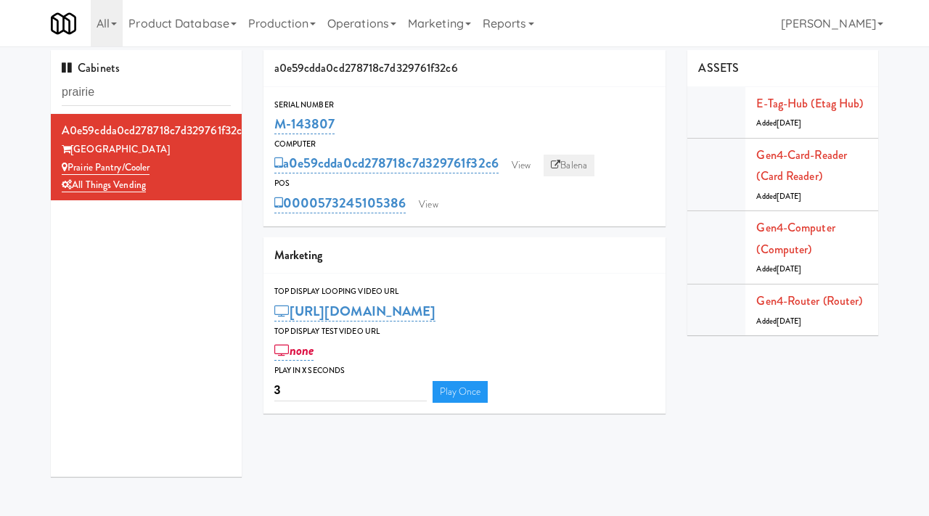
click at [578, 162] on link "Balena" at bounding box center [569, 166] width 51 height 22
click at [427, 201] on link "View" at bounding box center [428, 205] width 33 height 22
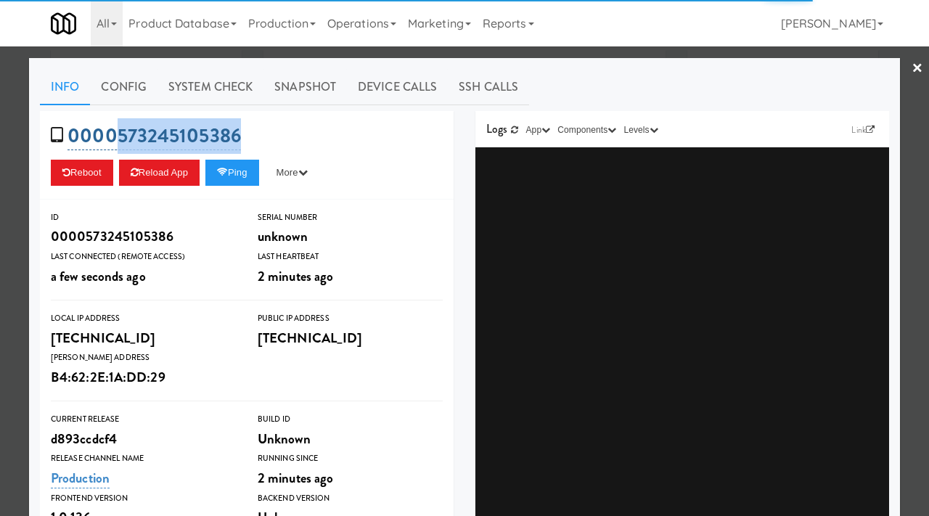
drag, startPoint x: 260, startPoint y: 138, endPoint x: 114, endPoint y: 140, distance: 146.0
click at [114, 140] on div "0000573245105386 Reboot Reload App Ping More Ping Server Restart Server Force R…" at bounding box center [247, 155] width 414 height 89
copy link "573245105386"
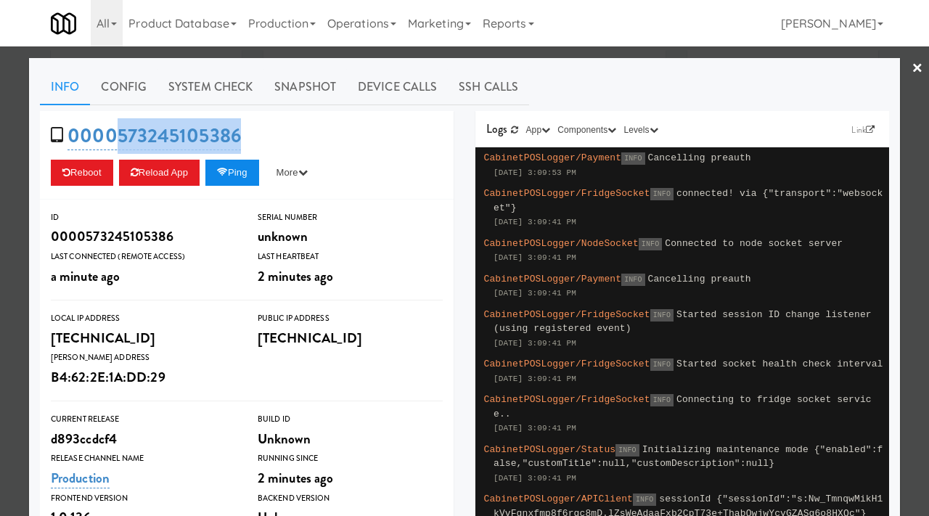
click at [237, 163] on button "Ping" at bounding box center [232, 173] width 54 height 26
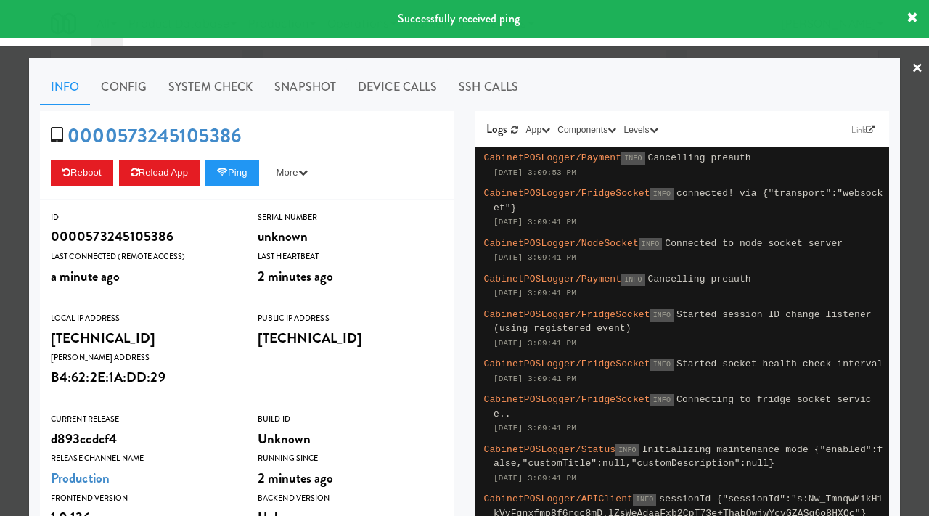
click at [0, 173] on div at bounding box center [464, 258] width 929 height 516
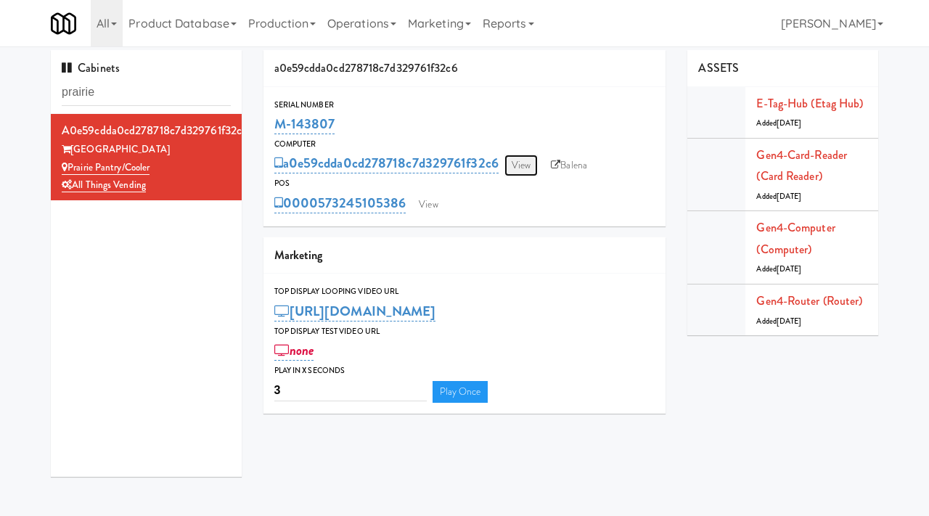
click at [530, 165] on link "View" at bounding box center [521, 166] width 33 height 22
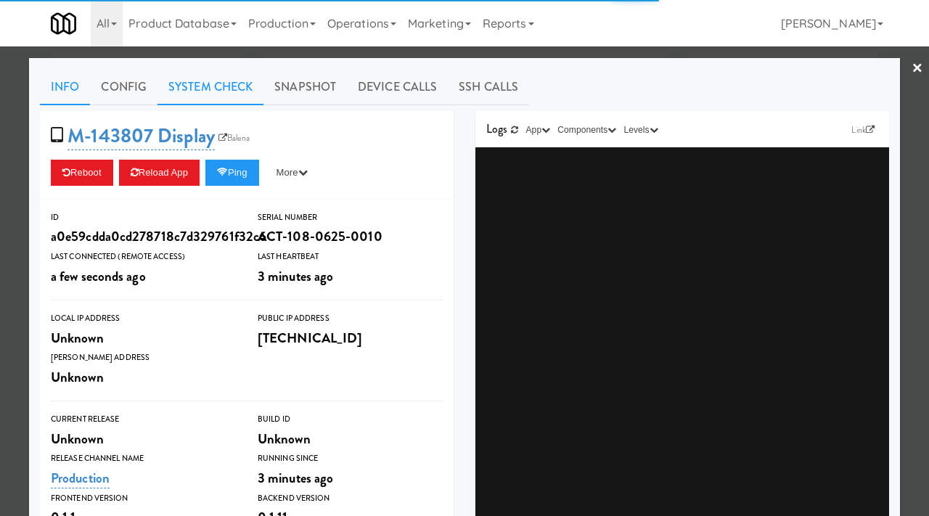
click at [212, 89] on link "System Check" at bounding box center [211, 87] width 106 height 36
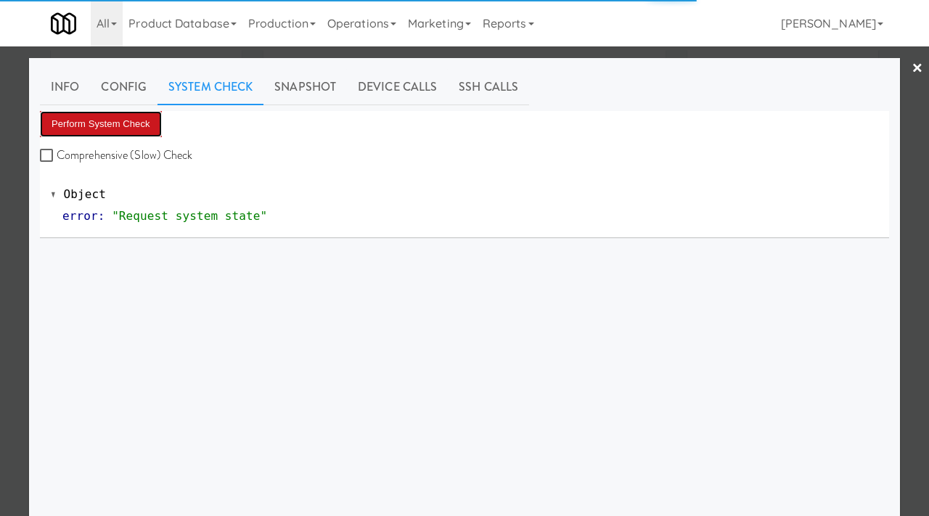
click at [145, 130] on button "Perform System Check" at bounding box center [101, 124] width 122 height 26
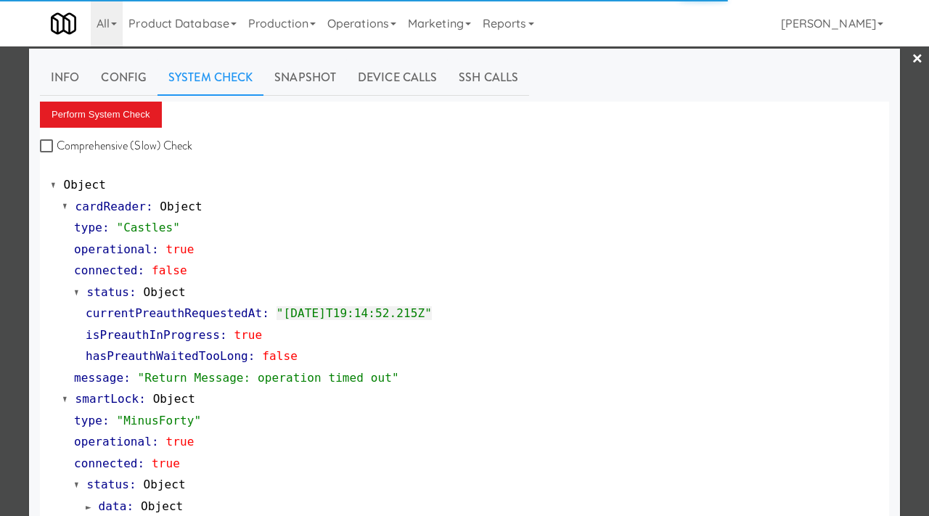
scroll to position [11, 0]
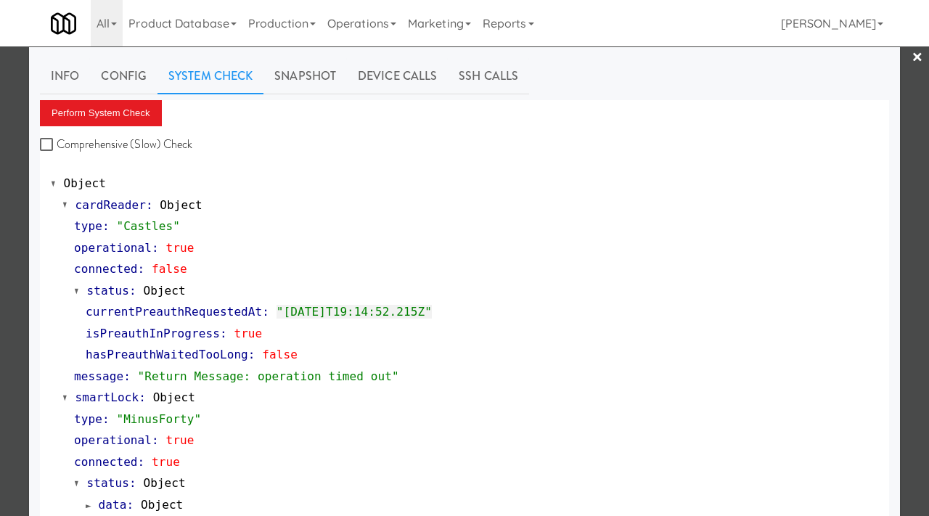
click at [0, 143] on div at bounding box center [464, 258] width 929 height 516
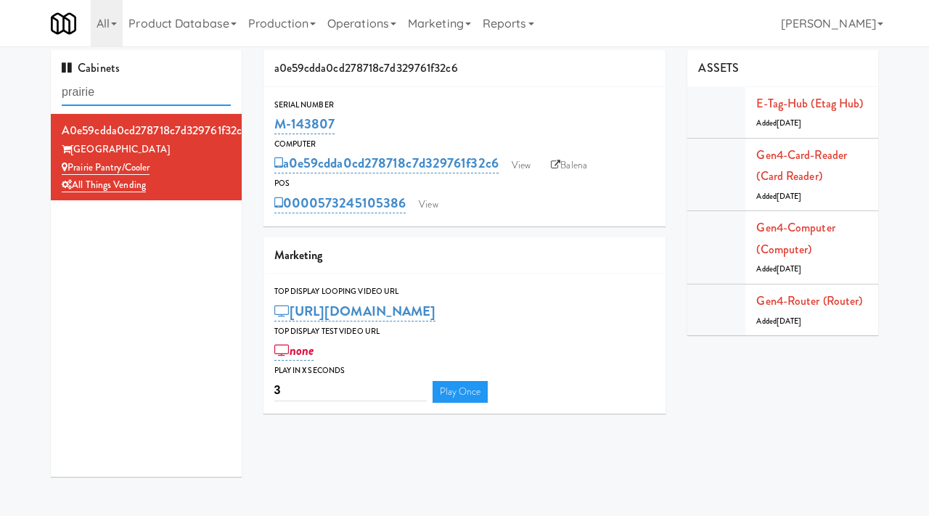
drag, startPoint x: 143, startPoint y: 97, endPoint x: 35, endPoint y: 75, distance: 110.5
click at [35, 75] on div "Cabinets prairie a0e59cdda0cd278718c7d329761f32c6 Prairie Middle School Prairie…" at bounding box center [464, 269] width 929 height 438
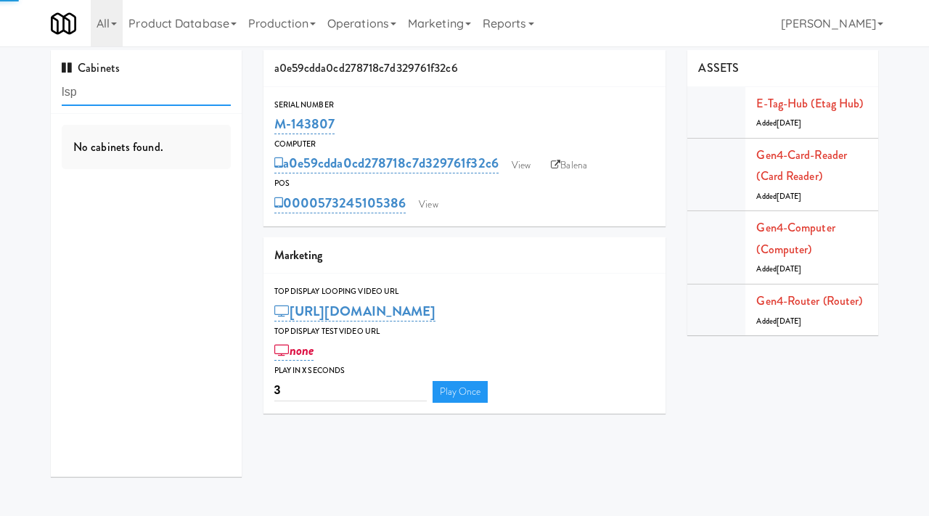
type input "lsp"
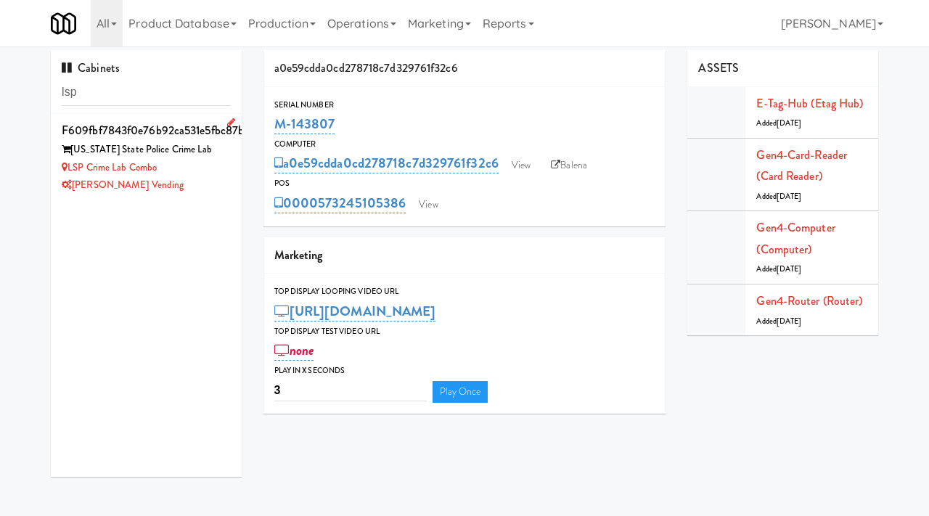
click at [185, 176] on div "[PERSON_NAME] Vending" at bounding box center [146, 185] width 169 height 18
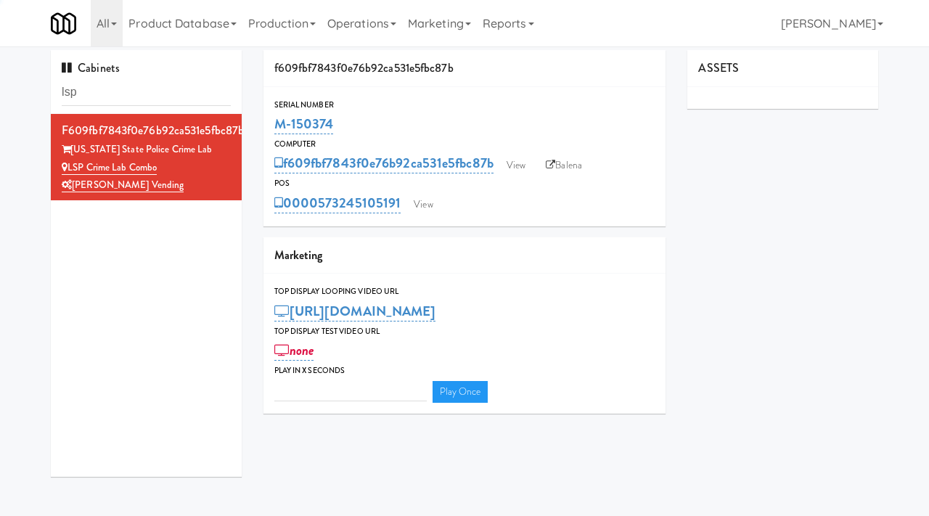
type input "3"
click at [533, 162] on link "View" at bounding box center [516, 166] width 33 height 22
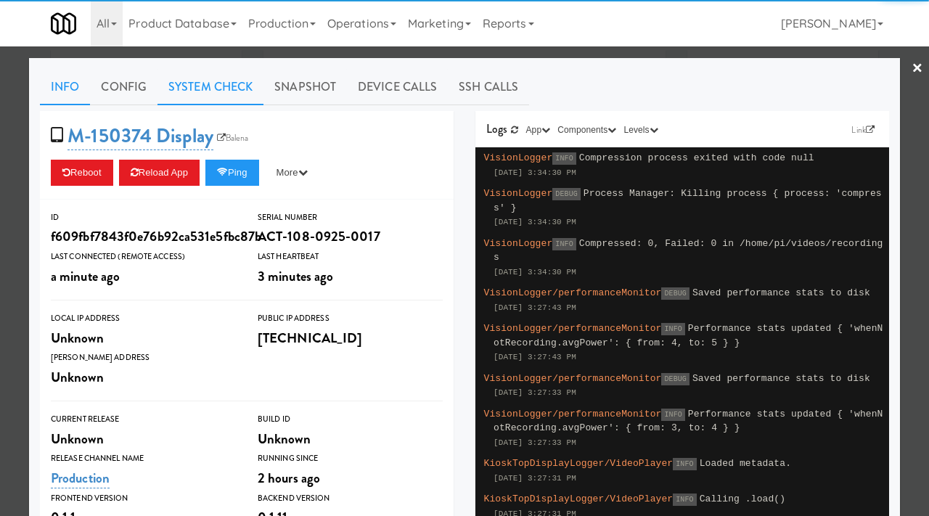
click at [242, 97] on link "System Check" at bounding box center [211, 87] width 106 height 36
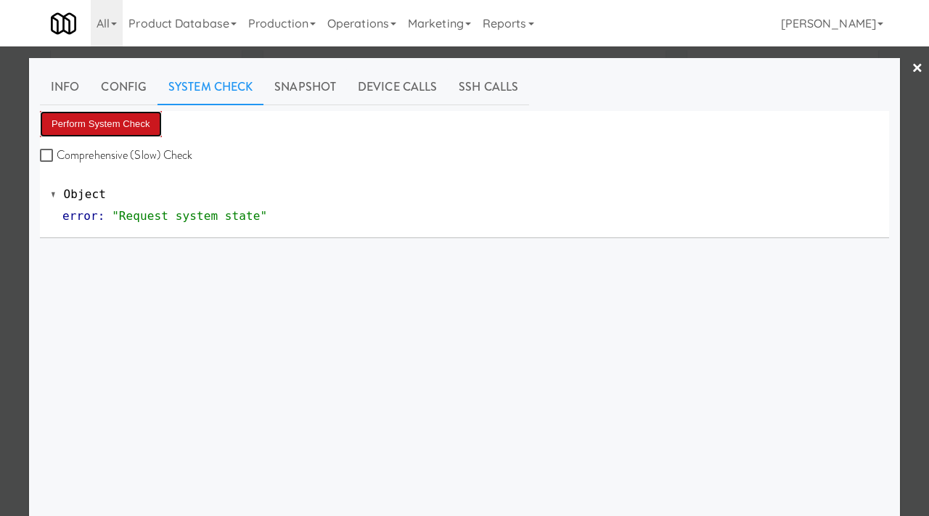
click at [119, 117] on button "Perform System Check" at bounding box center [101, 124] width 122 height 26
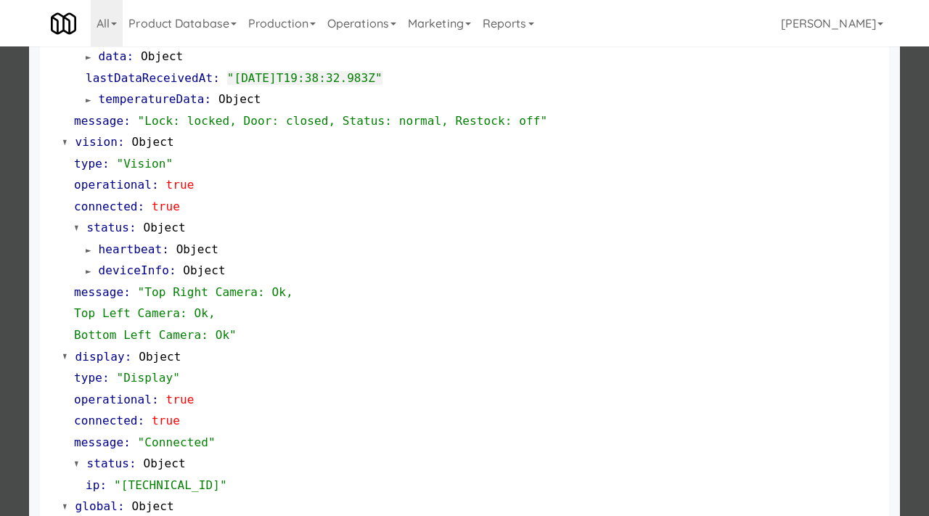
scroll to position [632, 0]
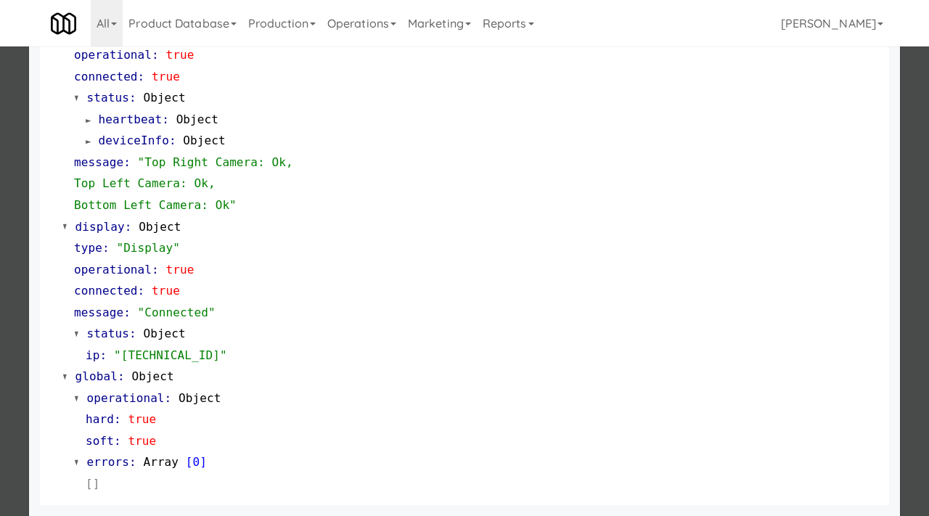
click at [0, 301] on div at bounding box center [464, 258] width 929 height 516
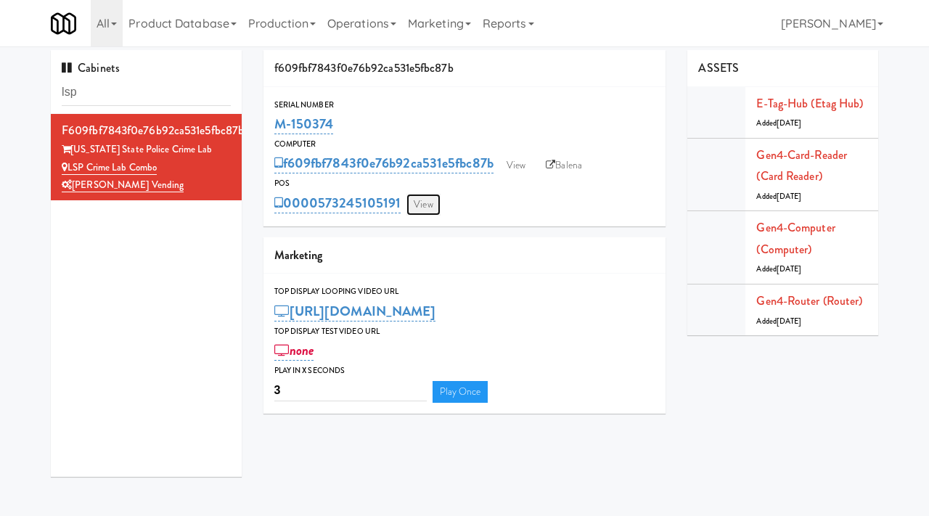
click at [423, 213] on link "View" at bounding box center [423, 205] width 33 height 22
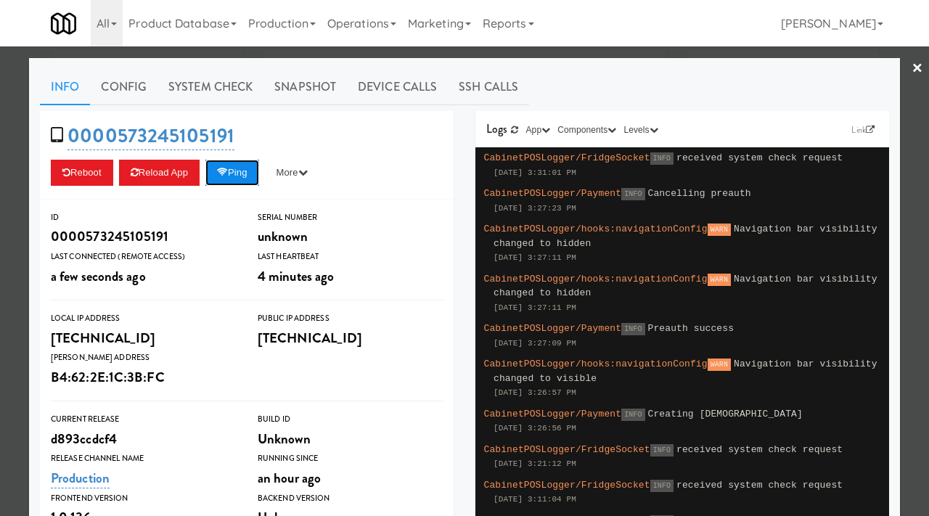
click at [242, 162] on button "Ping" at bounding box center [232, 173] width 54 height 26
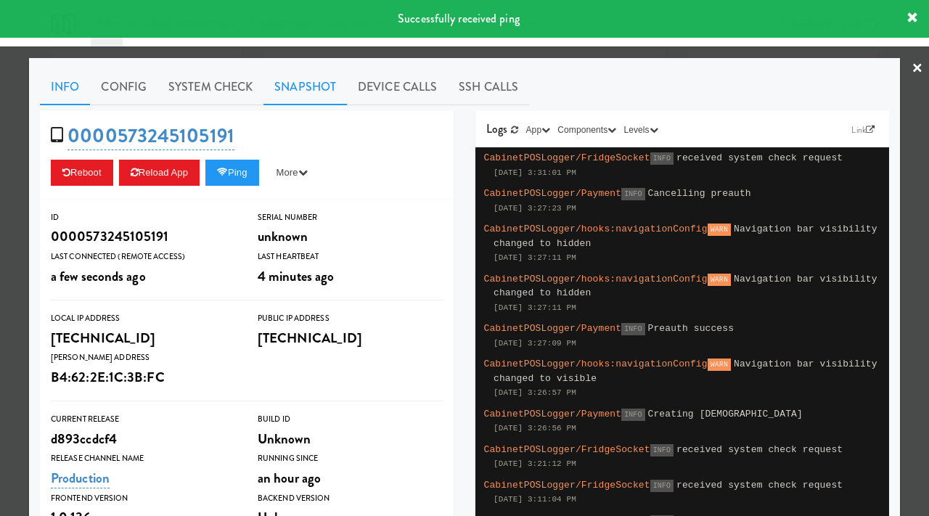
click at [290, 83] on link "Snapshot" at bounding box center [305, 87] width 83 height 36
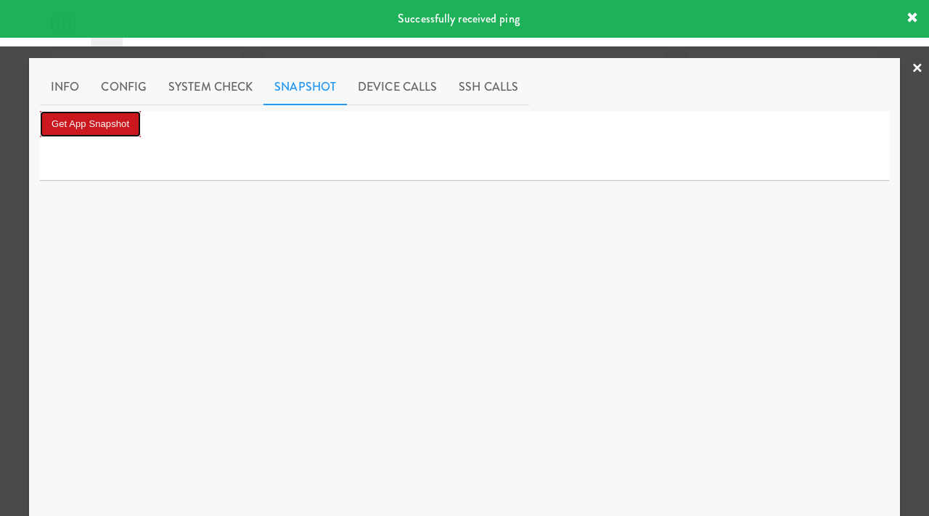
click at [124, 126] on button "Get App Snapshot" at bounding box center [90, 124] width 101 height 26
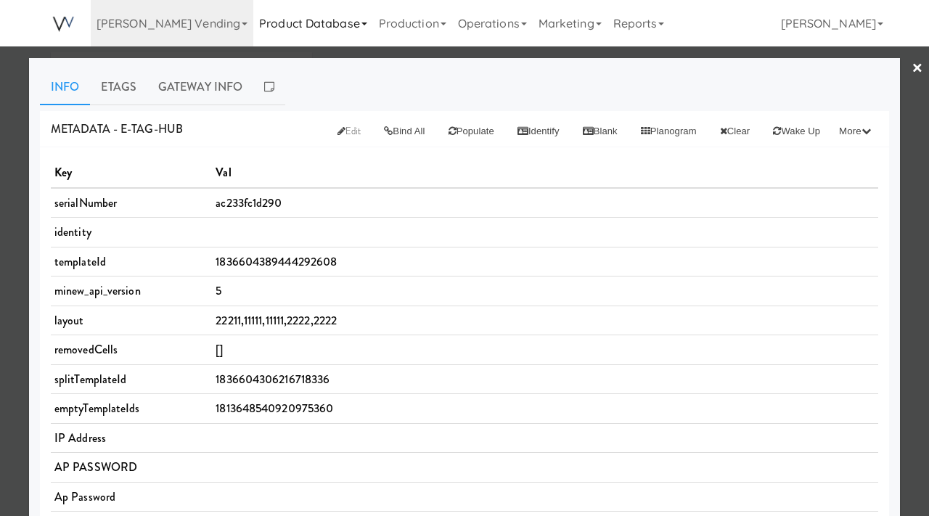
click at [253, 16] on link "Product Database" at bounding box center [313, 23] width 120 height 46
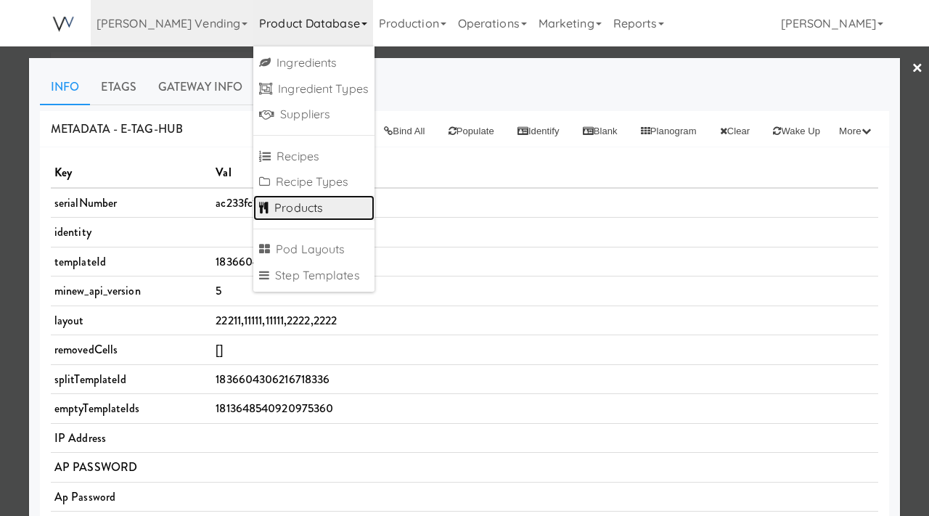
click at [253, 204] on link "Products" at bounding box center [313, 208] width 121 height 26
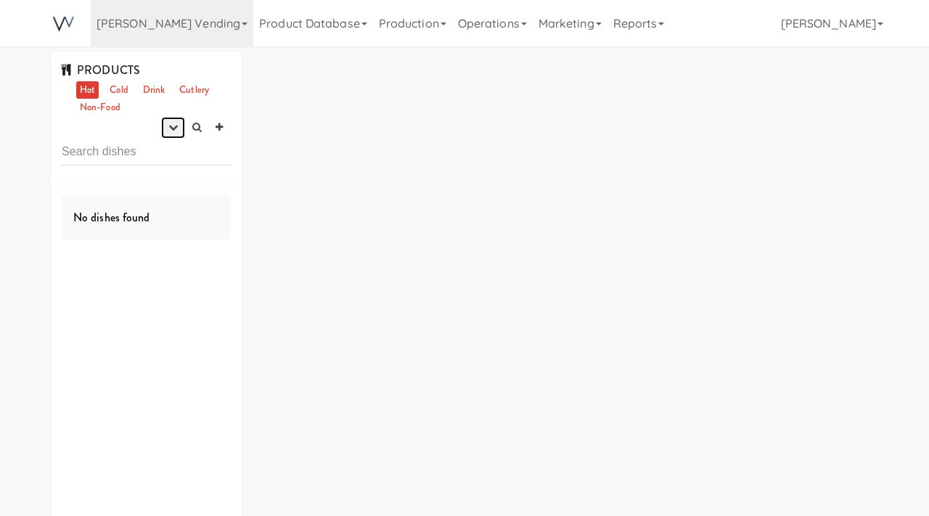
click at [174, 127] on icon "button" at bounding box center [172, 127] width 9 height 9
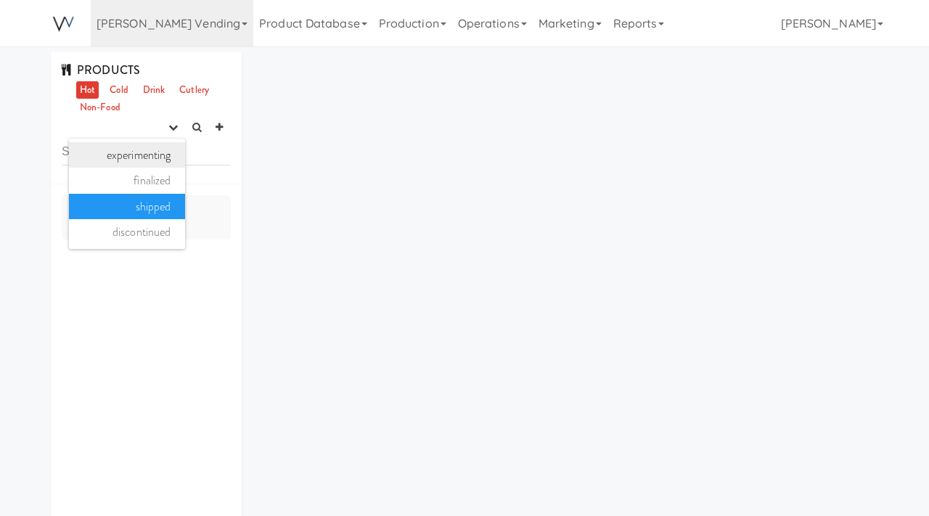
click at [171, 158] on link "experimenting" at bounding box center [127, 155] width 116 height 26
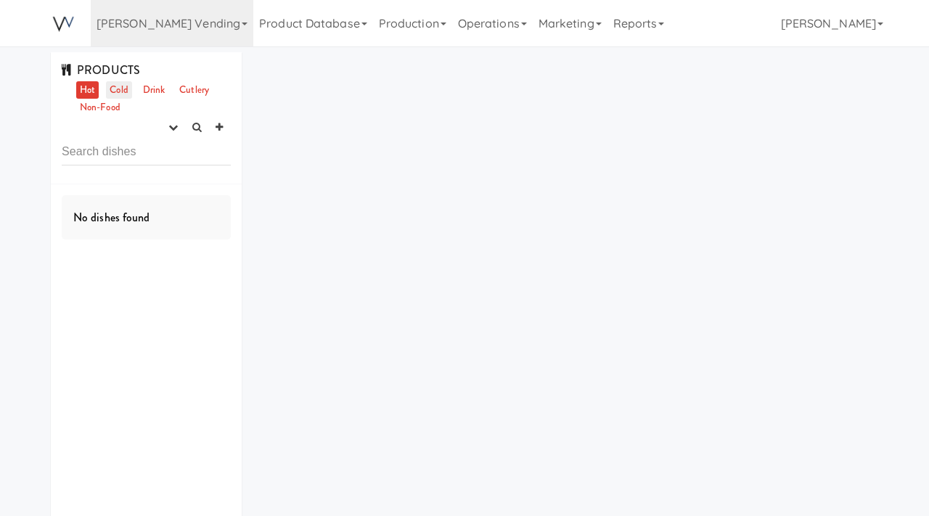
click at [121, 86] on link "Cold" at bounding box center [118, 90] width 25 height 18
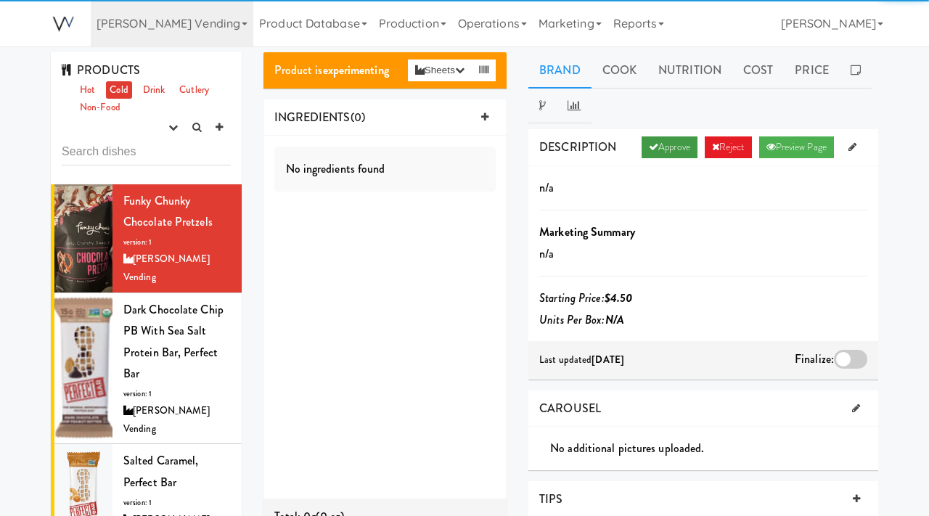
click at [659, 158] on link "Approve" at bounding box center [670, 147] width 56 height 22
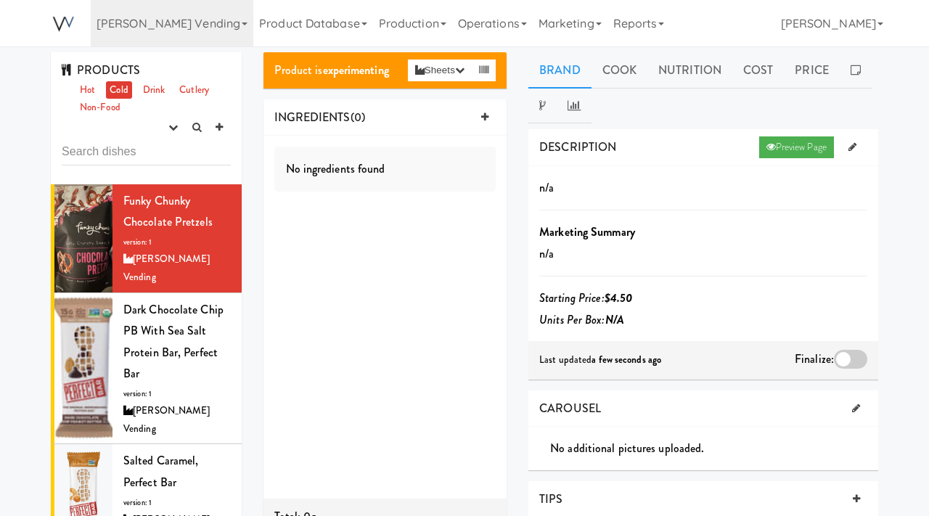
click at [854, 364] on div at bounding box center [850, 359] width 33 height 19
click at [0, 0] on input "checkbox" at bounding box center [0, 0] width 0 height 0
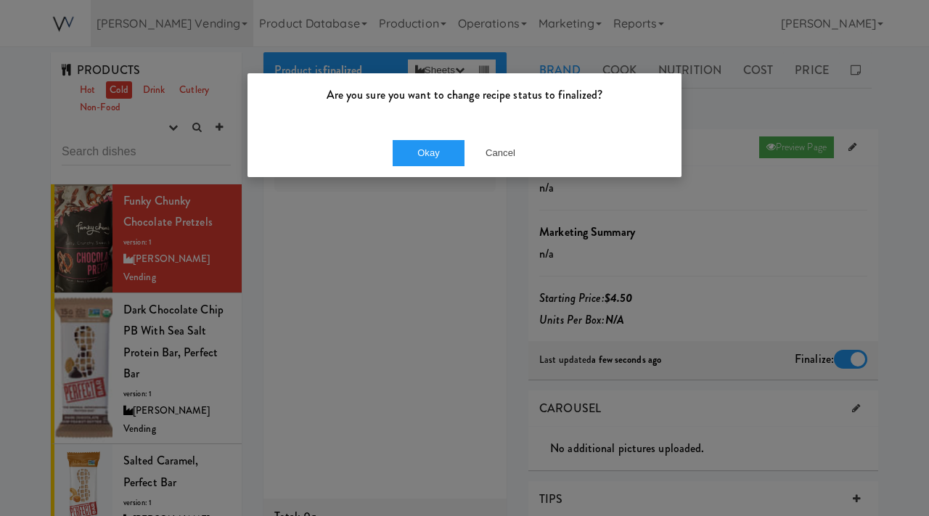
click at [427, 136] on div "Okay Cancel" at bounding box center [465, 153] width 434 height 49
click at [426, 144] on button "Okay" at bounding box center [429, 153] width 73 height 26
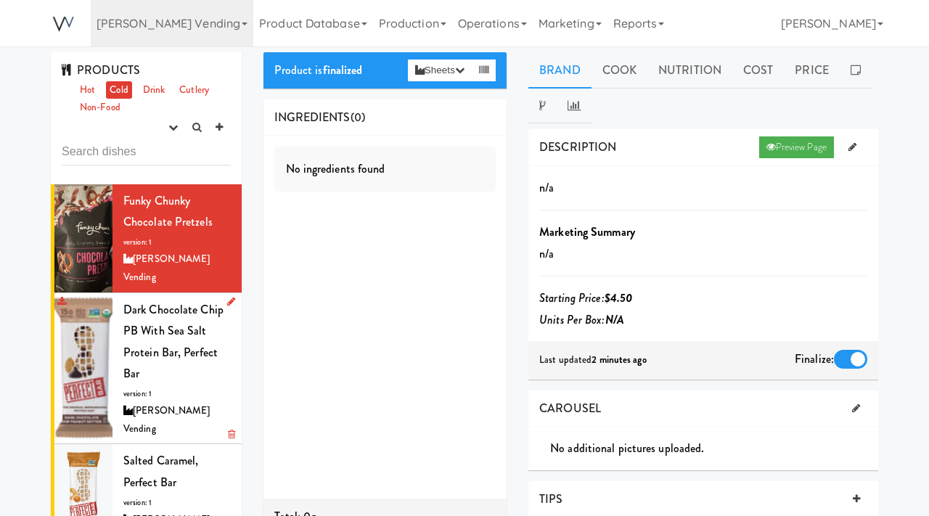
click at [211, 330] on span "Dark Chocolate Chip PB with Sea Salt Protein Bar, Perfect Bar" at bounding box center [173, 341] width 100 height 81
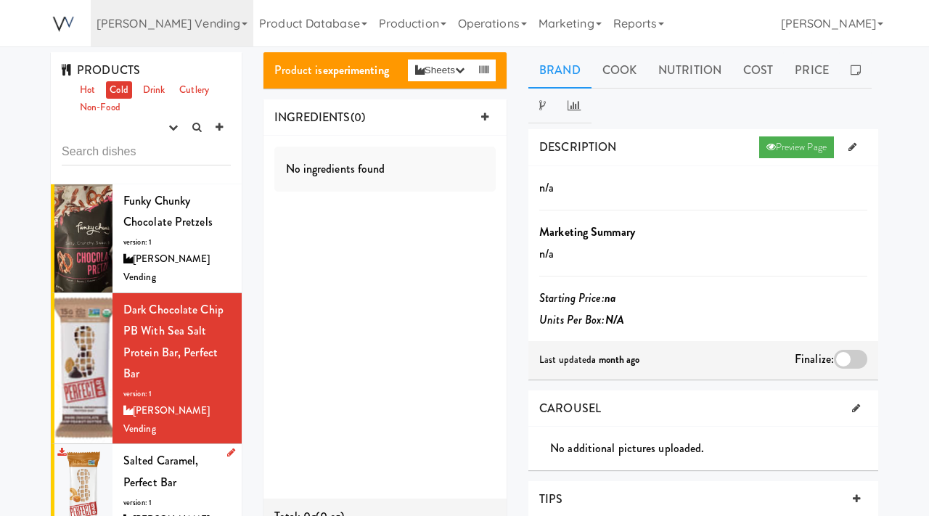
click at [145, 450] on div "Salted Caramel, Perfect Bar version: 1 Viola Vending" at bounding box center [176, 498] width 107 height 97
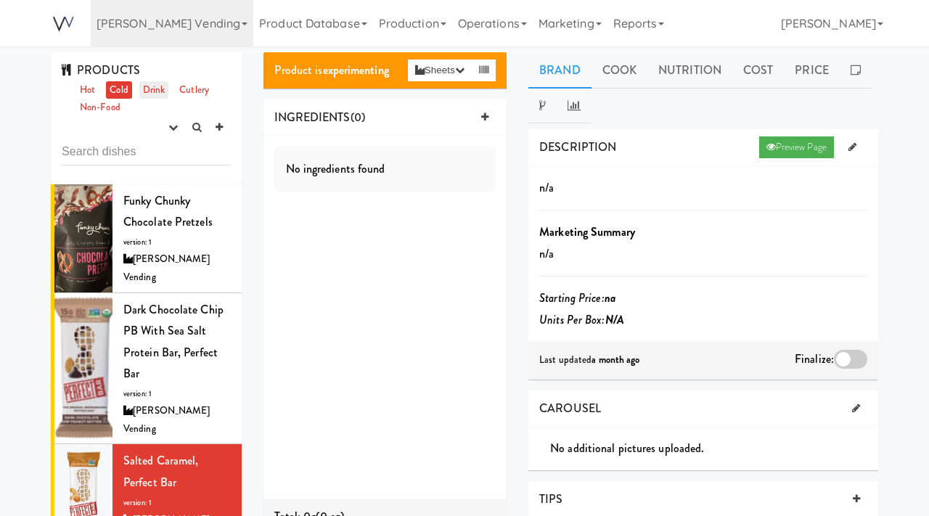
click at [162, 87] on link "Drink" at bounding box center [154, 90] width 30 height 18
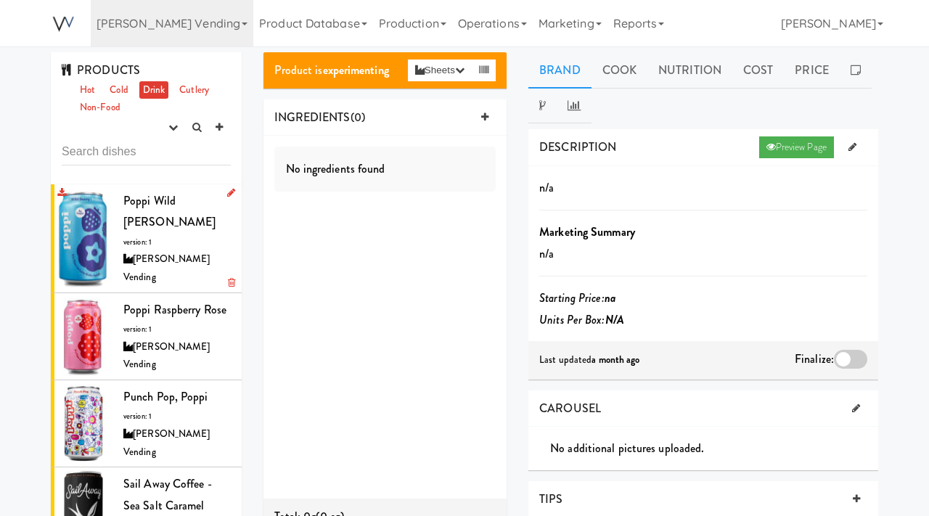
click at [176, 220] on div "Poppi Wild Berry version: 1 Viola Vending" at bounding box center [176, 238] width 107 height 97
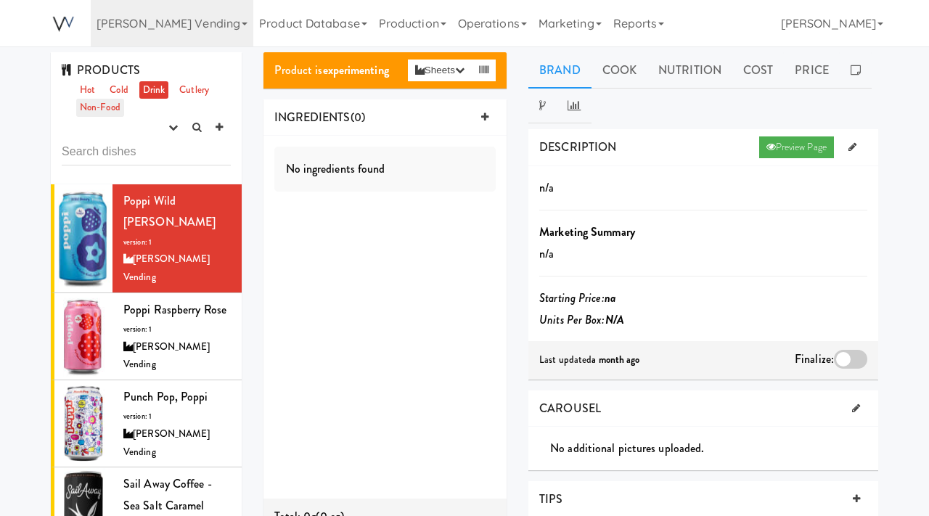
click at [117, 103] on link "Non-Food" at bounding box center [100, 108] width 48 height 18
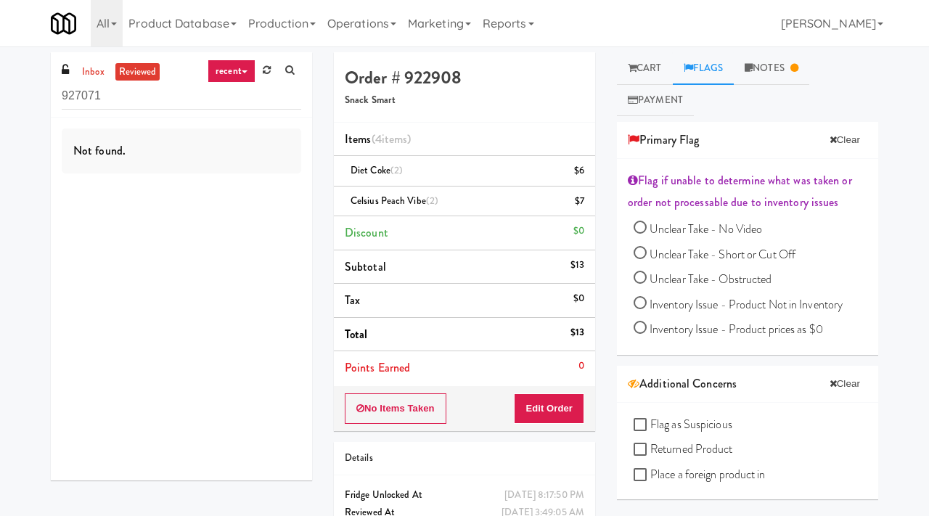
click at [357, 20] on link "Operations" at bounding box center [362, 23] width 81 height 46
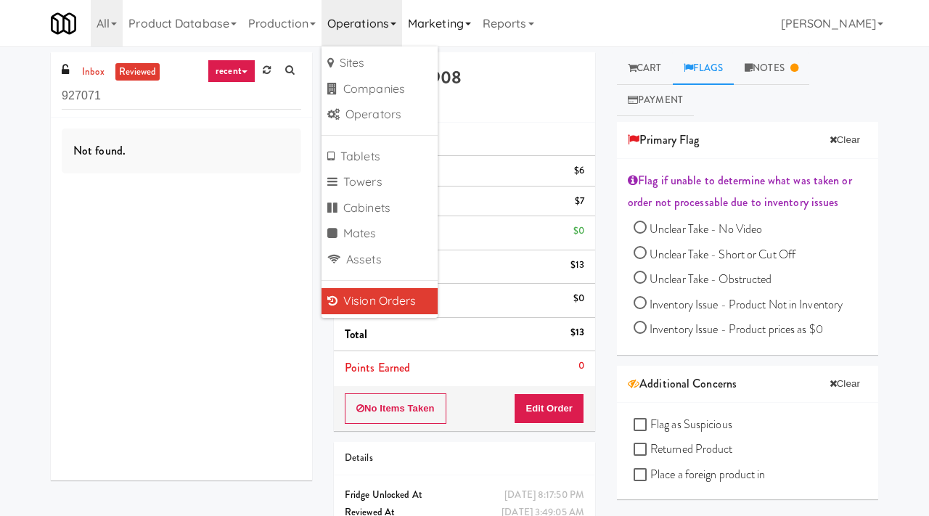
click at [465, 17] on link "Marketing" at bounding box center [439, 23] width 75 height 46
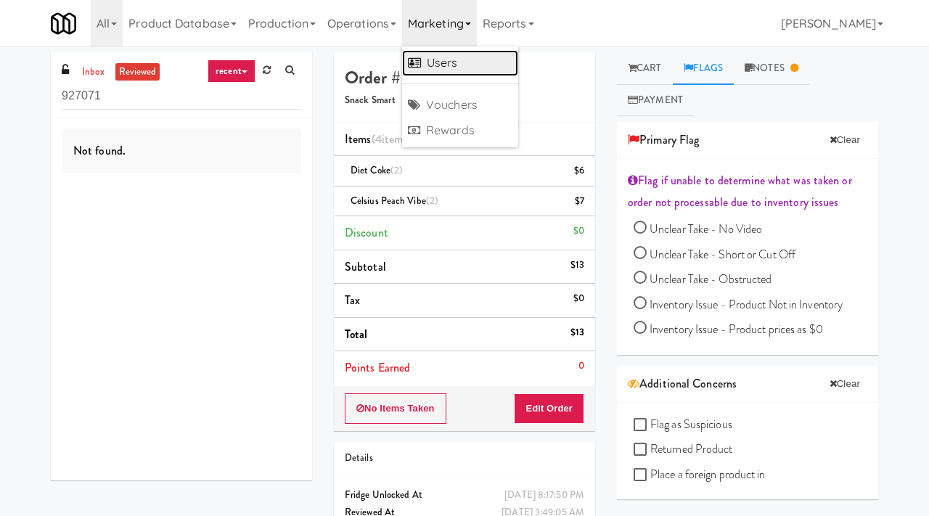
click at [451, 68] on link "Users" at bounding box center [460, 63] width 116 height 26
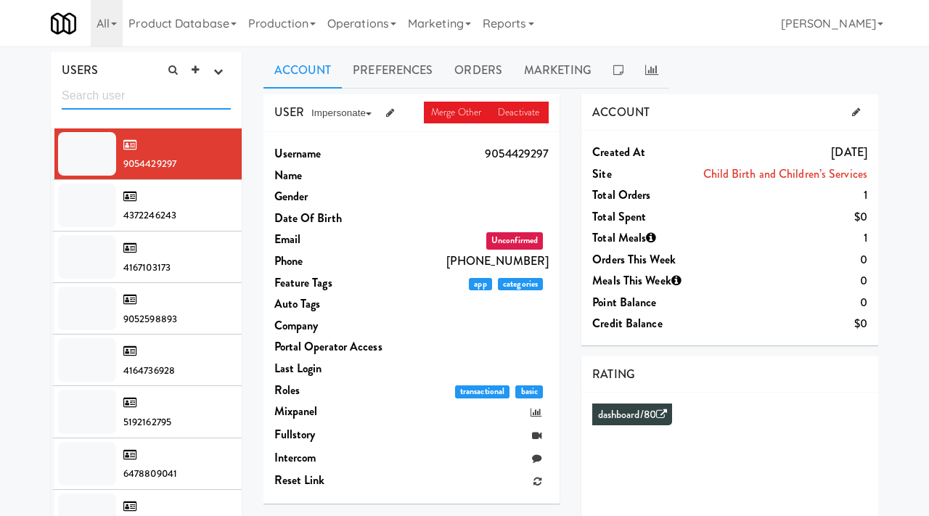
paste input "[PERSON_NAME][EMAIL_ADDRESS][PERSON_NAME][DOMAIN_NAME]"
type input "[PERSON_NAME][EMAIL_ADDRESS][PERSON_NAME][DOMAIN_NAME]"
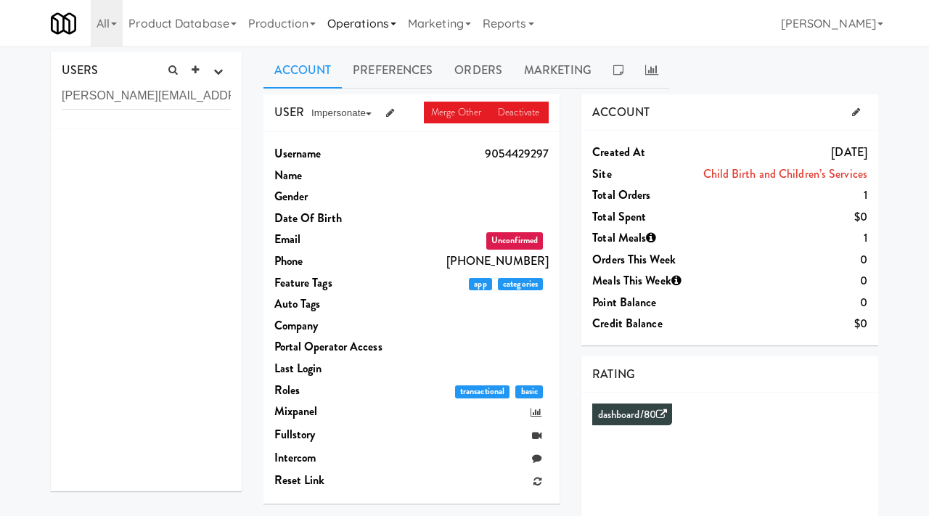
click at [378, 19] on link "Operations" at bounding box center [362, 23] width 81 height 46
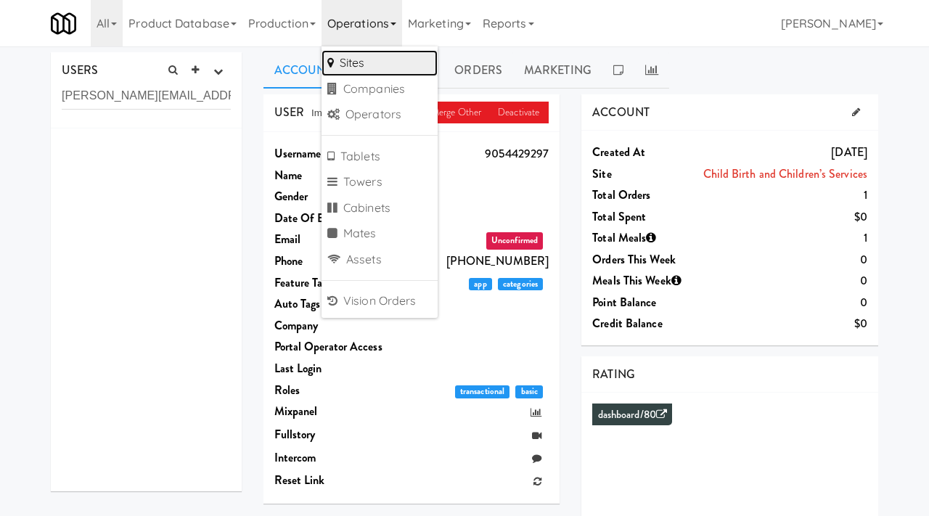
click at [370, 57] on link "Sites" at bounding box center [380, 63] width 116 height 26
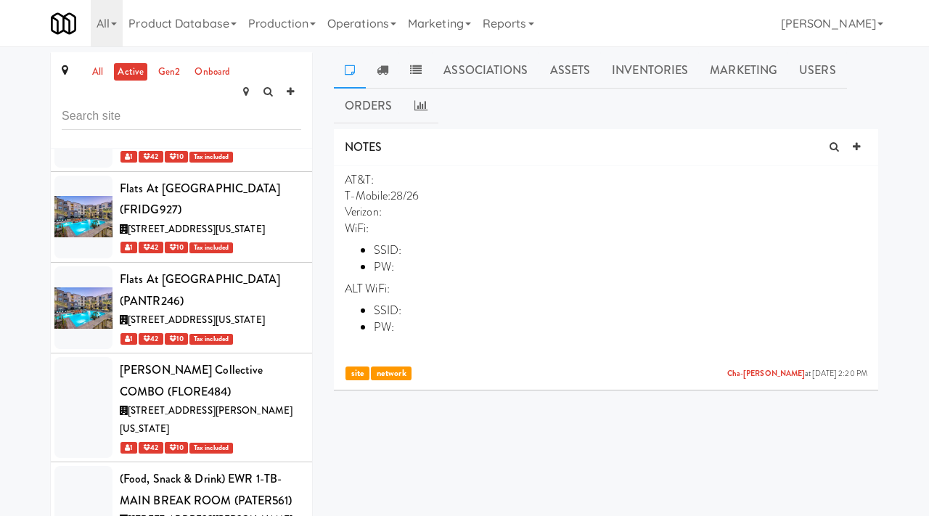
scroll to position [35960, 0]
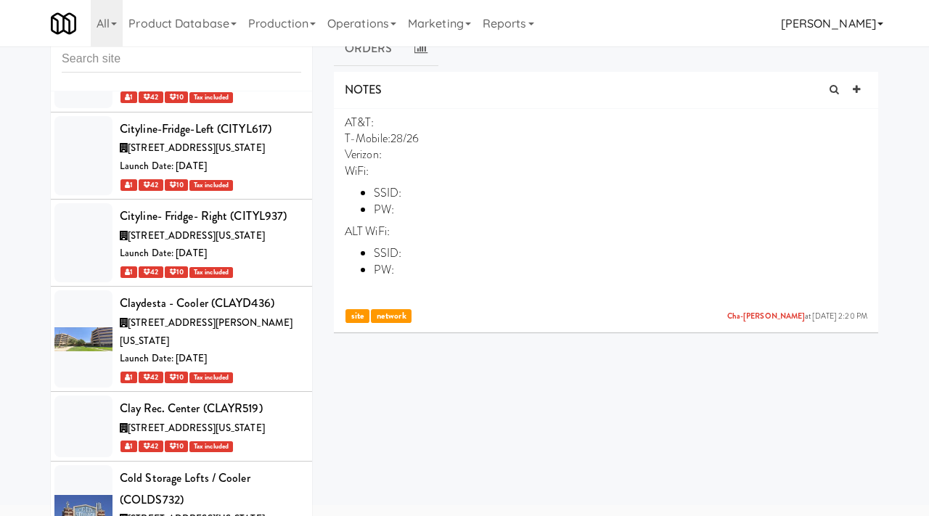
scroll to position [52162, 0]
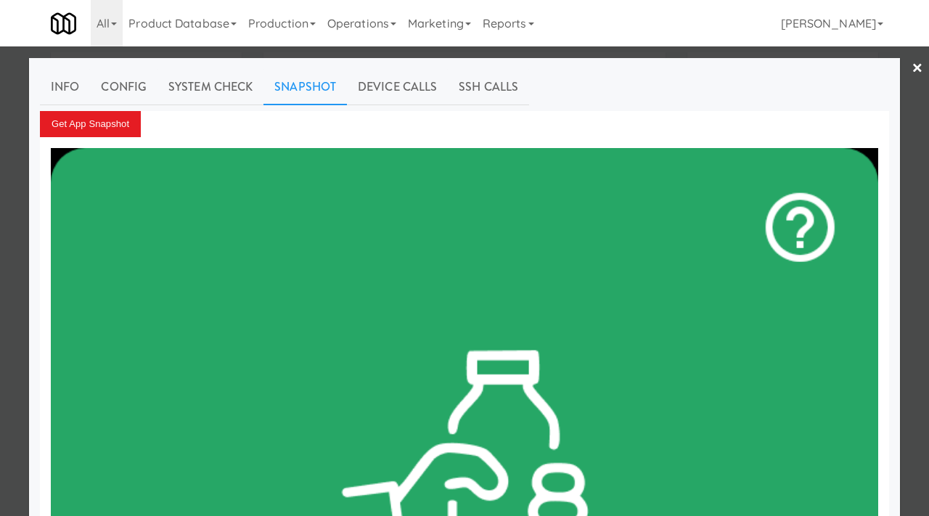
scroll to position [2, 0]
click at [0, 182] on div at bounding box center [464, 258] width 929 height 516
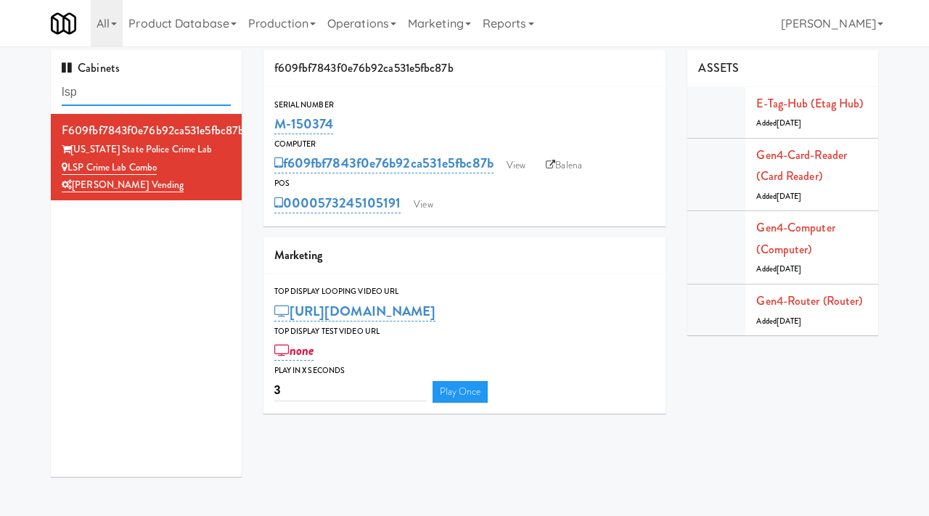
click at [132, 95] on input "lsp" at bounding box center [146, 92] width 169 height 27
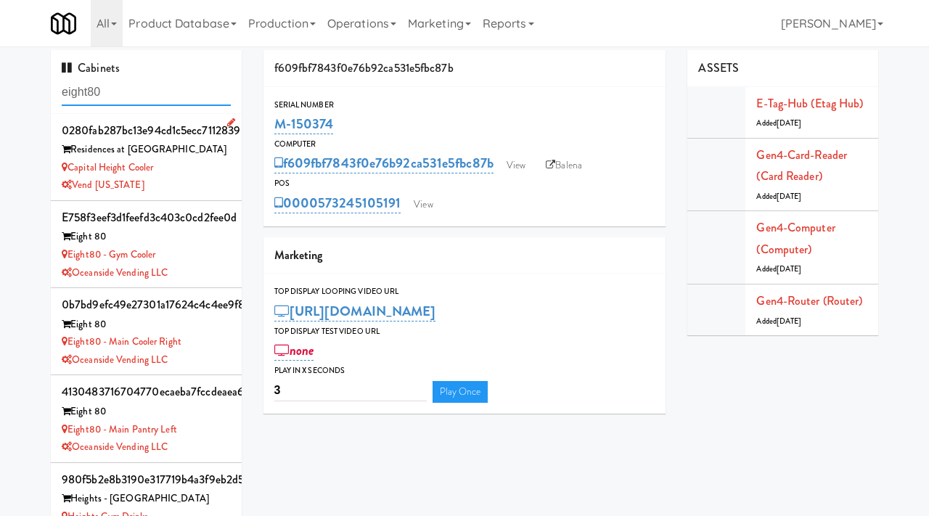
type input "eight80"
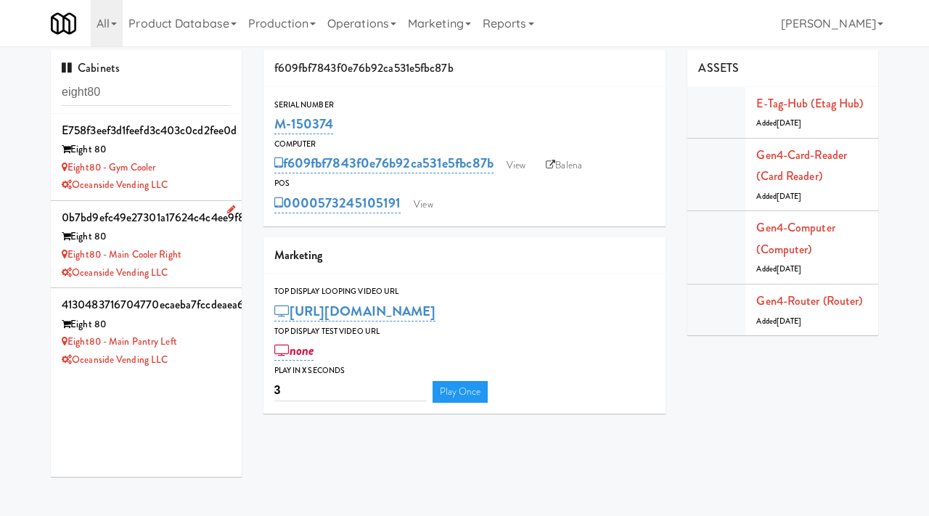
click at [205, 259] on div "Eight80 - Main Cooler Right" at bounding box center [146, 255] width 169 height 18
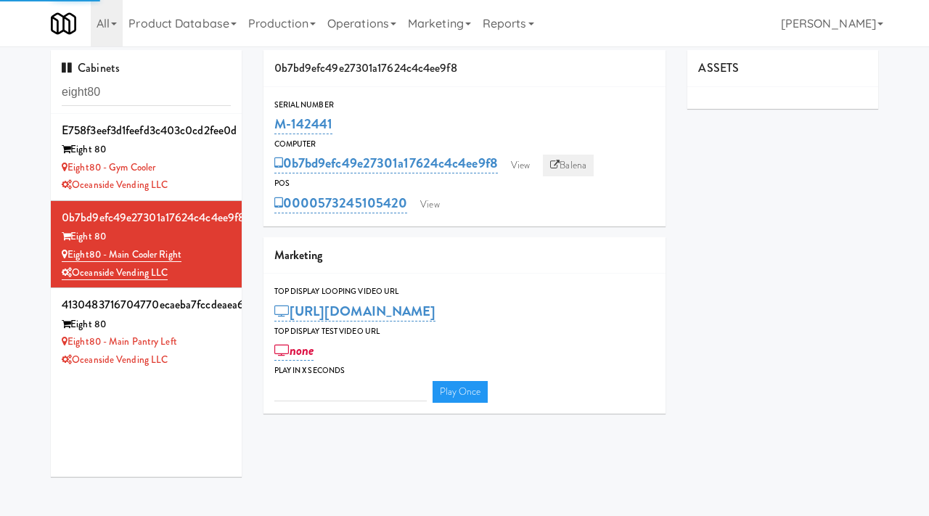
type input "3"
click at [572, 166] on link "Balena" at bounding box center [568, 166] width 51 height 22
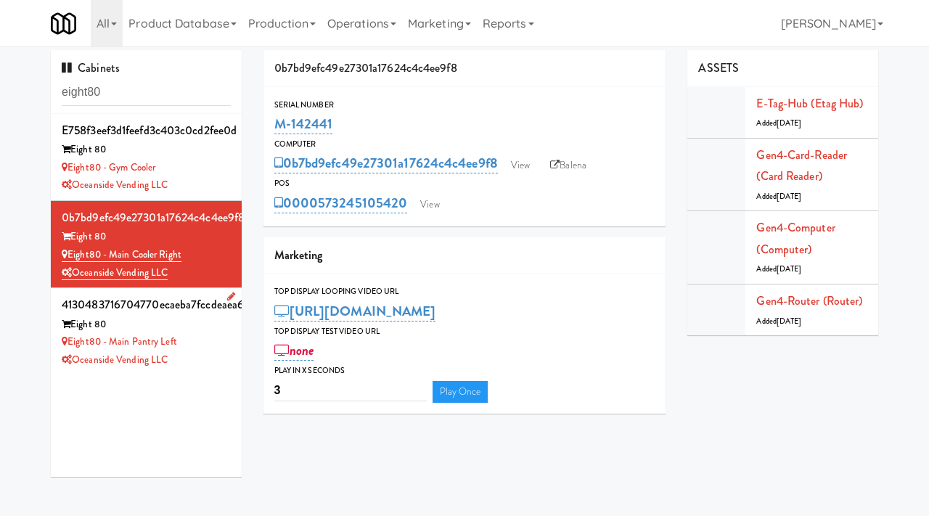
click at [222, 351] on div "Oceanside Vending LLC" at bounding box center [146, 360] width 169 height 18
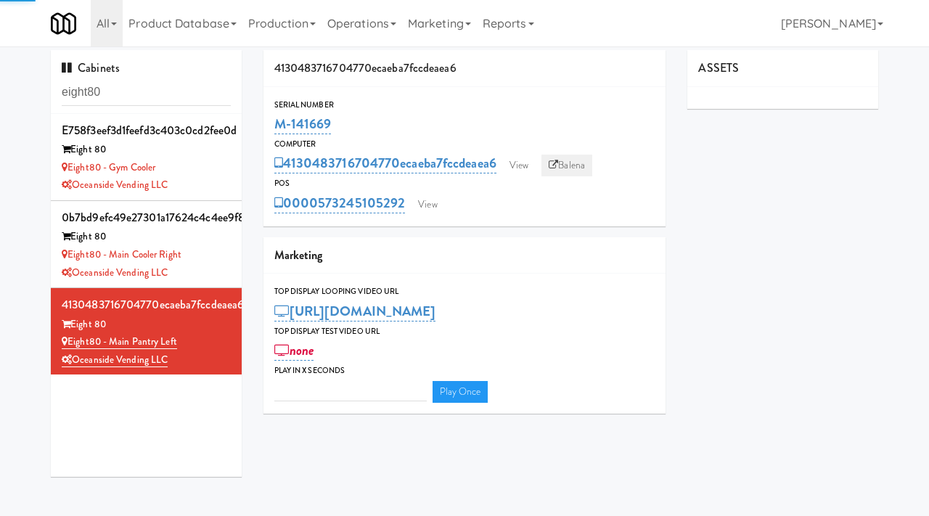
type input "3"
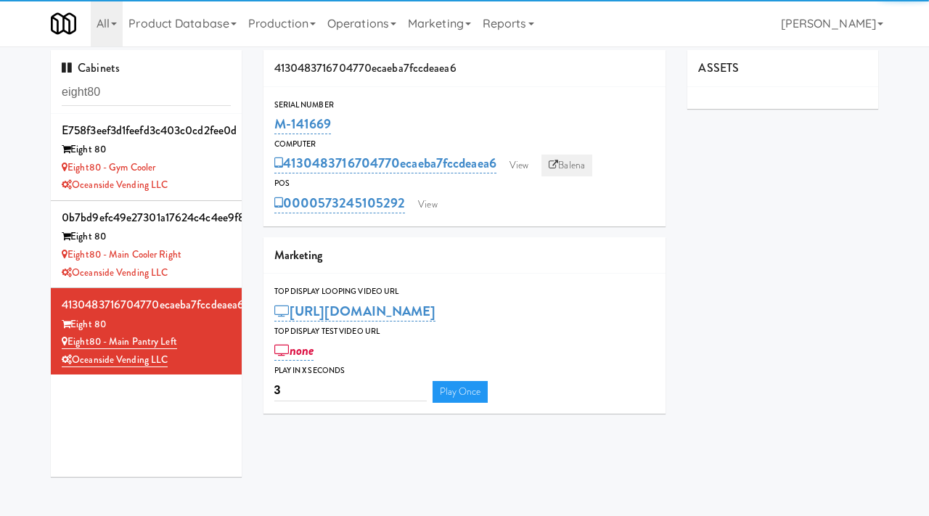
click at [578, 167] on link "Balena" at bounding box center [567, 166] width 51 height 22
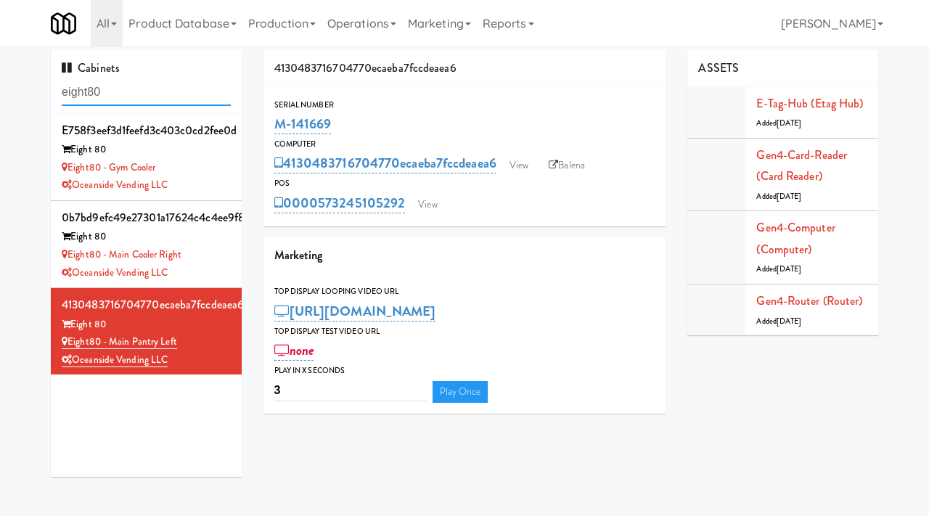
click at [144, 99] on input "eight80" at bounding box center [146, 92] width 169 height 27
type input "[PERSON_NAME] block"
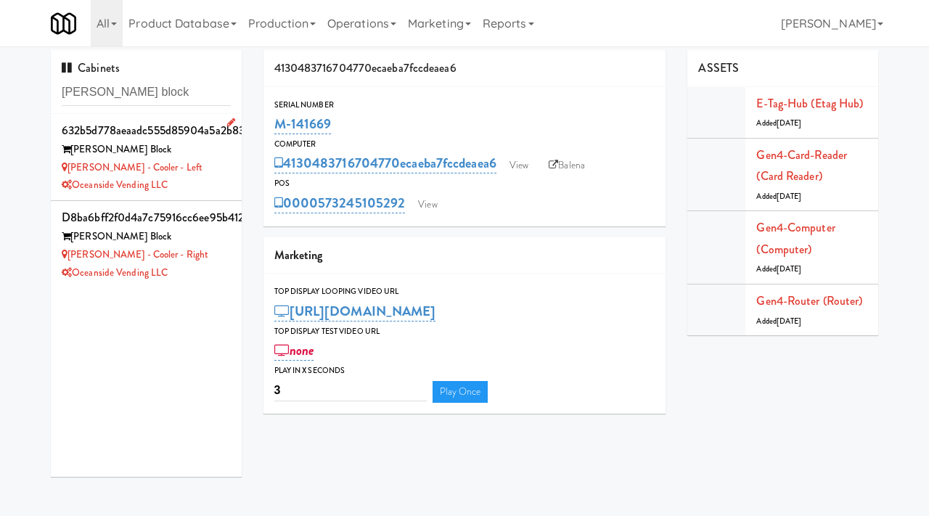
click at [203, 182] on div "Oceanside Vending LLC" at bounding box center [146, 185] width 169 height 18
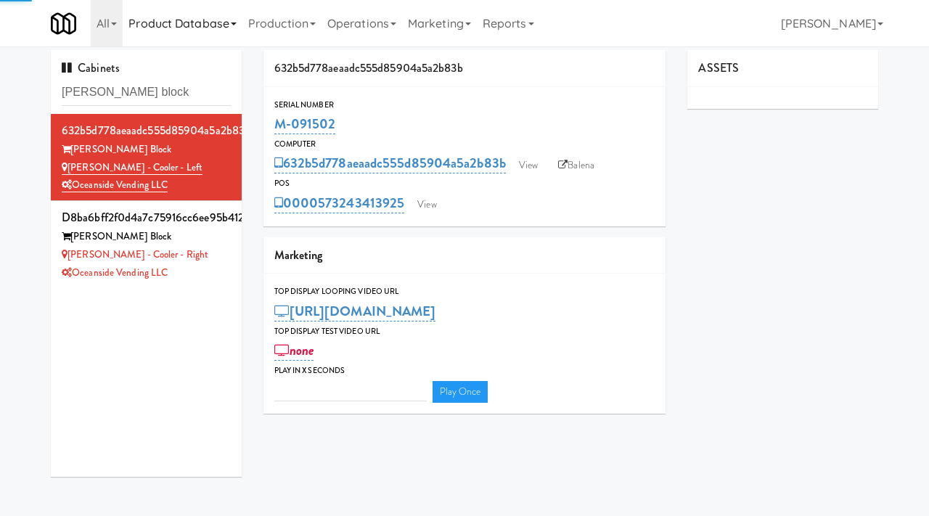
type input "3"
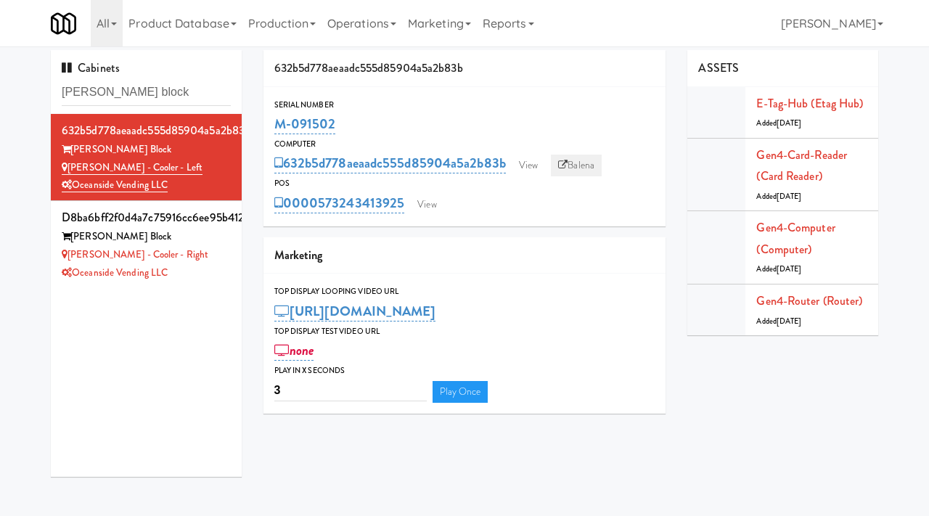
click at [586, 167] on link "Balena" at bounding box center [576, 166] width 51 height 22
click at [213, 255] on div "Baker - Cooler - Right" at bounding box center [146, 255] width 169 height 18
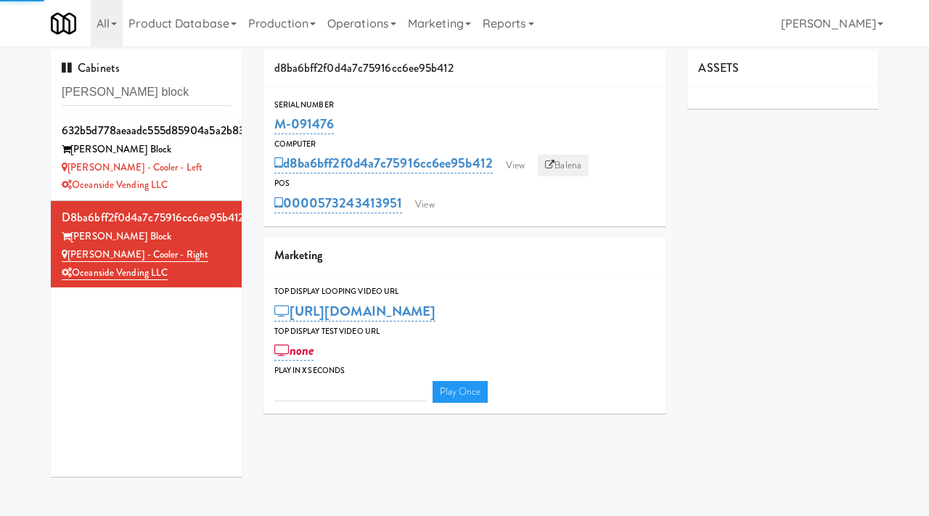
type input "3"
click at [576, 162] on link "Balena" at bounding box center [563, 166] width 51 height 22
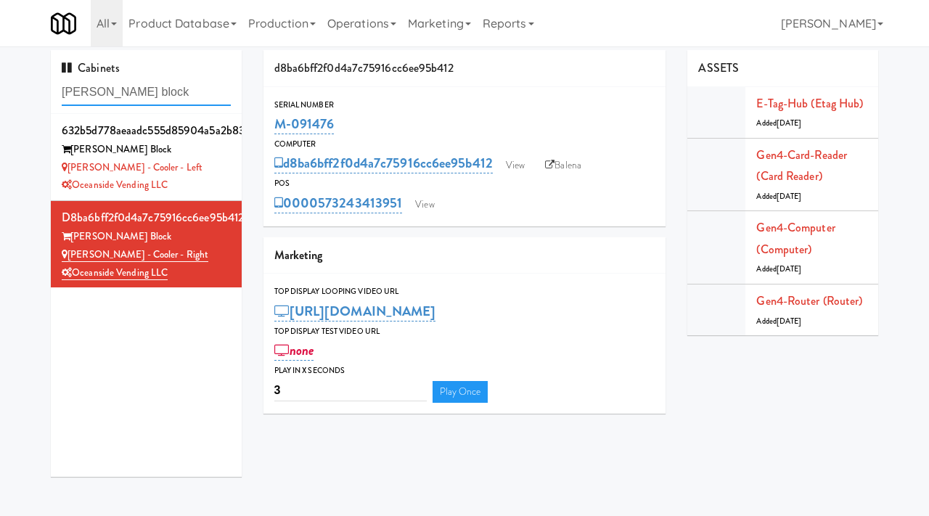
click at [153, 96] on input "baker block" at bounding box center [146, 92] width 169 height 27
type input "rafferty"
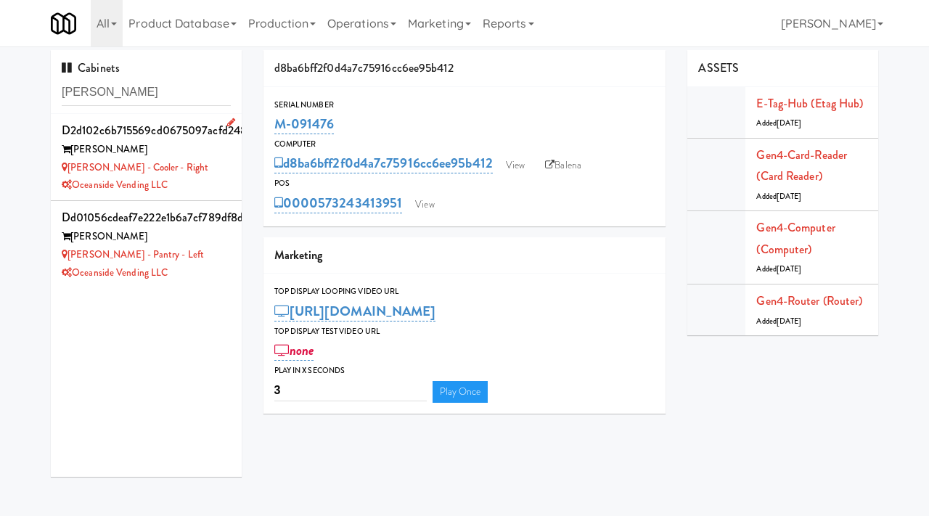
click at [207, 168] on div "Rafferty - Cooler - Right" at bounding box center [146, 168] width 169 height 18
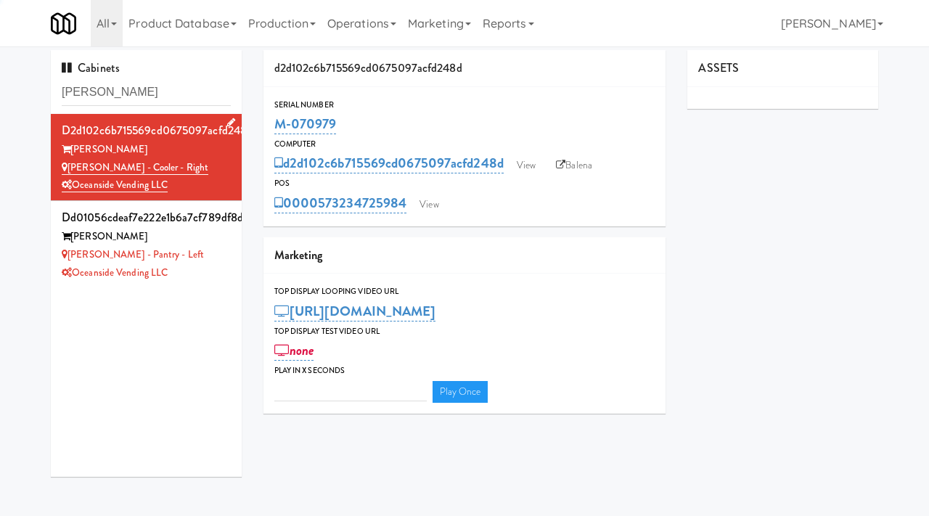
type input "3"
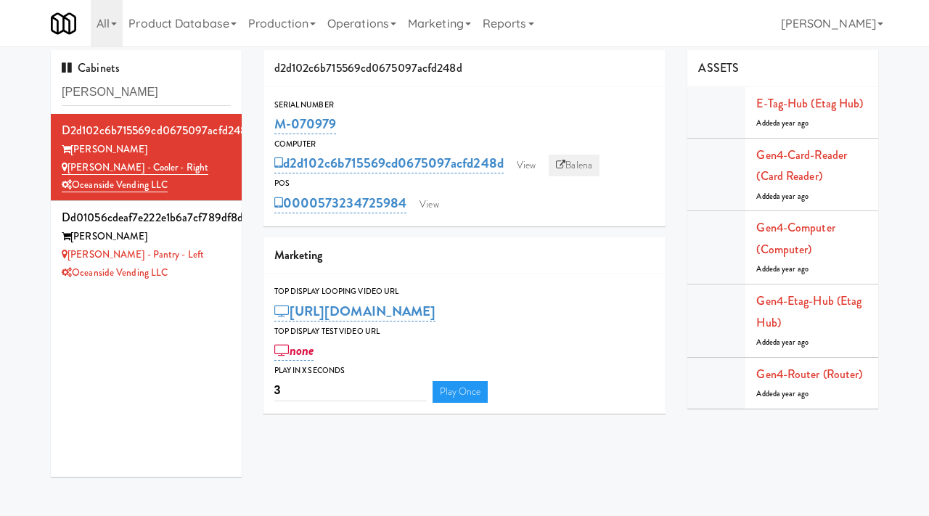
click at [569, 166] on link "Balena" at bounding box center [574, 166] width 51 height 22
click at [225, 261] on div "Rafferty - Pantry - Left" at bounding box center [146, 255] width 169 height 18
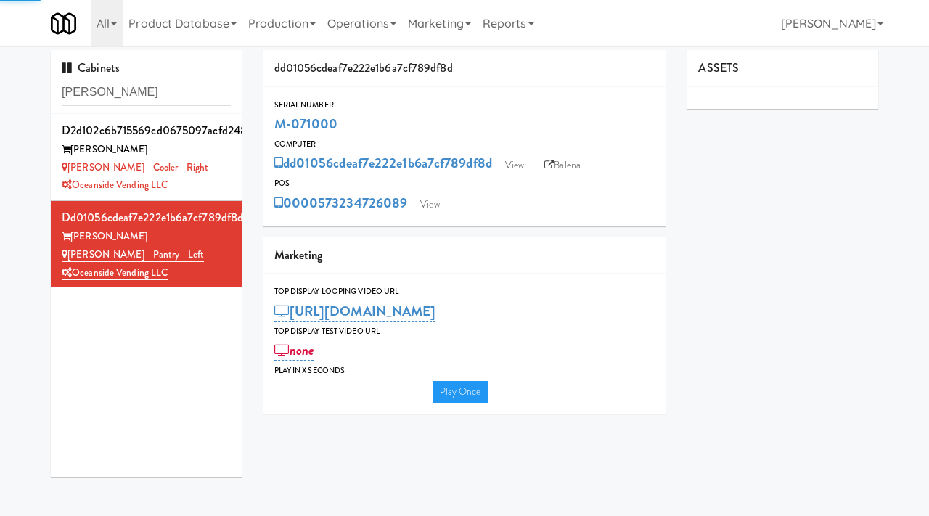
type input "3"
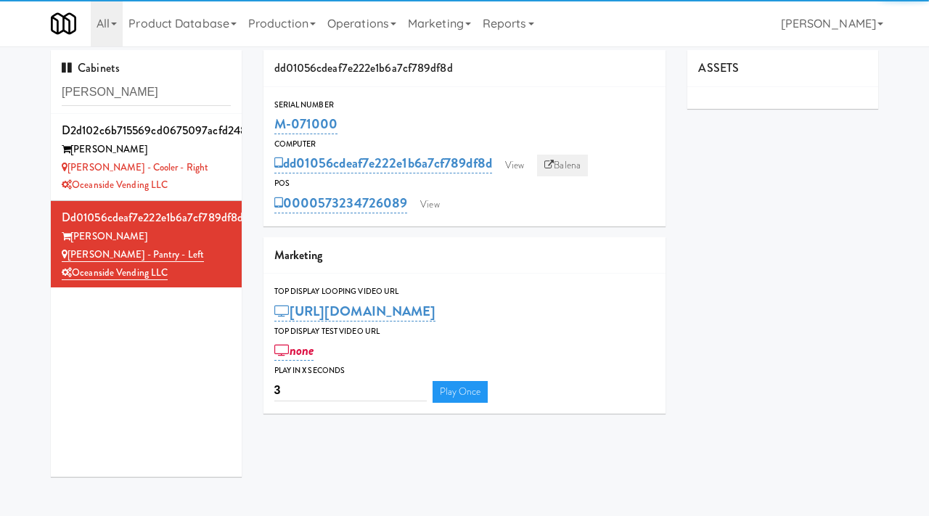
click at [570, 160] on link "Balena" at bounding box center [562, 166] width 51 height 22
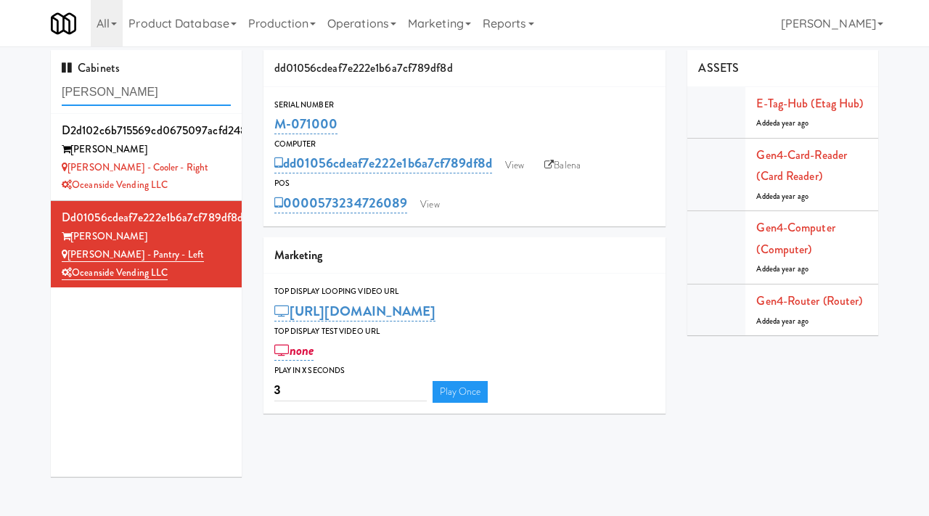
drag, startPoint x: 110, startPoint y: 93, endPoint x: 9, endPoint y: 88, distance: 100.3
click at [9, 88] on div "Cabinets rafferty d2d102c6b715569cd0675097acfd248d Rafferty Rafferty - Cooler -…" at bounding box center [464, 269] width 929 height 438
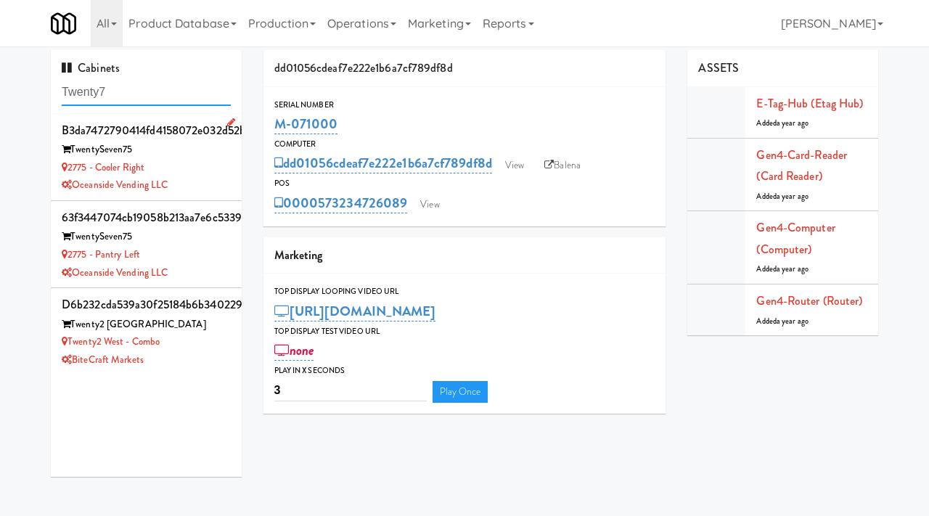
type input "Twenty7"
click at [221, 167] on div "2775 - Cooler Right" at bounding box center [146, 168] width 169 height 18
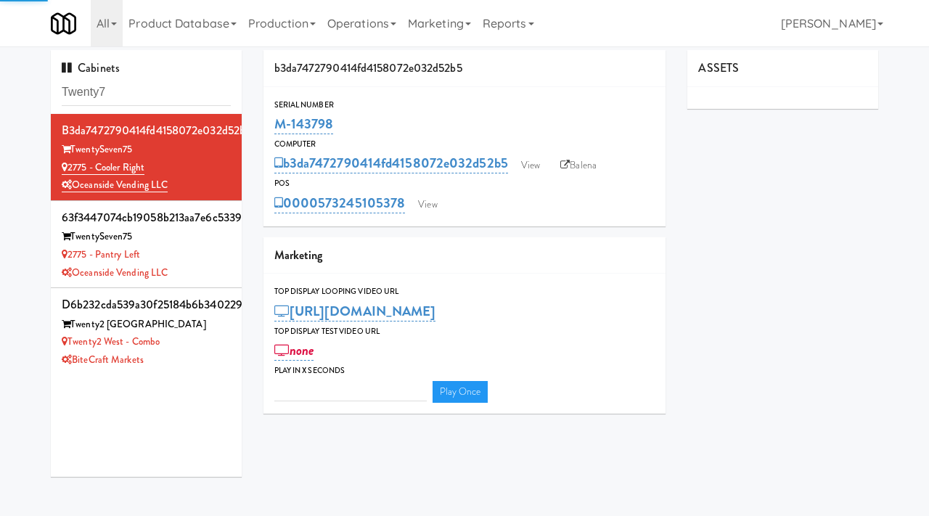
type input "3"
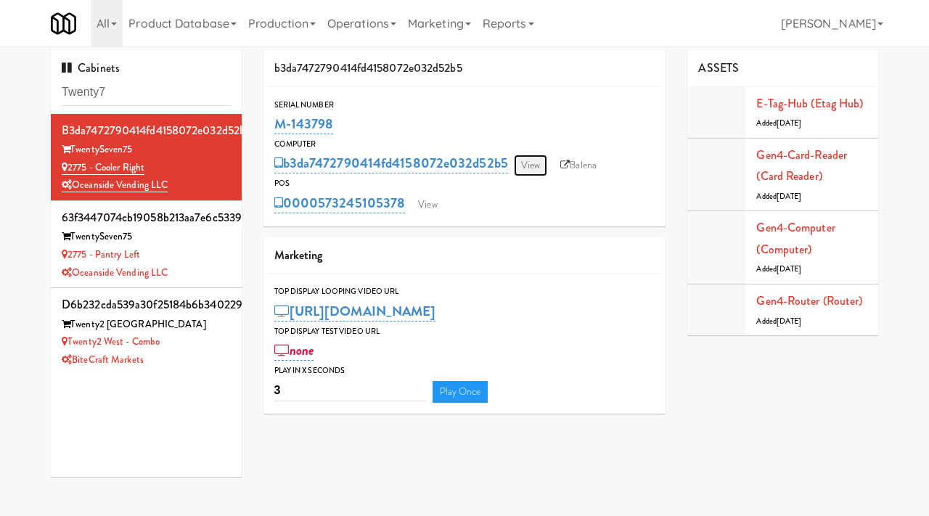
click at [529, 164] on link "View" at bounding box center [530, 166] width 33 height 22
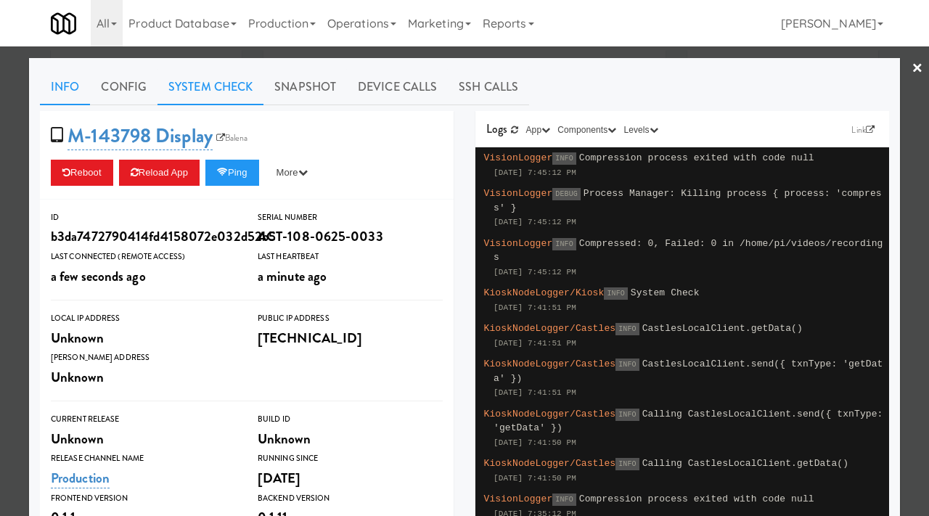
click at [229, 87] on link "System Check" at bounding box center [211, 87] width 106 height 36
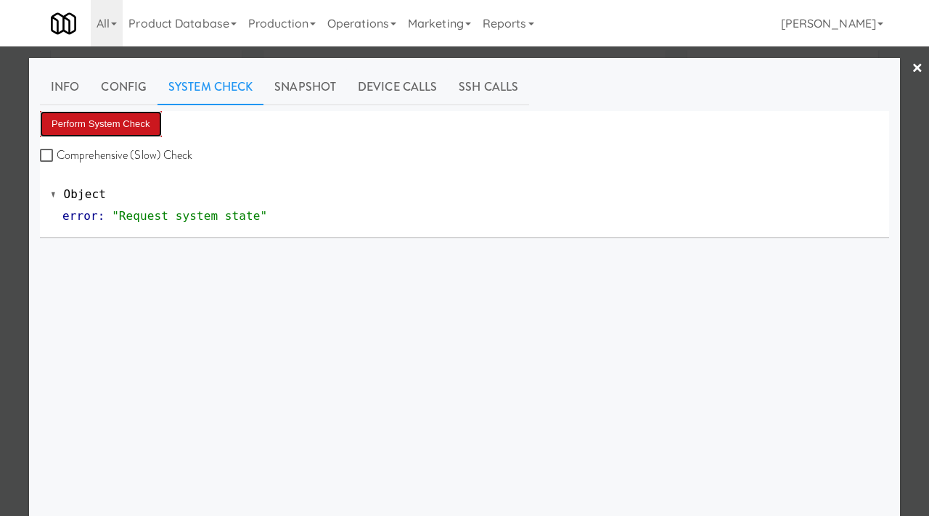
click at [150, 129] on button "Perform System Check" at bounding box center [101, 124] width 122 height 26
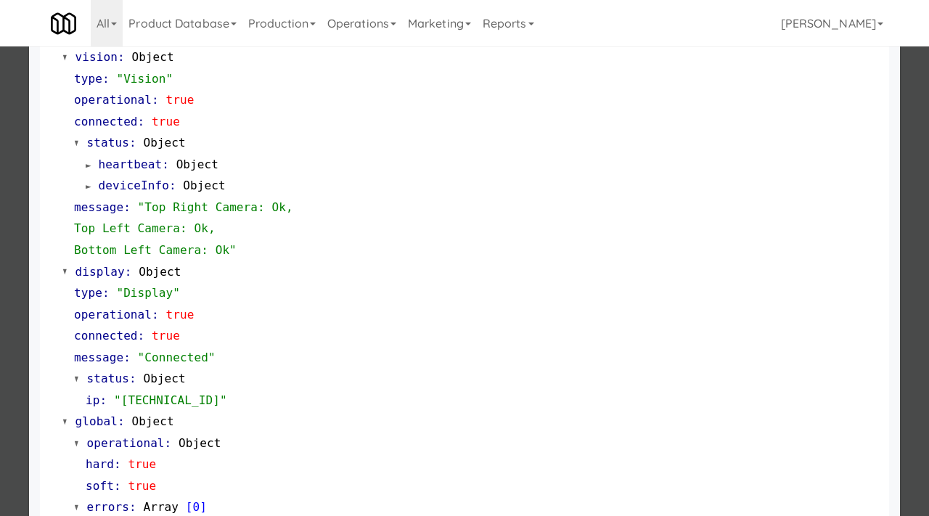
scroll to position [632, 0]
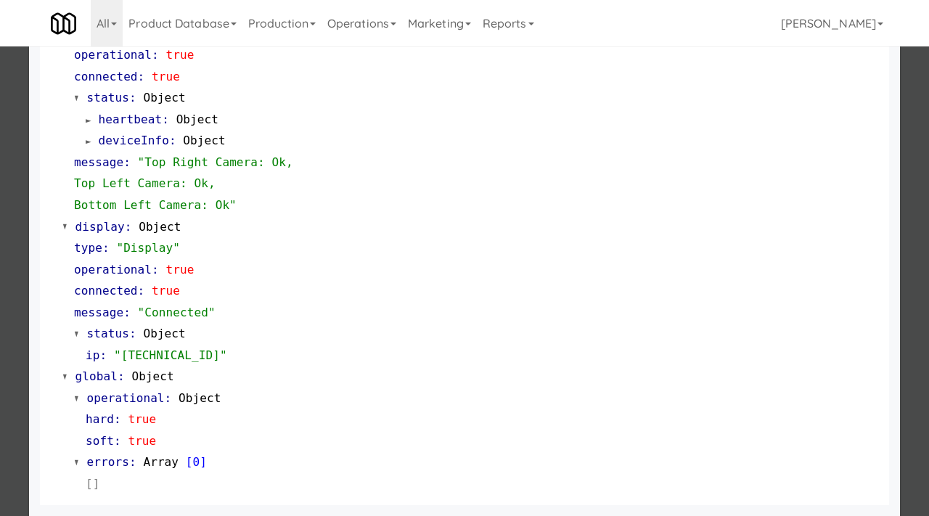
click at [0, 340] on div at bounding box center [464, 258] width 929 height 516
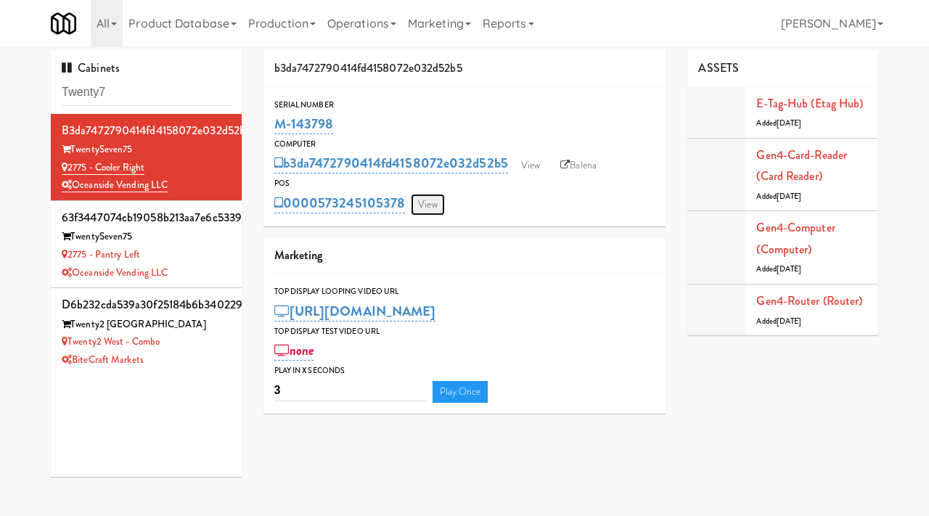
click at [433, 208] on link "View" at bounding box center [427, 205] width 33 height 22
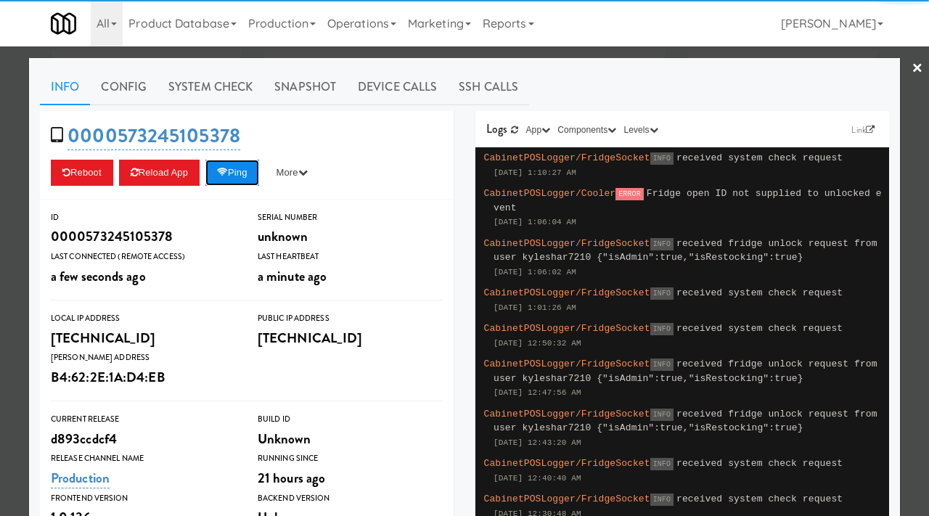
click at [245, 182] on button "Ping" at bounding box center [232, 173] width 54 height 26
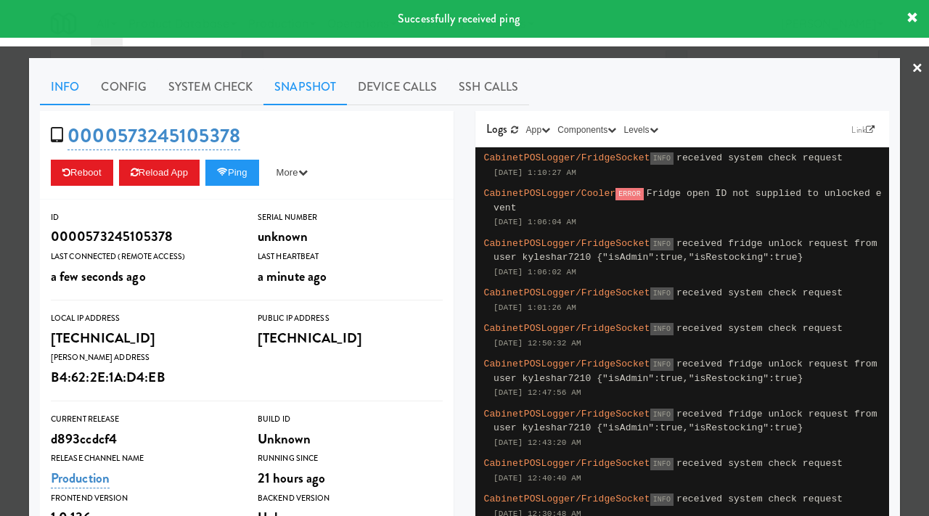
click at [314, 78] on link "Snapshot" at bounding box center [305, 87] width 83 height 36
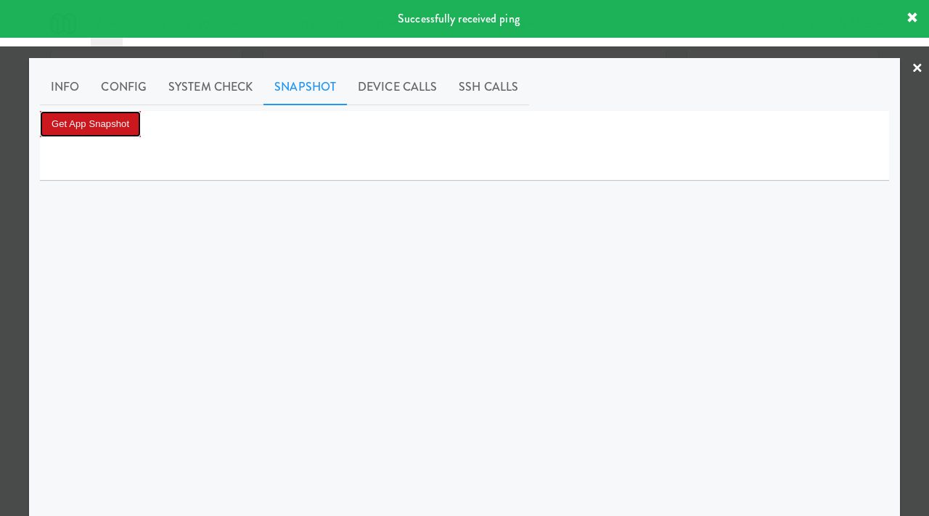
click at [115, 120] on button "Get App Snapshot" at bounding box center [90, 124] width 101 height 26
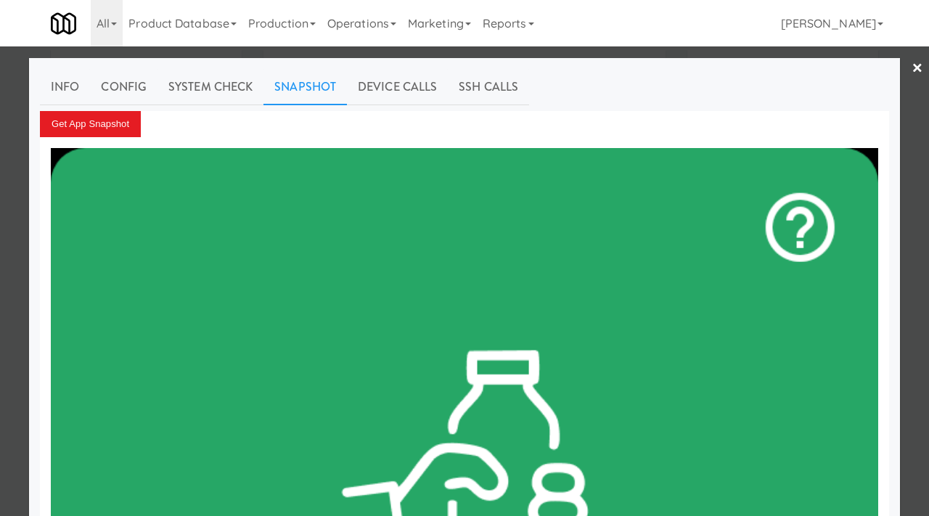
click at [0, 173] on div at bounding box center [464, 258] width 929 height 516
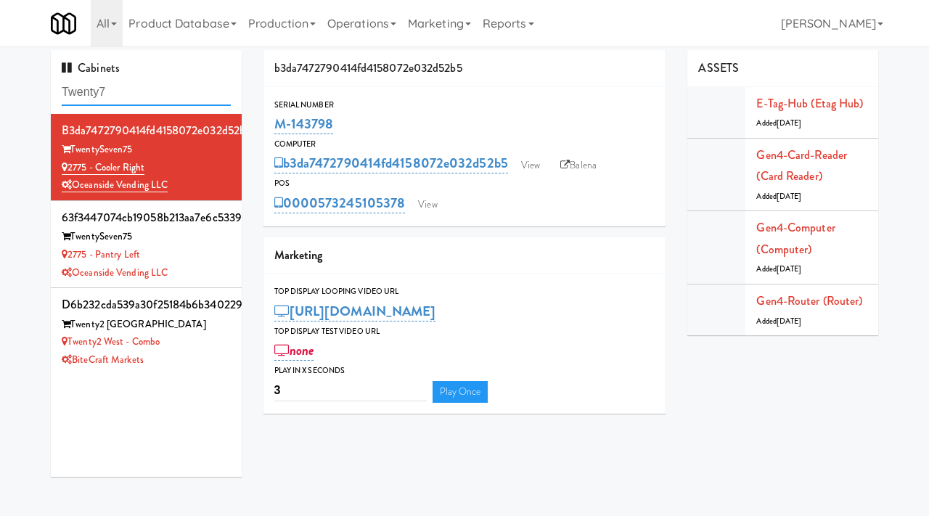
click at [150, 99] on input "Twenty7" at bounding box center [146, 92] width 169 height 27
type input "prairie"
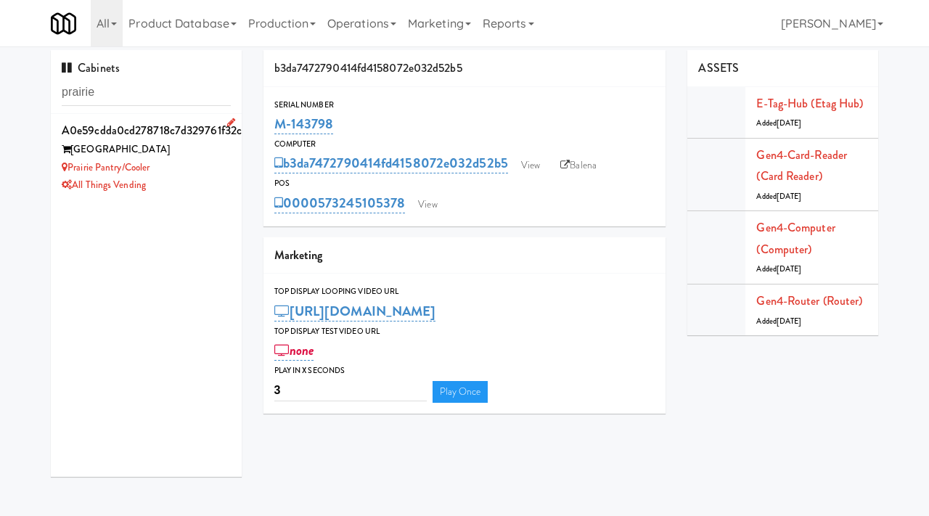
click at [195, 164] on div "Prairie Pantry/Cooler" at bounding box center [146, 168] width 169 height 18
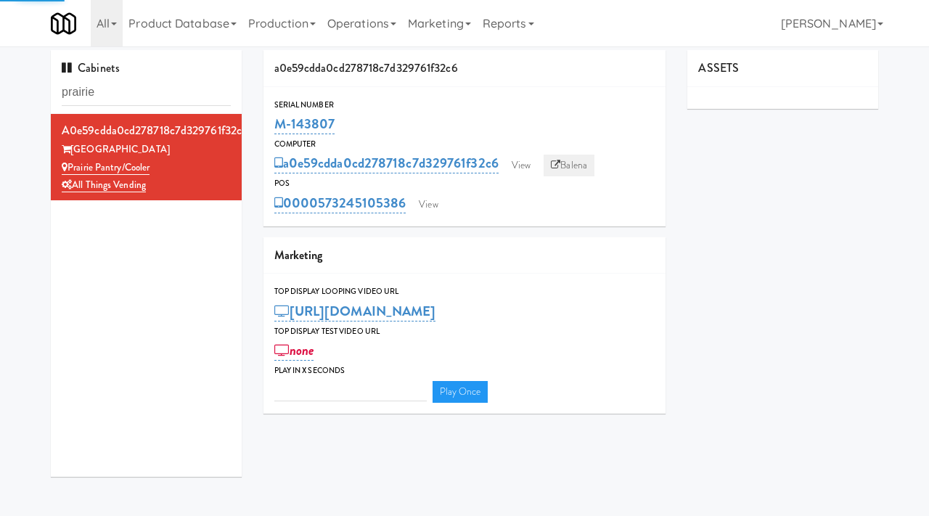
type input "3"
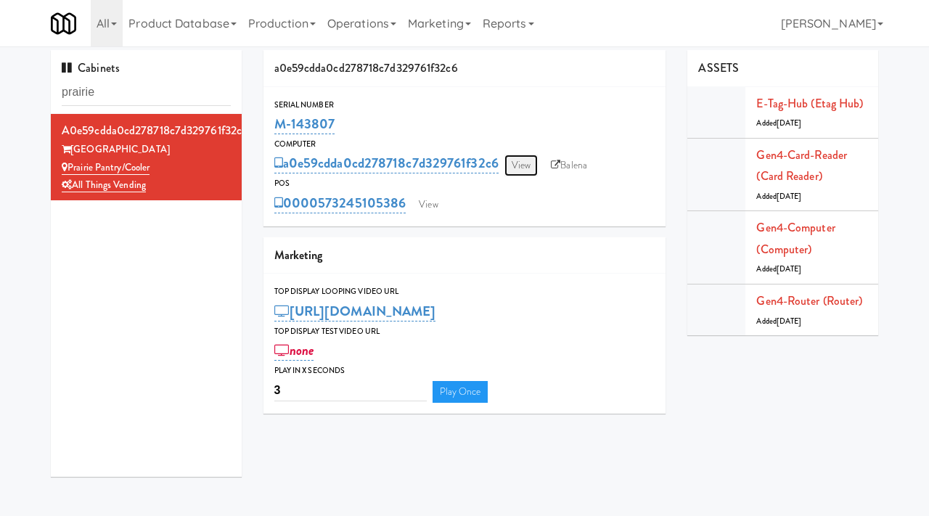
click at [533, 161] on link "View" at bounding box center [521, 166] width 33 height 22
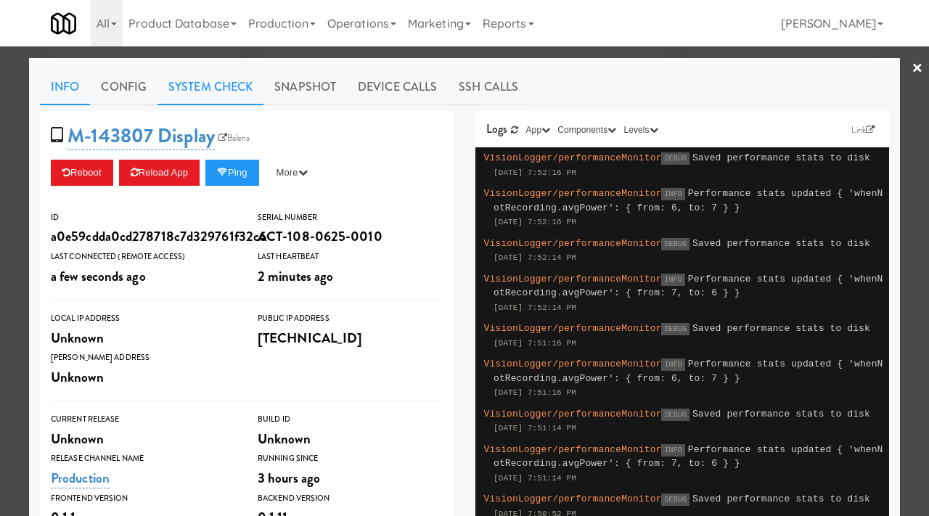
click at [199, 83] on link "System Check" at bounding box center [211, 87] width 106 height 36
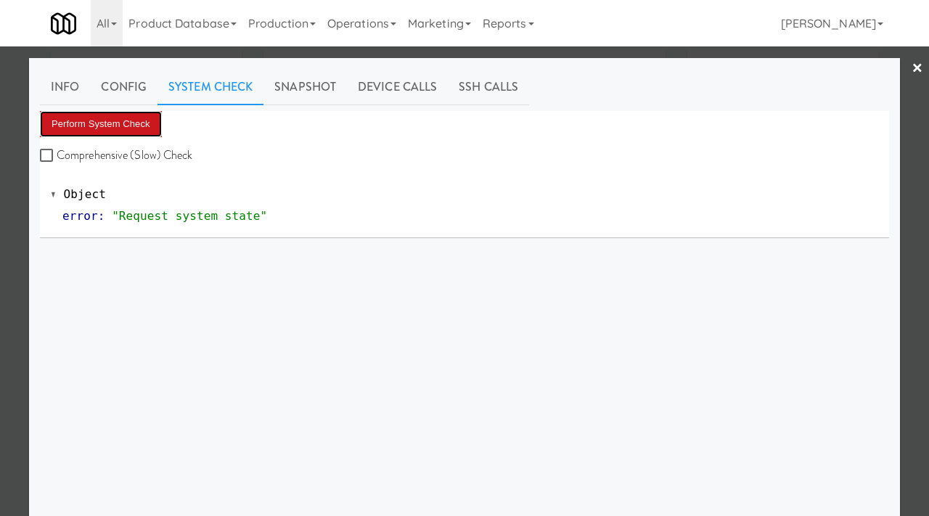
click at [89, 120] on button "Perform System Check" at bounding box center [101, 124] width 122 height 26
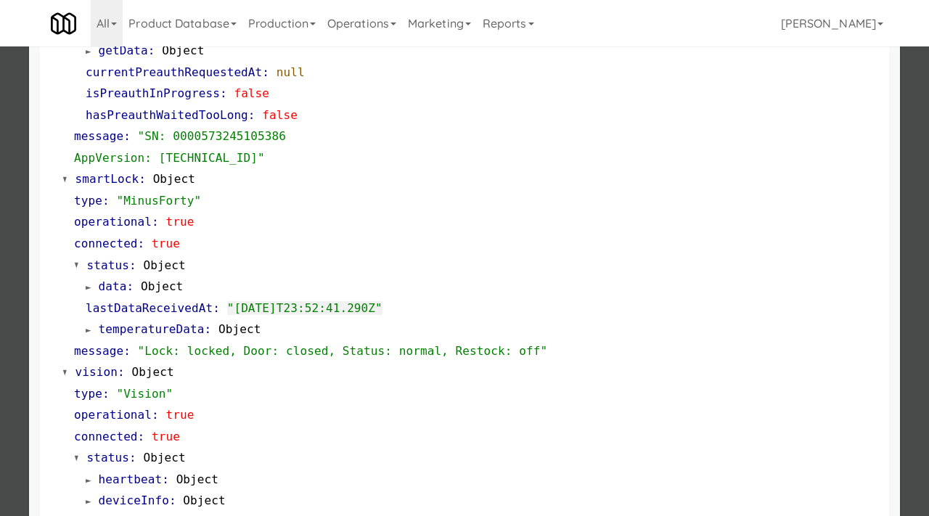
scroll to position [632, 0]
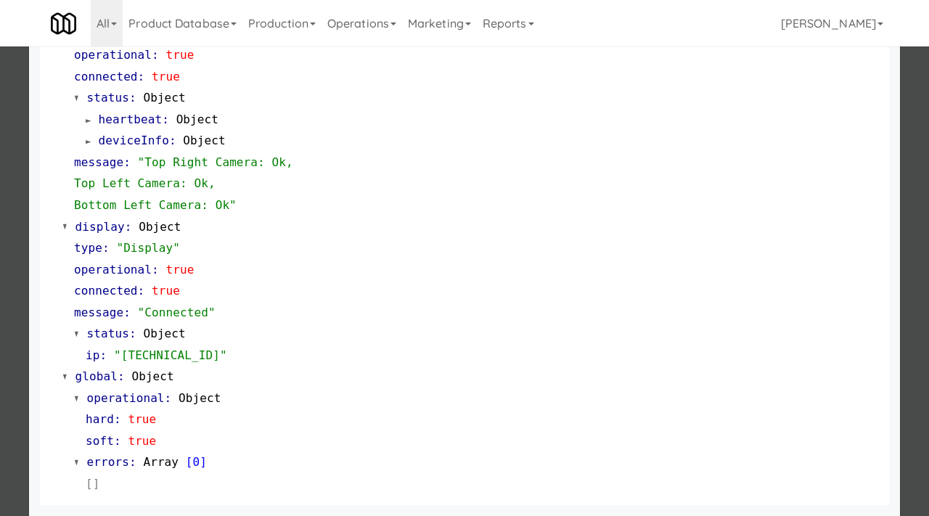
click at [1, 244] on div at bounding box center [464, 258] width 929 height 516
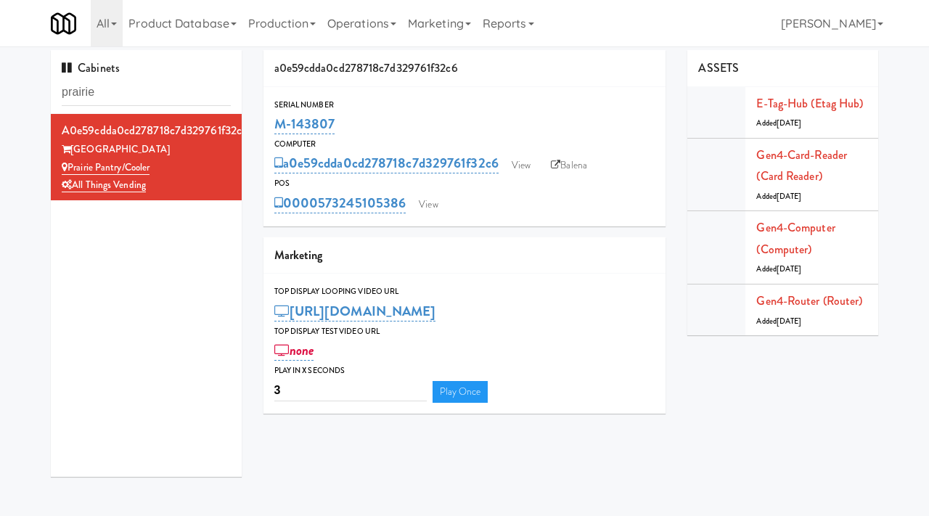
click at [115, 106] on div "Cabinets prairie" at bounding box center [146, 82] width 191 height 64
click at [103, 93] on input "prairie" at bounding box center [146, 92] width 169 height 27
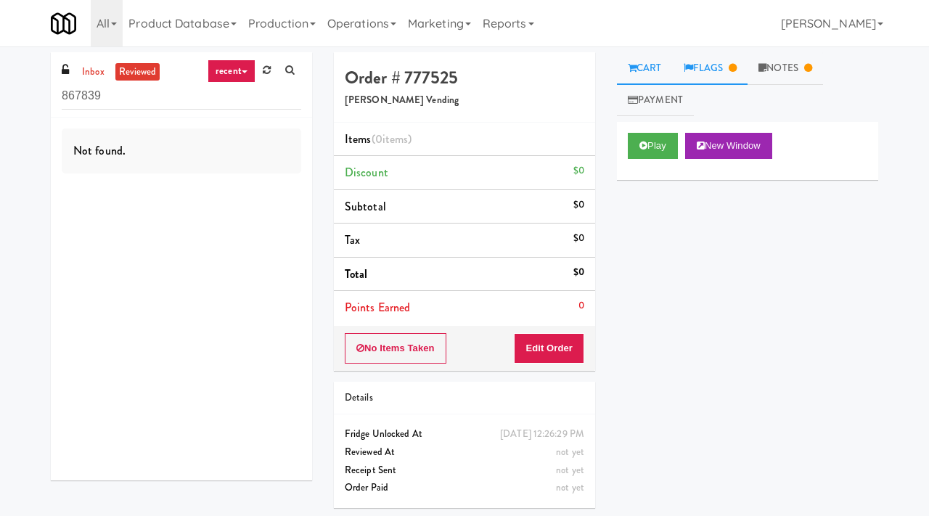
click at [733, 68] on icon at bounding box center [733, 67] width 8 height 9
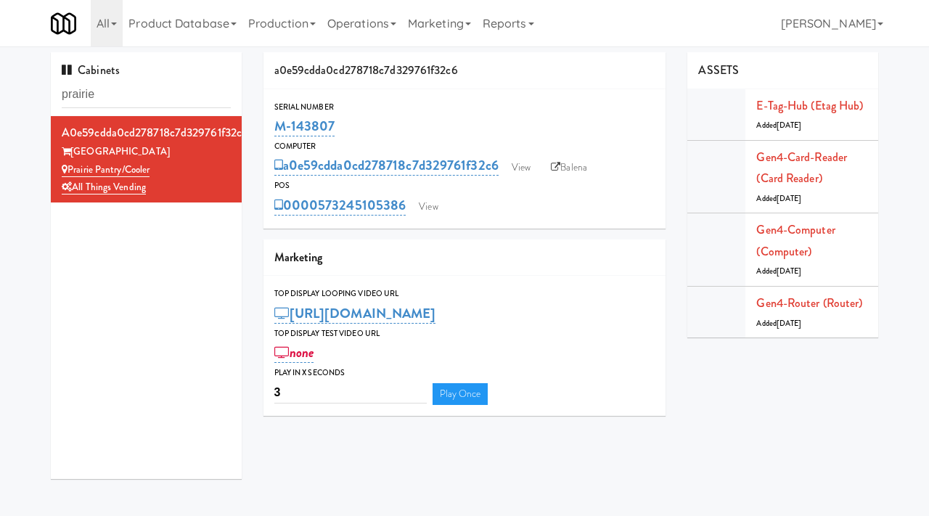
scroll to position [2, 0]
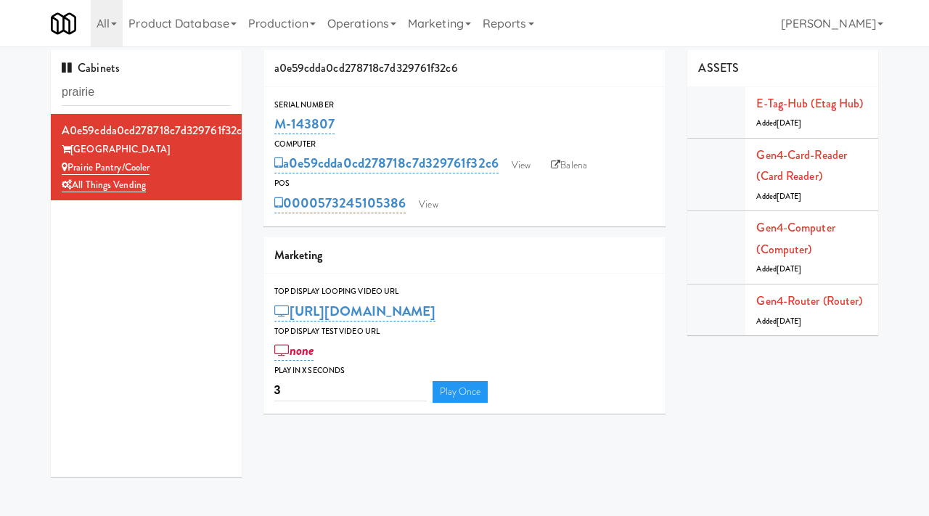
drag, startPoint x: 105, startPoint y: 91, endPoint x: 1, endPoint y: 96, distance: 104.0
click at [1, 96] on div "Cabinets prairie a0e59cdda0cd278718c7d329761f32c6 Prairie Middle School Prairie…" at bounding box center [464, 269] width 929 height 438
click at [529, 165] on link "View" at bounding box center [521, 166] width 33 height 22
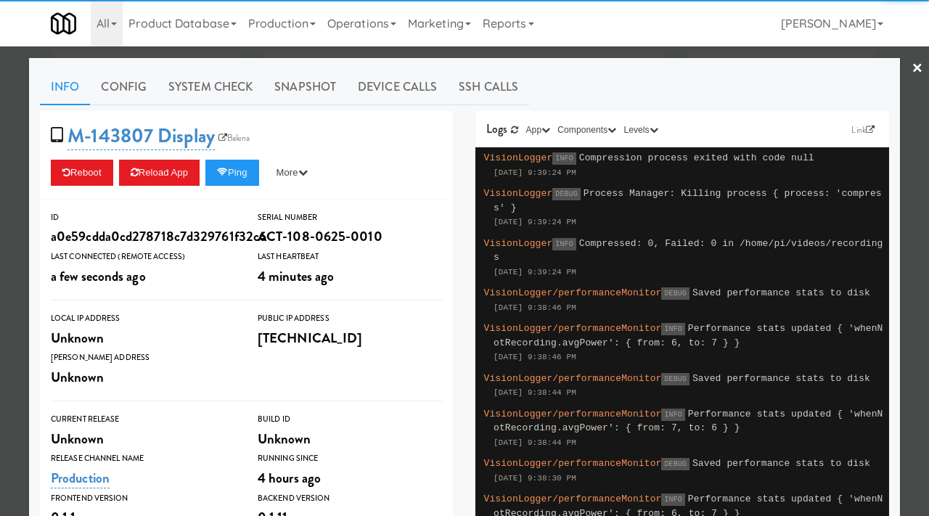
click at [0, 247] on div at bounding box center [464, 258] width 929 height 516
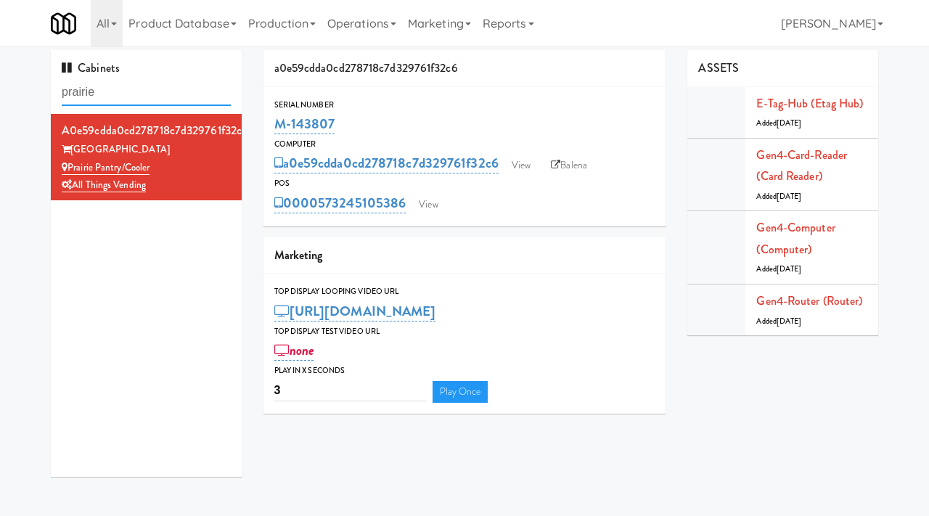
drag, startPoint x: 152, startPoint y: 94, endPoint x: 17, endPoint y: 83, distance: 135.5
click at [17, 83] on div "Cabinets prairie a0e59cdda0cd278718c7d329761f32c6 Prairie Middle School Prairie…" at bounding box center [464, 269] width 929 height 438
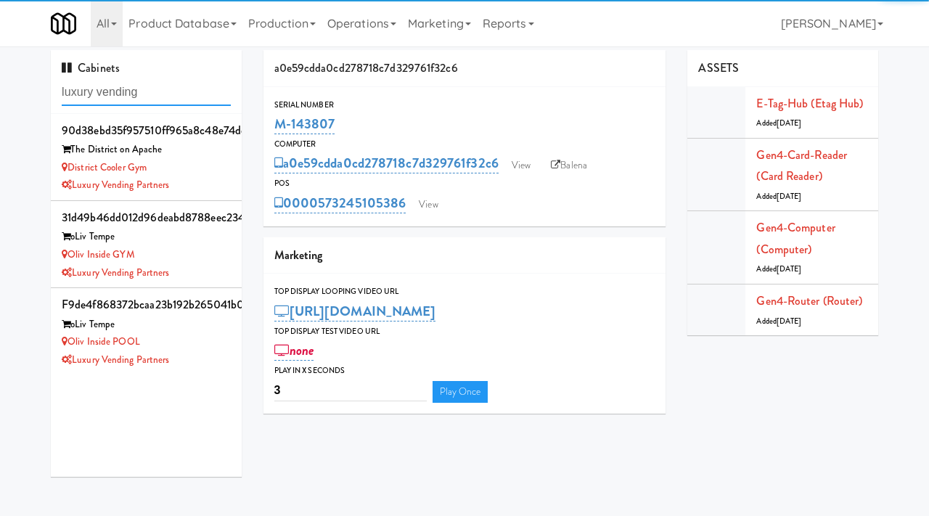
type input "luxury vending"
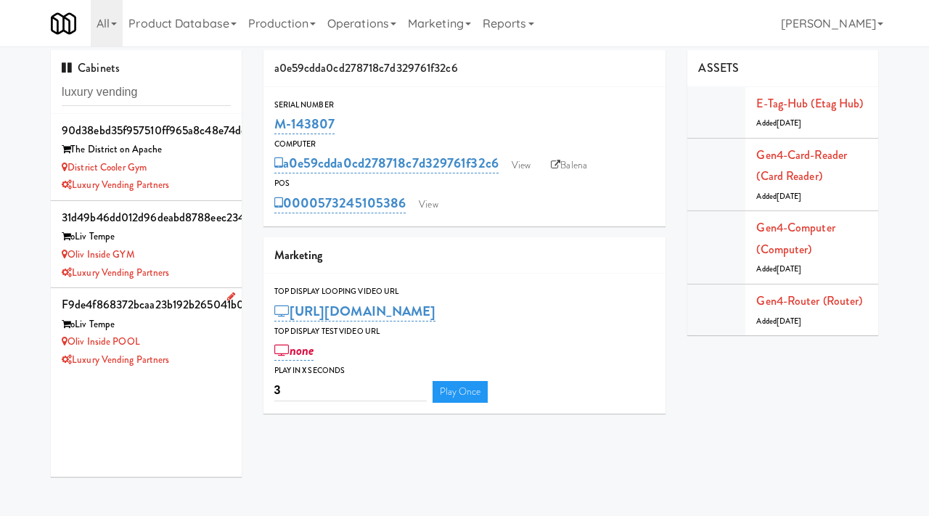
click at [193, 349] on div "Oliv Inside POOL" at bounding box center [146, 342] width 169 height 18
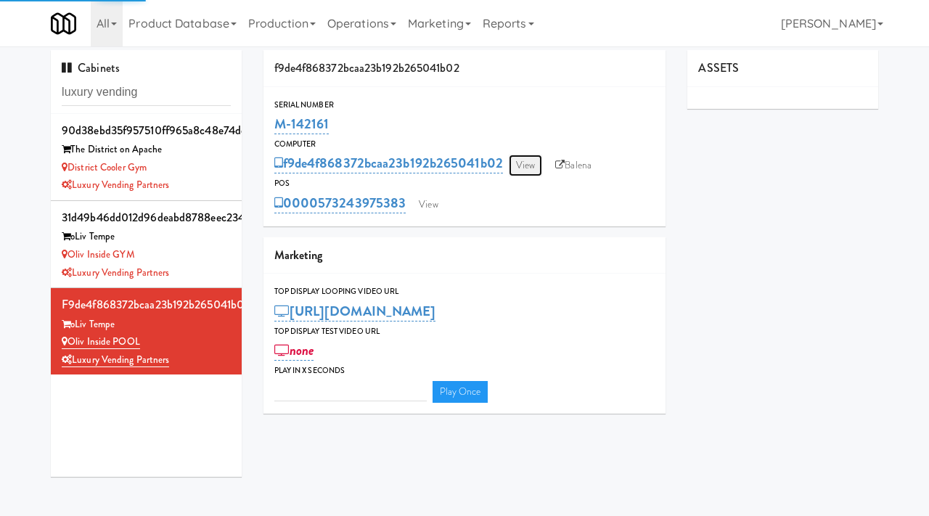
click at [521, 166] on link "View" at bounding box center [525, 166] width 33 height 22
type input "3"
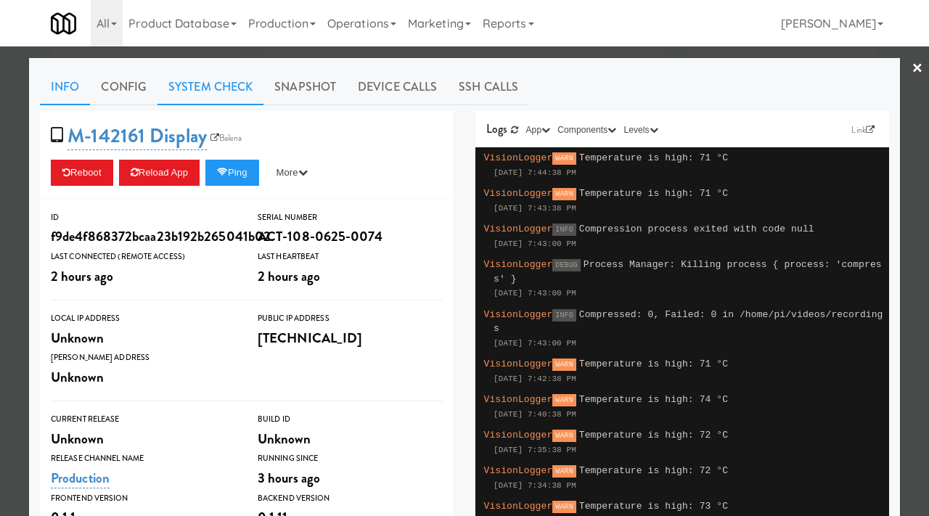
click at [189, 97] on link "System Check" at bounding box center [211, 87] width 106 height 36
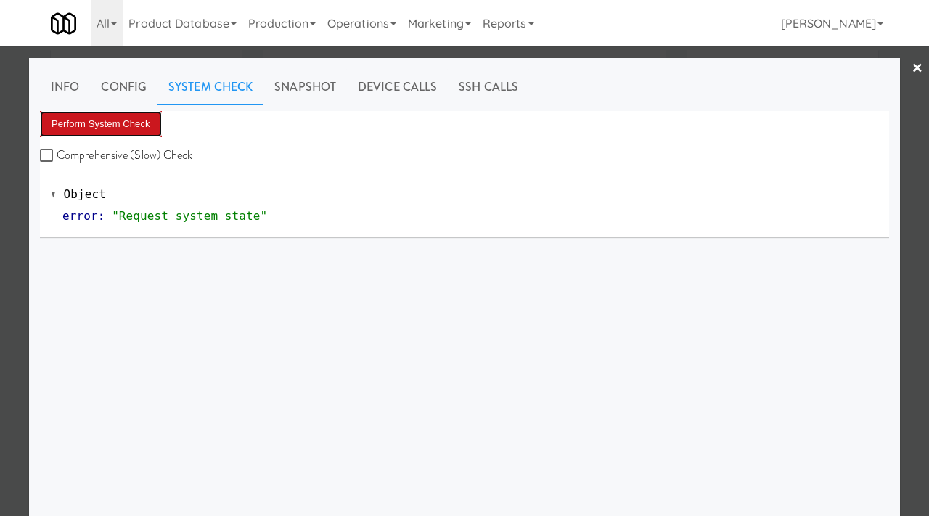
click at [130, 121] on button "Perform System Check" at bounding box center [101, 124] width 122 height 26
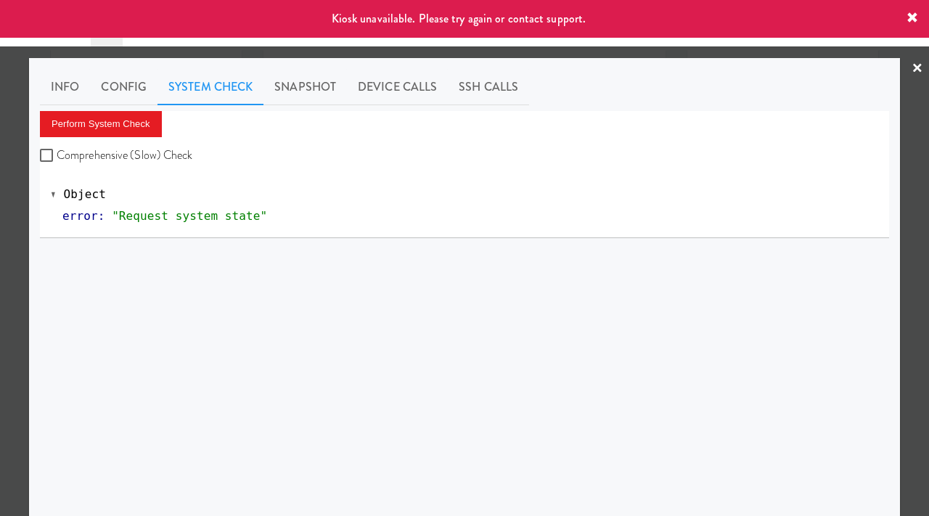
click at [0, 227] on div at bounding box center [464, 258] width 929 height 516
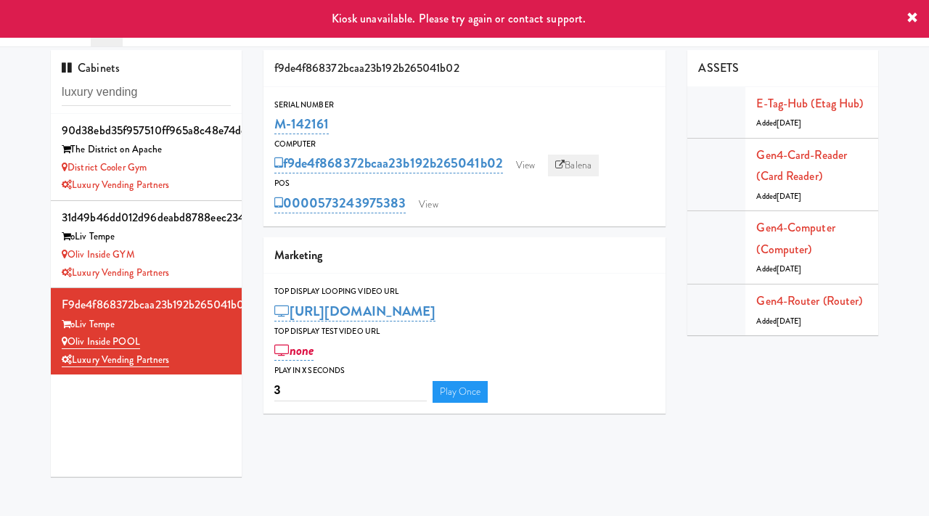
click at [587, 164] on link "Balena" at bounding box center [573, 166] width 51 height 22
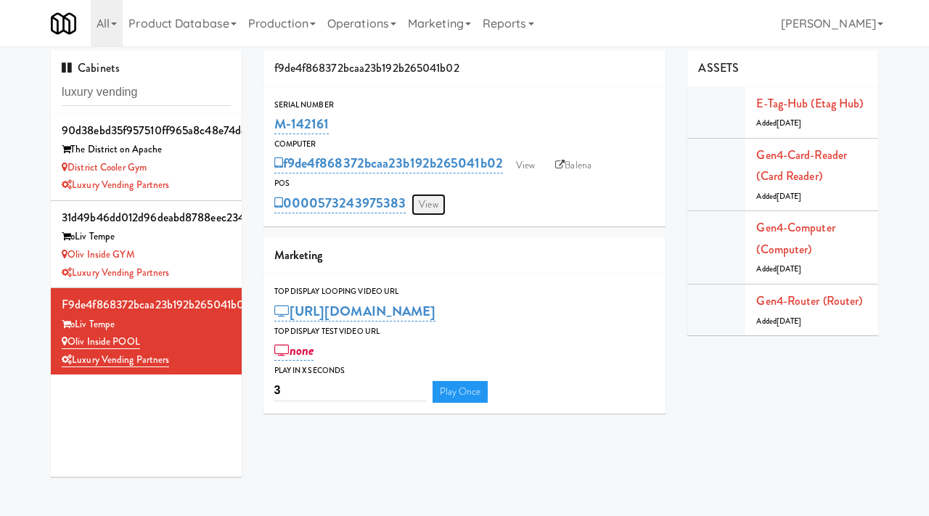
click at [431, 202] on link "View" at bounding box center [428, 205] width 33 height 22
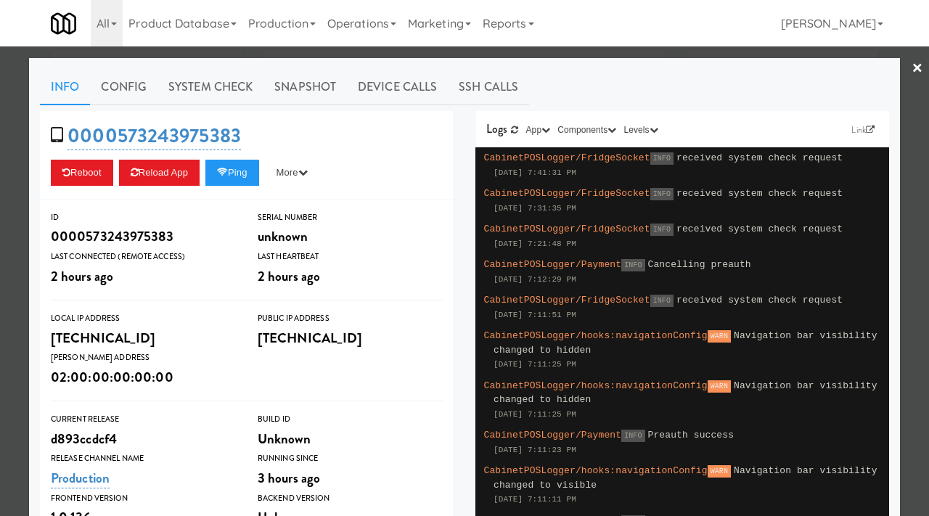
click at [0, 235] on div at bounding box center [464, 258] width 929 height 516
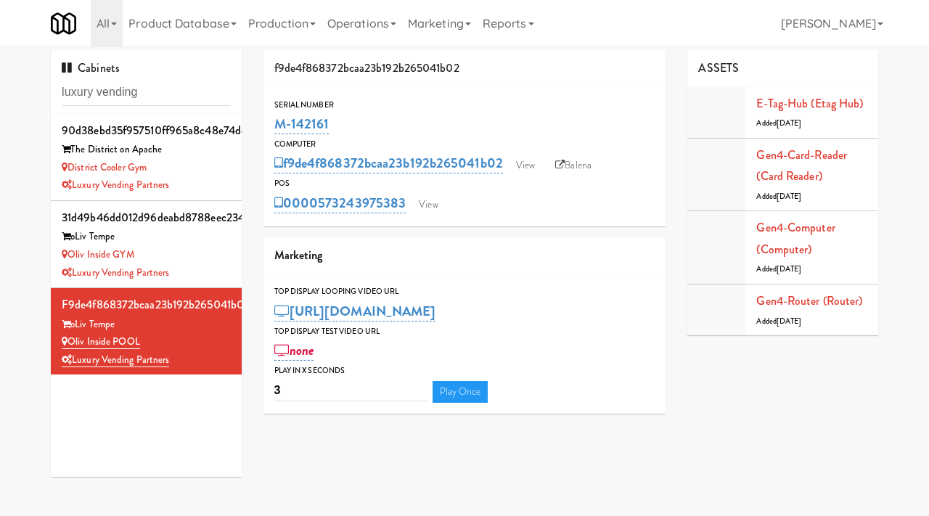
drag, startPoint x: 333, startPoint y: 125, endPoint x: 270, endPoint y: 127, distance: 63.2
click at [270, 127] on div "Serial Number M-142161" at bounding box center [465, 117] width 403 height 39
copy link "M-142161"
